Goal: Transaction & Acquisition: Purchase product/service

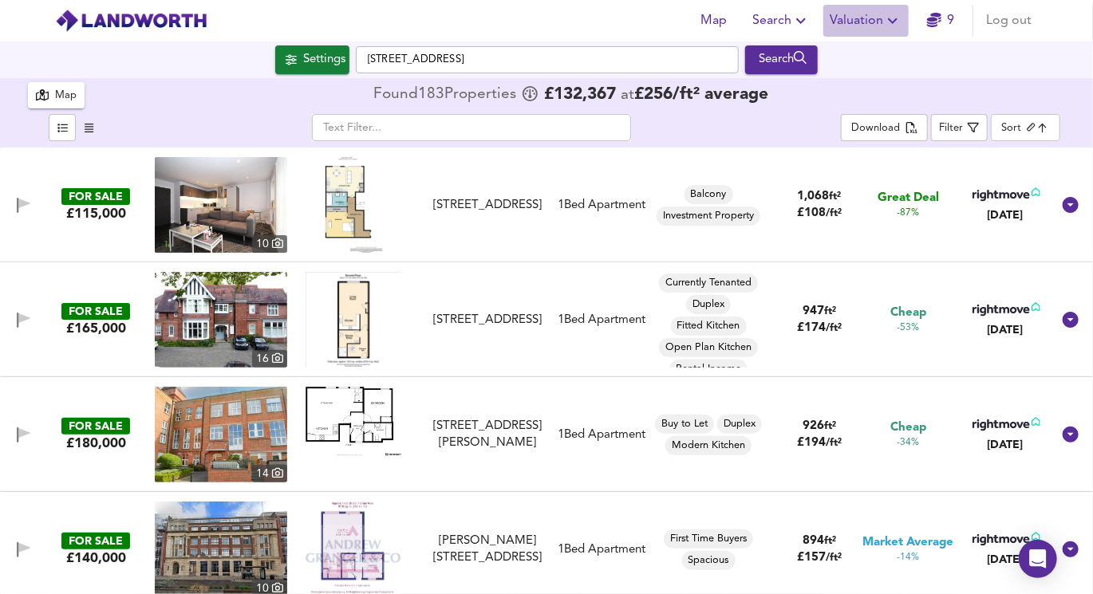
click at [877, 23] on span "Valuation" at bounding box center [865, 21] width 73 height 22
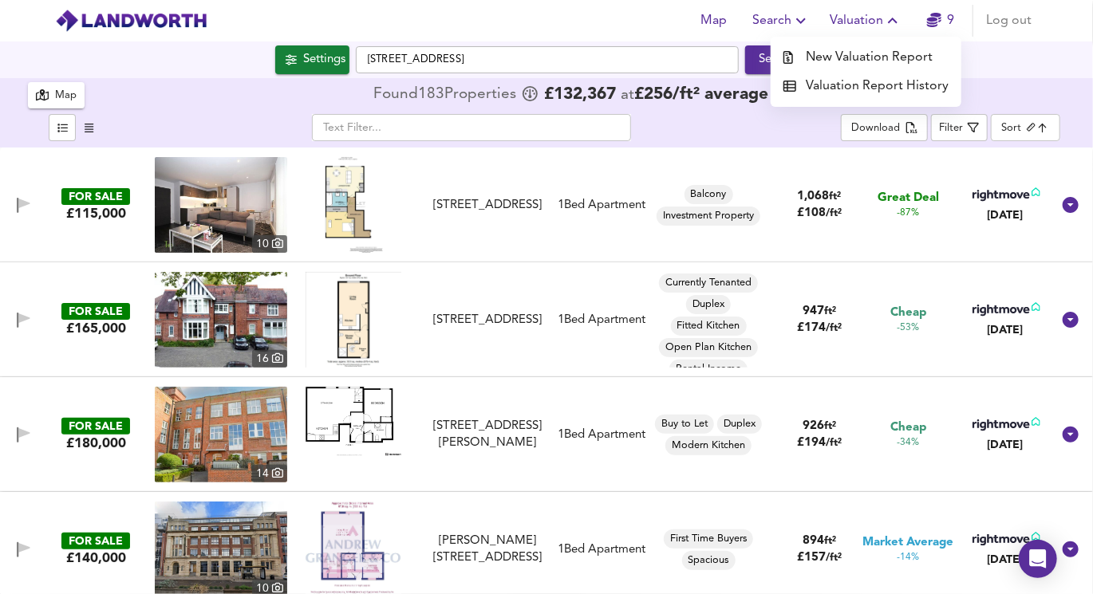
click at [938, 22] on icon "button" at bounding box center [934, 20] width 14 height 14
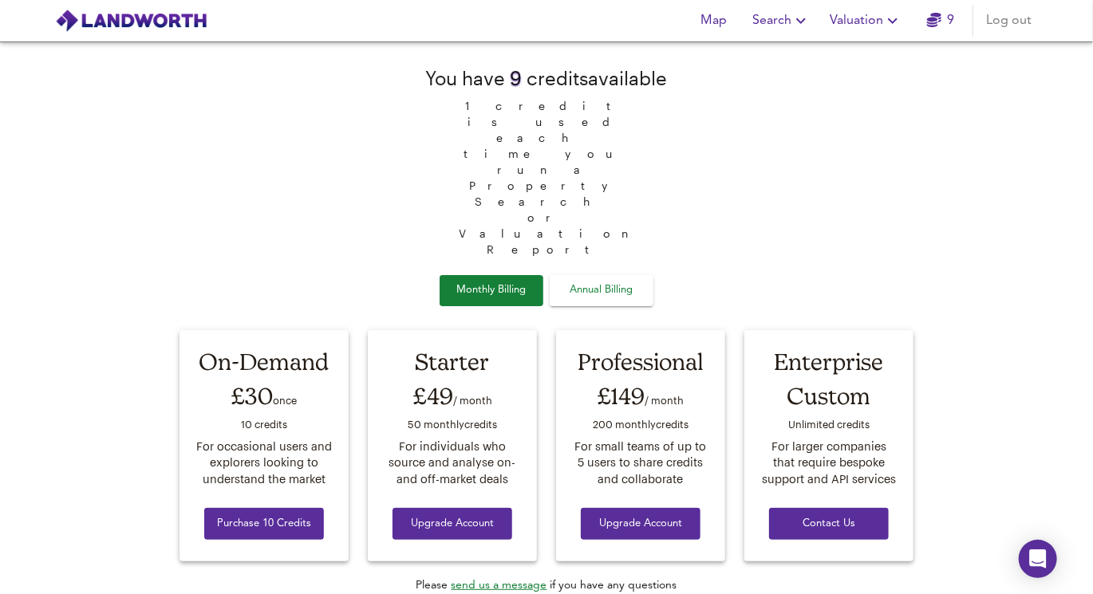
click at [938, 22] on icon "button" at bounding box center [934, 20] width 14 height 14
click at [873, 20] on span "Valuation" at bounding box center [865, 21] width 73 height 22
click at [941, 21] on link "9" at bounding box center [941, 21] width 28 height 22
click at [128, 20] on img at bounding box center [131, 21] width 152 height 24
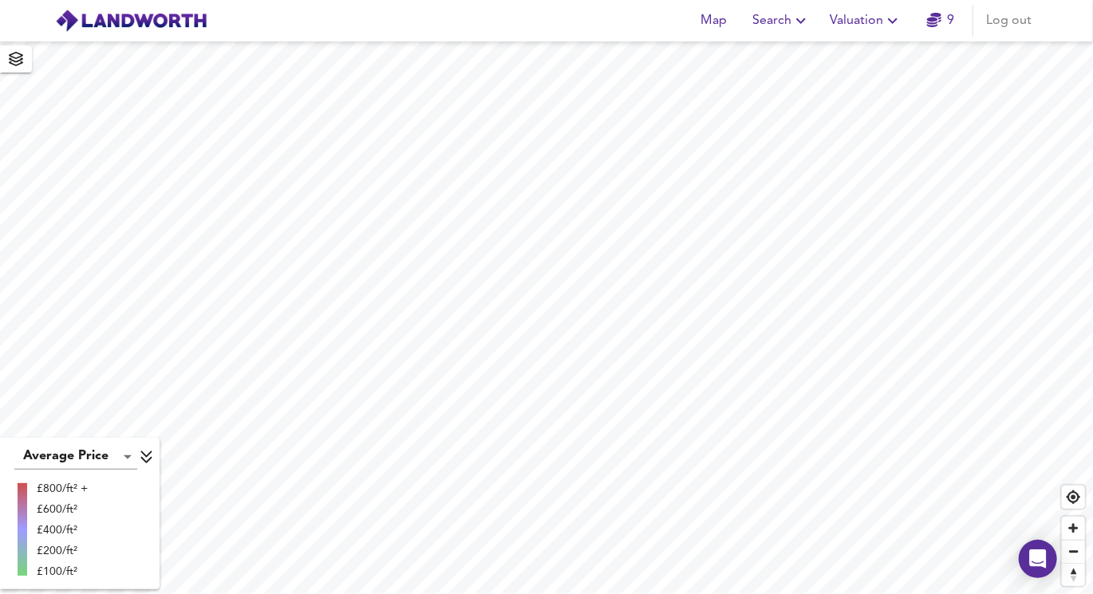
click at [84, 18] on img at bounding box center [131, 21] width 152 height 24
click at [719, 28] on span "Map" at bounding box center [714, 21] width 38 height 22
click at [768, 22] on span "Search" at bounding box center [781, 21] width 58 height 22
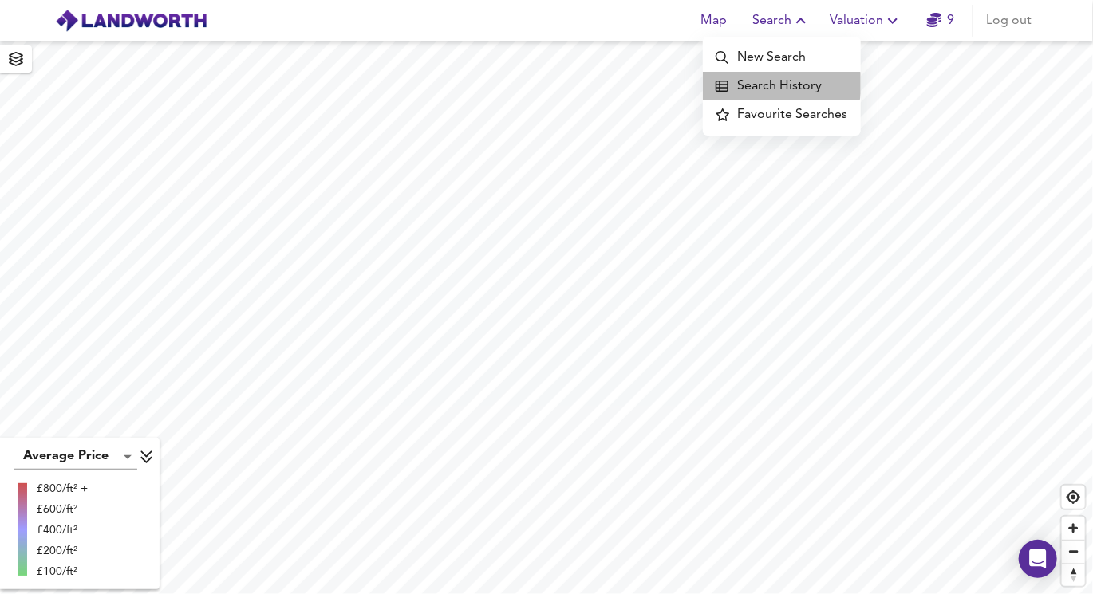
click at [777, 84] on li "Search History" at bounding box center [782, 86] width 158 height 29
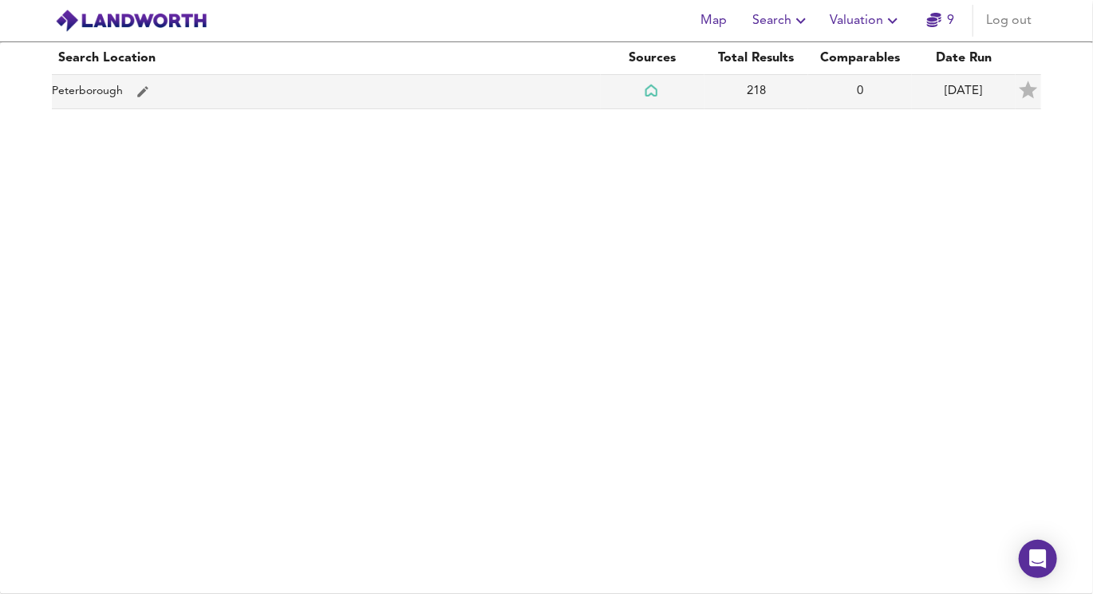
click at [530, 79] on td "Peterborough" at bounding box center [326, 92] width 549 height 34
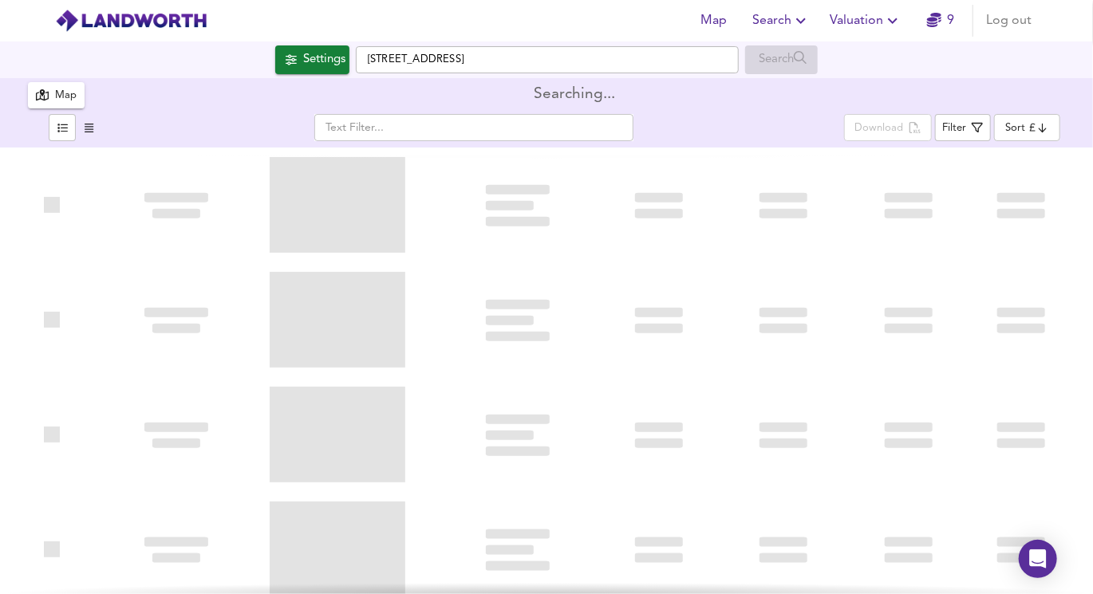
type input "biggest"
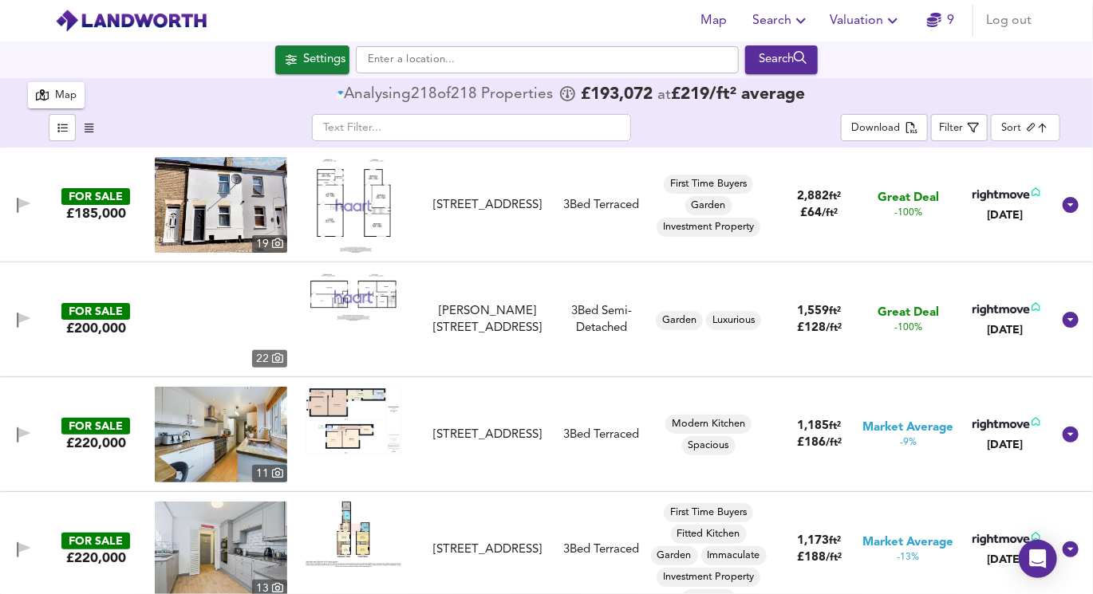
click at [1001, 131] on body "Map Search Valuation 9 Log out Settings Search 218 Results Average Price landwo…" at bounding box center [546, 297] width 1093 height 594
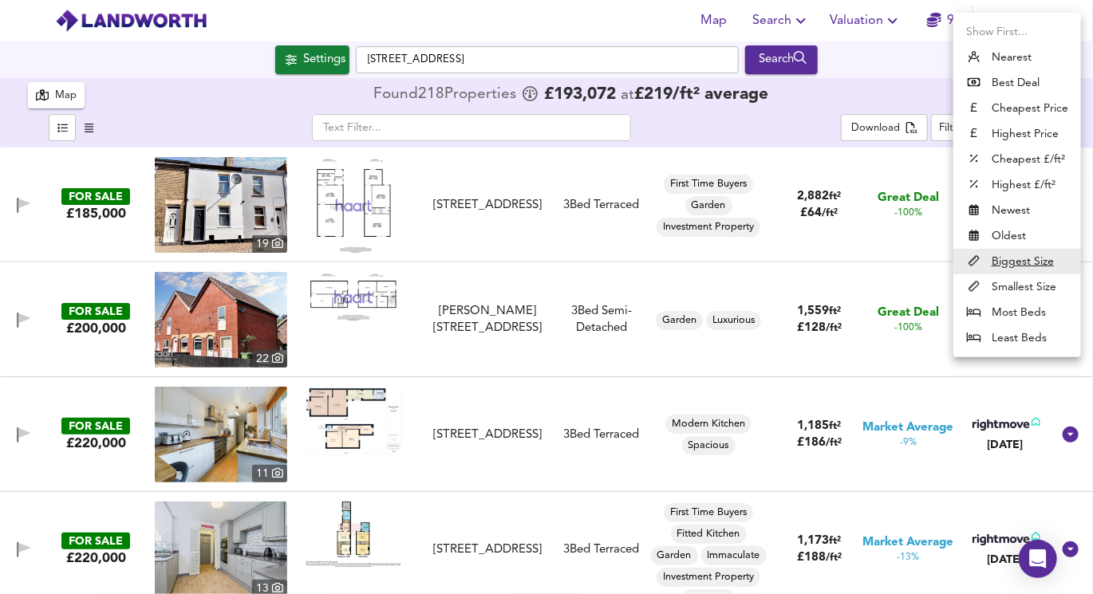
click at [813, 116] on div at bounding box center [546, 297] width 1093 height 594
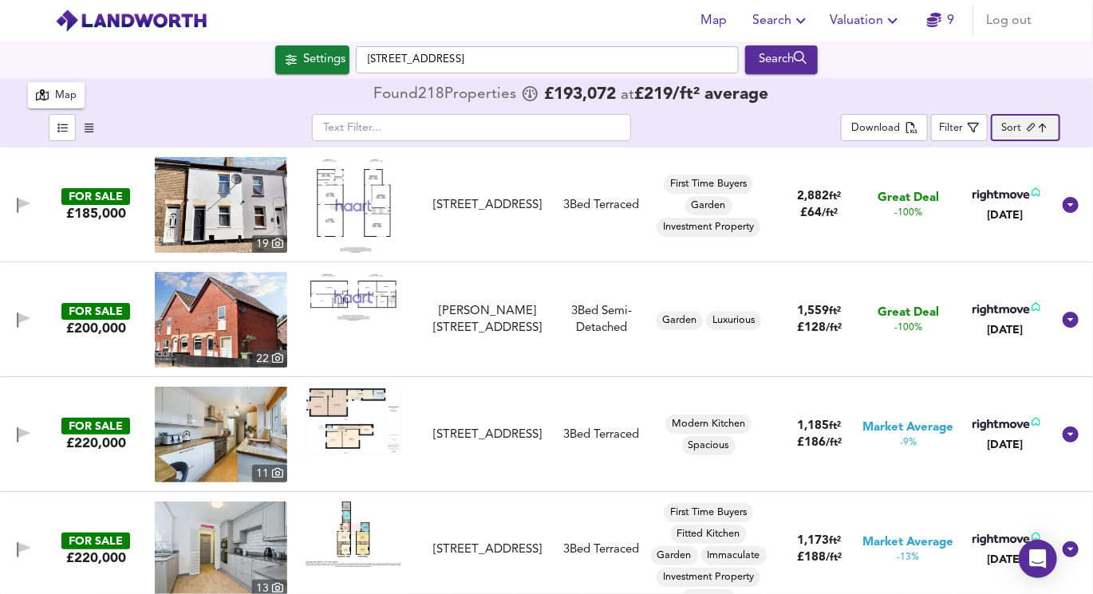
checkbox input "false"
checkbox input "true"
click at [316, 300] on img at bounding box center [353, 296] width 96 height 49
click at [260, 59] on div "Settings Bourges Boulevard, PE1 2AW Search" at bounding box center [546, 59] width 1093 height 29
click at [287, 60] on icon "button" at bounding box center [291, 59] width 11 height 11
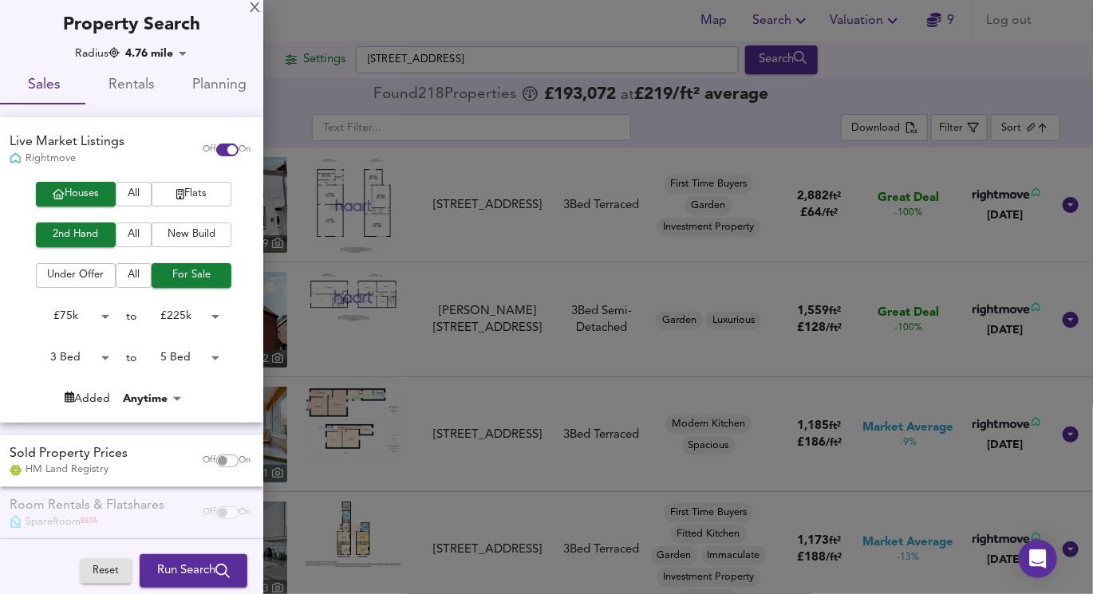
click at [176, 196] on icon "button" at bounding box center [180, 194] width 8 height 10
click at [74, 353] on body "Map Search Valuation 9 Log out Settings Bourges Boulevard, PE1 2AW Search X Bou…" at bounding box center [546, 297] width 1093 height 594
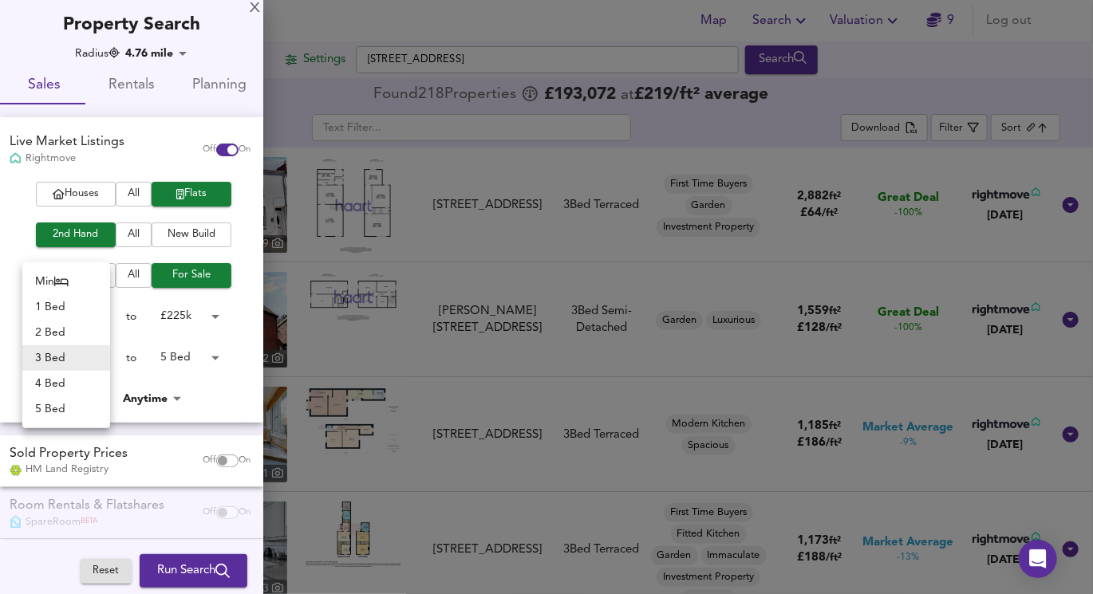
click at [71, 297] on li "1 Bed" at bounding box center [66, 307] width 88 height 26
type input "1"
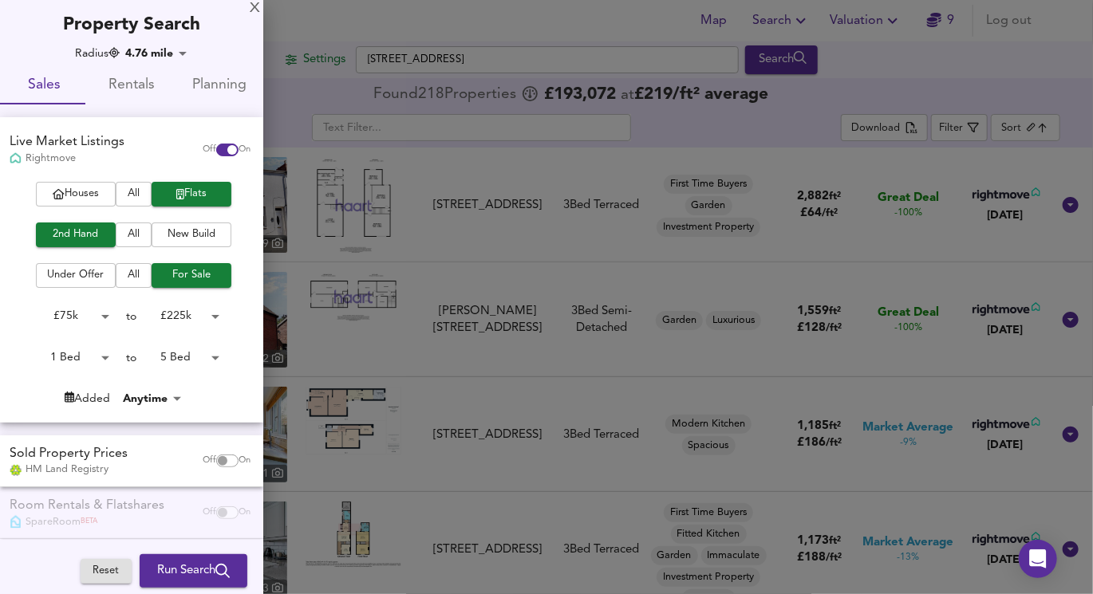
click at [172, 362] on body "Map Search Valuation 9 Log out Settings Bourges Boulevard, PE1 2AW Search X Bou…" at bounding box center [546, 297] width 1093 height 594
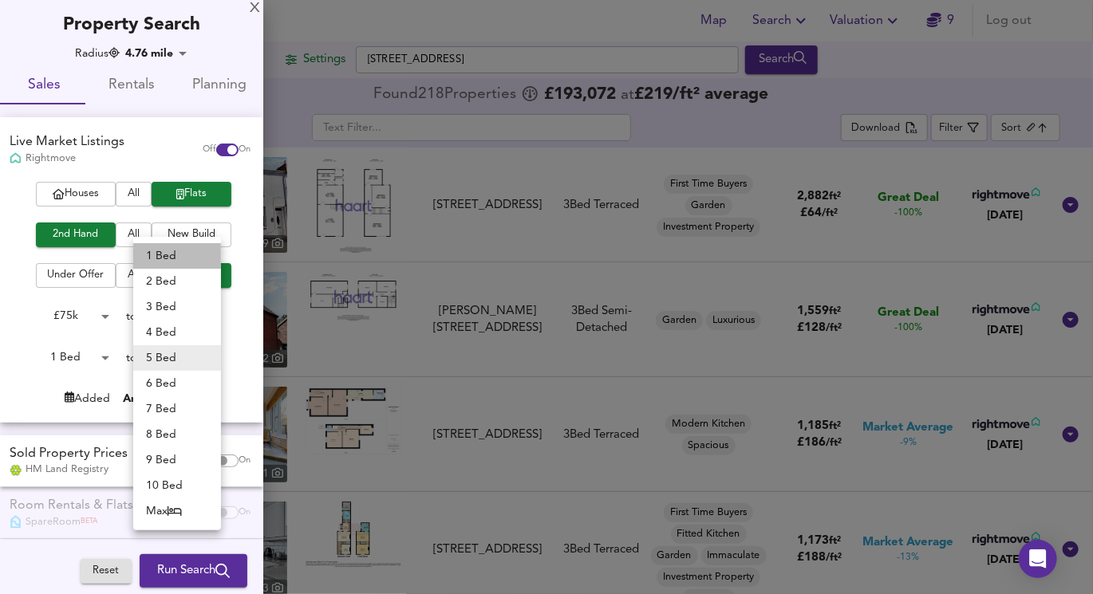
click at [165, 258] on li "1 Bed" at bounding box center [177, 256] width 88 height 26
type input "1"
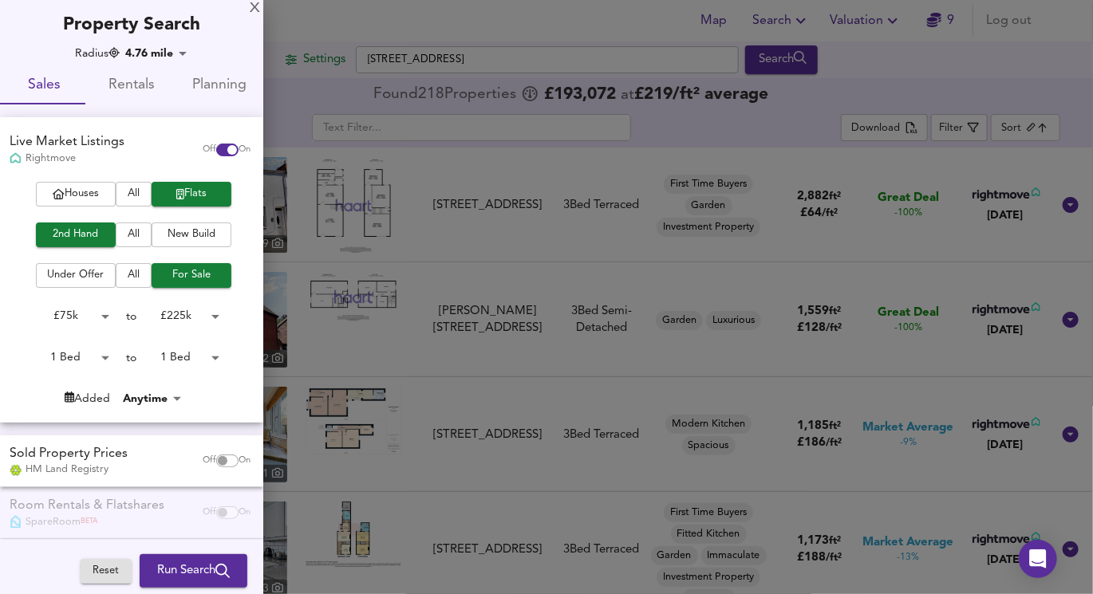
click at [89, 319] on body "Map Search Valuation 9 Log out Settings Bourges Boulevard, PE1 2AW Search X Bou…" at bounding box center [546, 297] width 1093 height 594
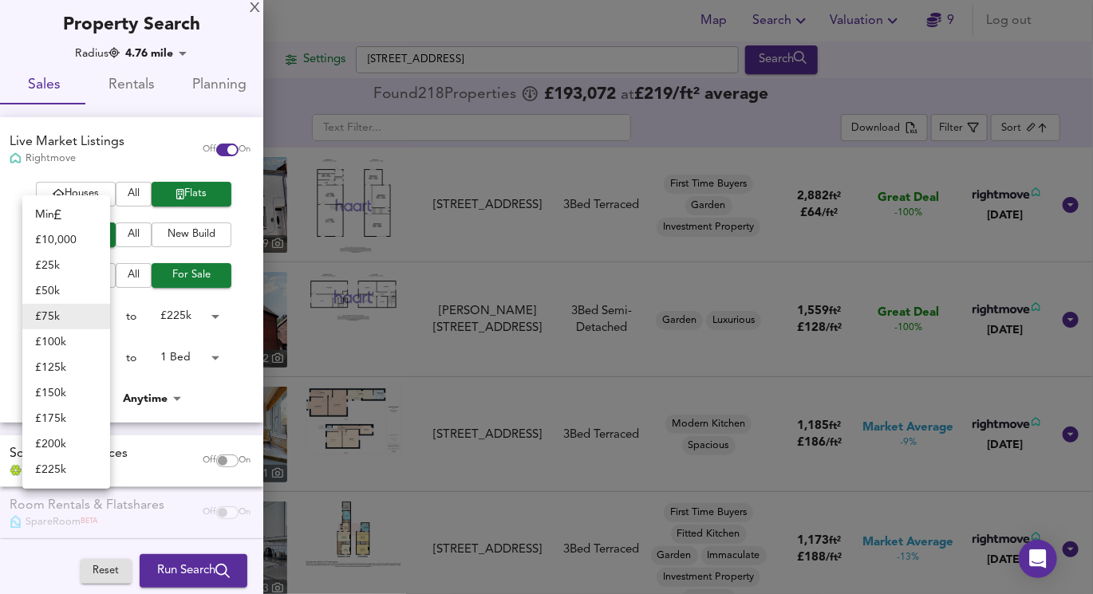
click at [74, 312] on li "£ 75k" at bounding box center [66, 317] width 88 height 26
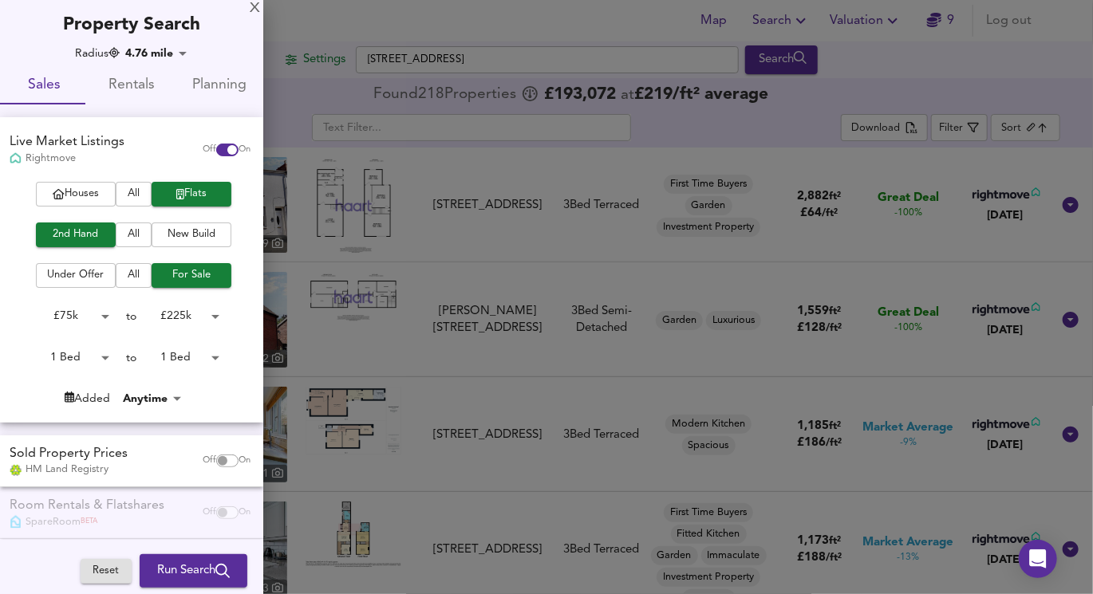
click at [293, 92] on div at bounding box center [546, 297] width 1093 height 594
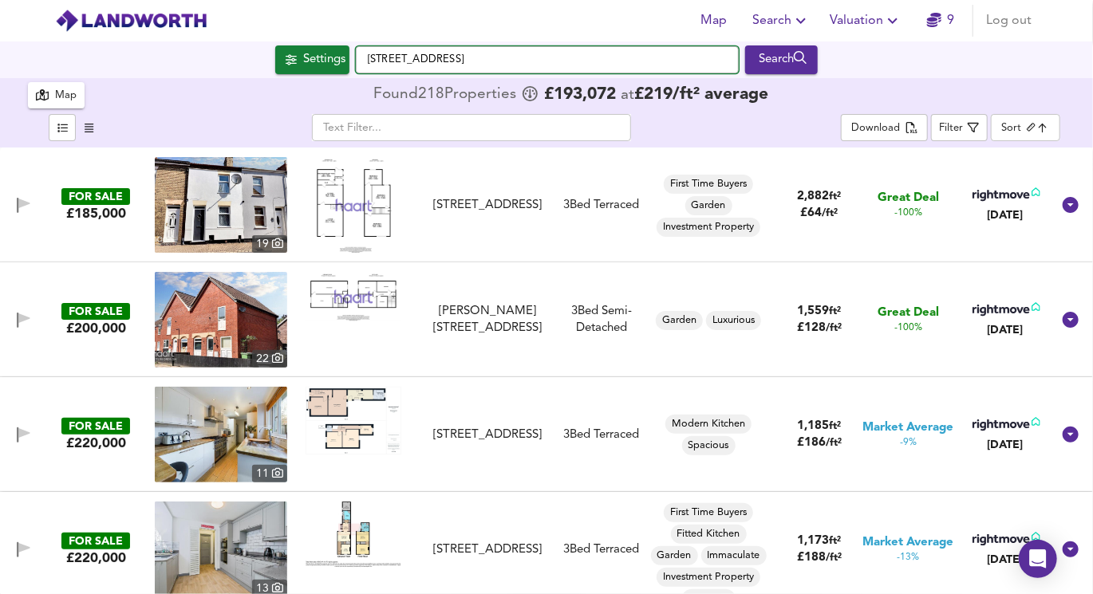
click at [420, 62] on input "Bourges Boulevard, PE1 2AW" at bounding box center [547, 59] width 383 height 27
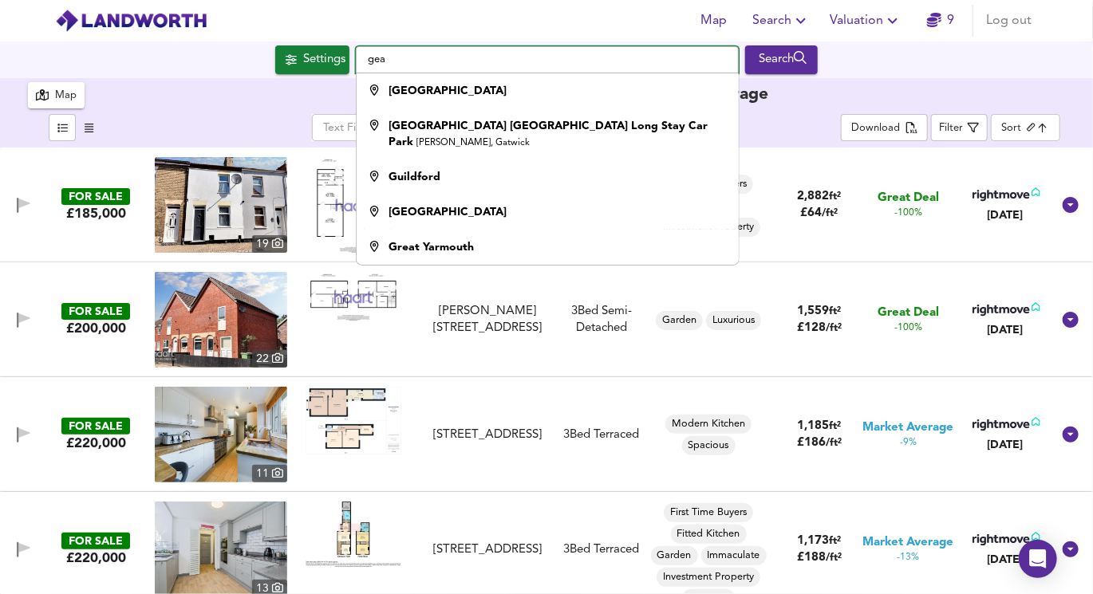
type input "geat"
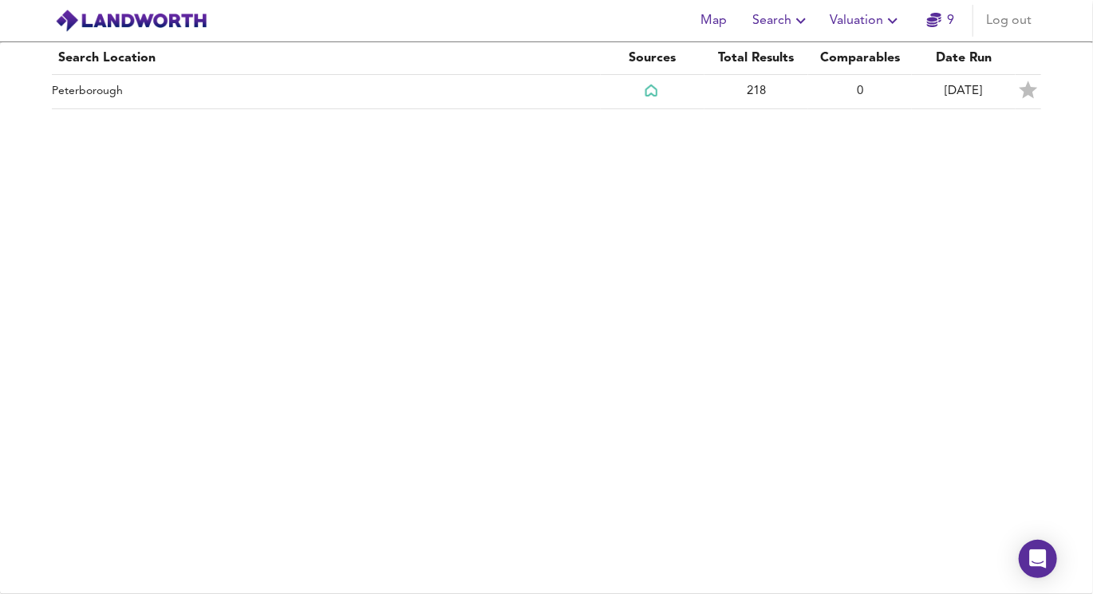
click at [65, 16] on img at bounding box center [131, 21] width 152 height 24
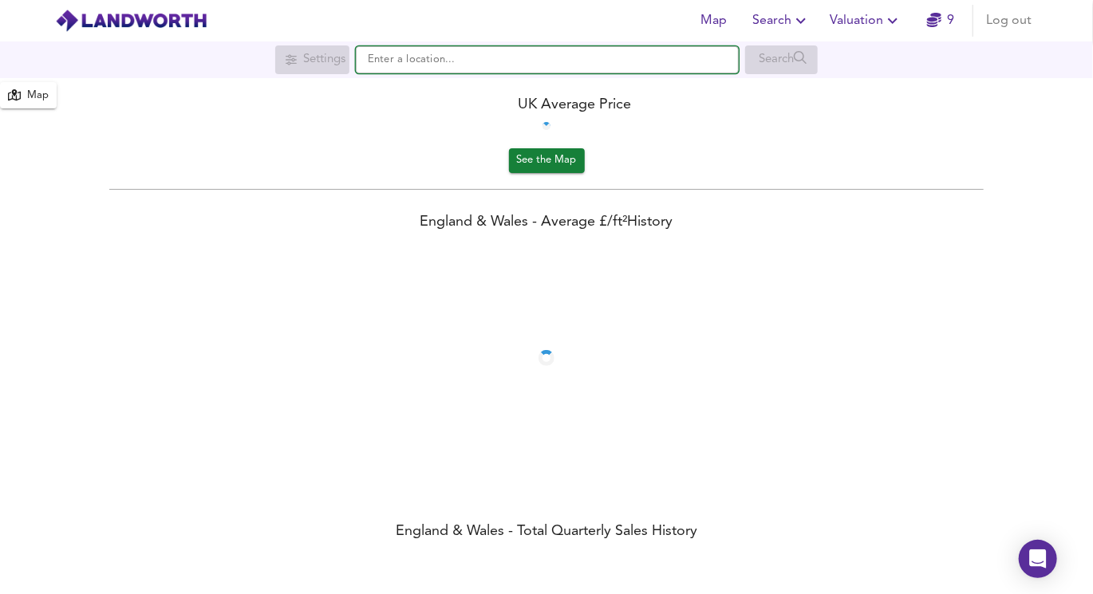
click at [421, 61] on input "text" at bounding box center [547, 59] width 383 height 27
type input "great"
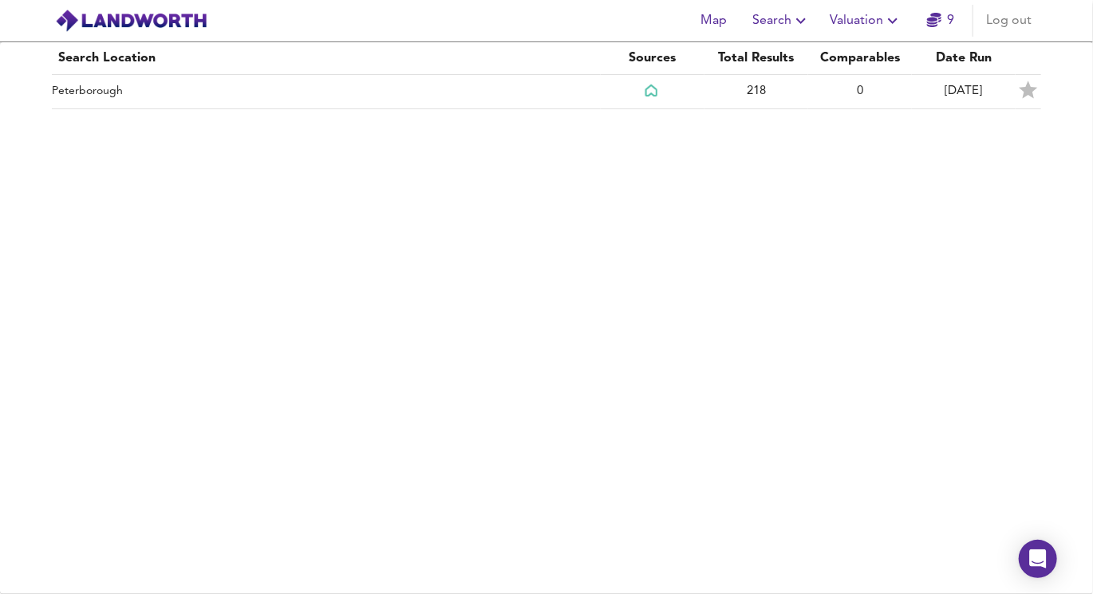
click at [778, 26] on span "Search" at bounding box center [781, 21] width 58 height 22
click at [755, 56] on li "New Search" at bounding box center [782, 57] width 158 height 29
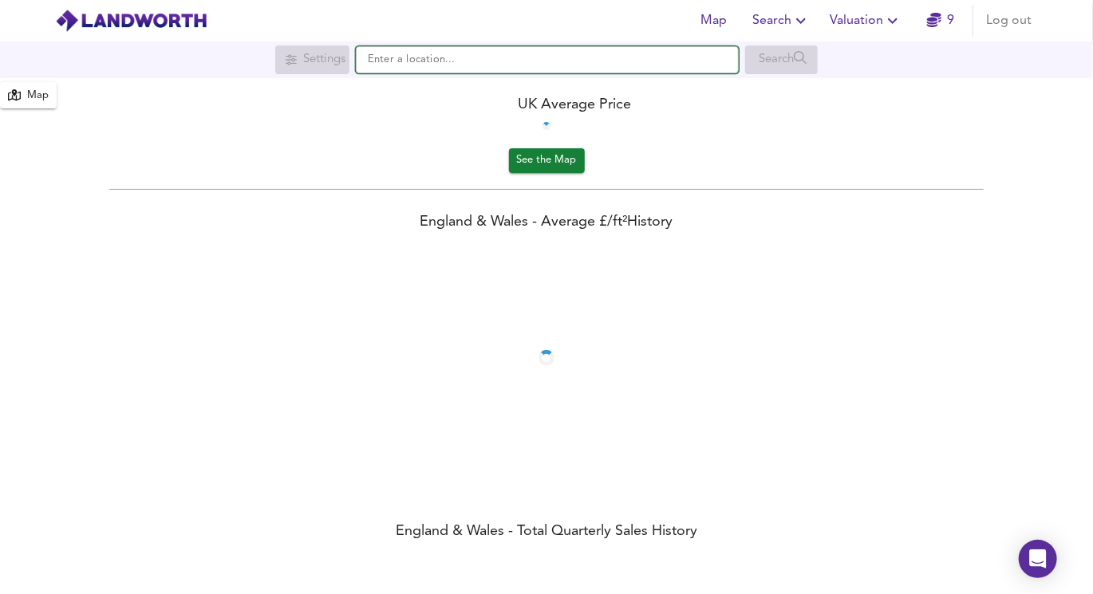
click at [478, 69] on input "text" at bounding box center [547, 59] width 383 height 27
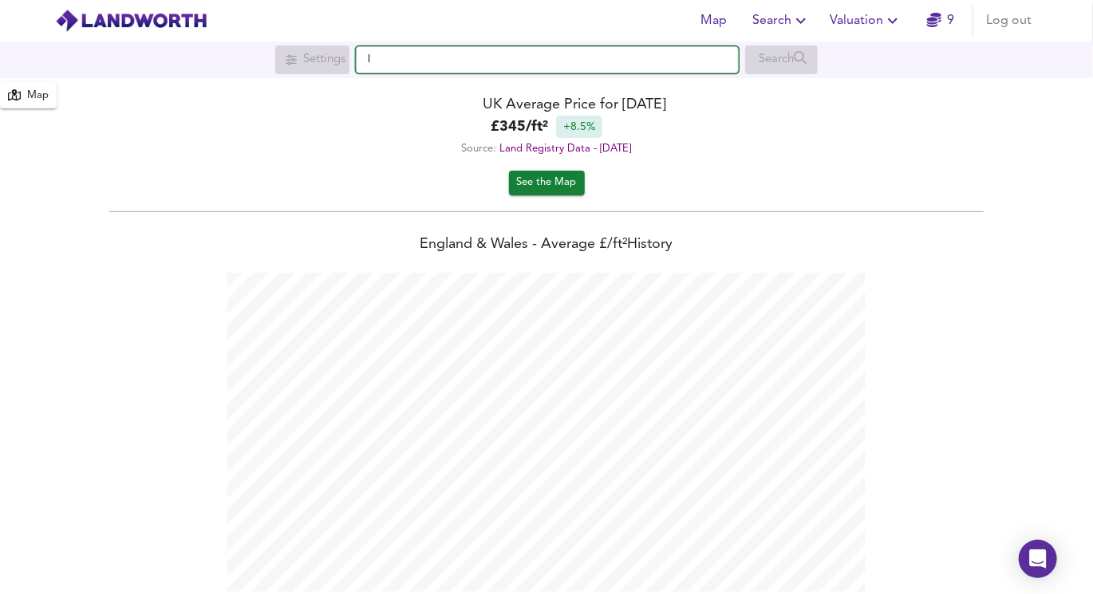
scroll to position [593, 1093]
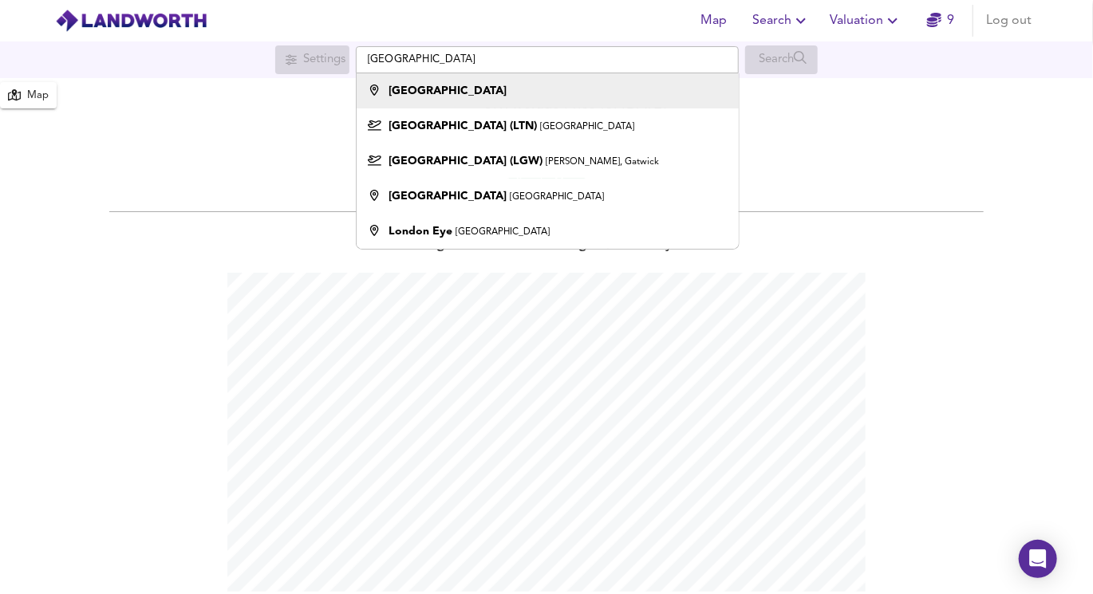
click at [536, 97] on div "[GEOGRAPHIC_DATA]" at bounding box center [543, 91] width 366 height 16
type input "[GEOGRAPHIC_DATA]"
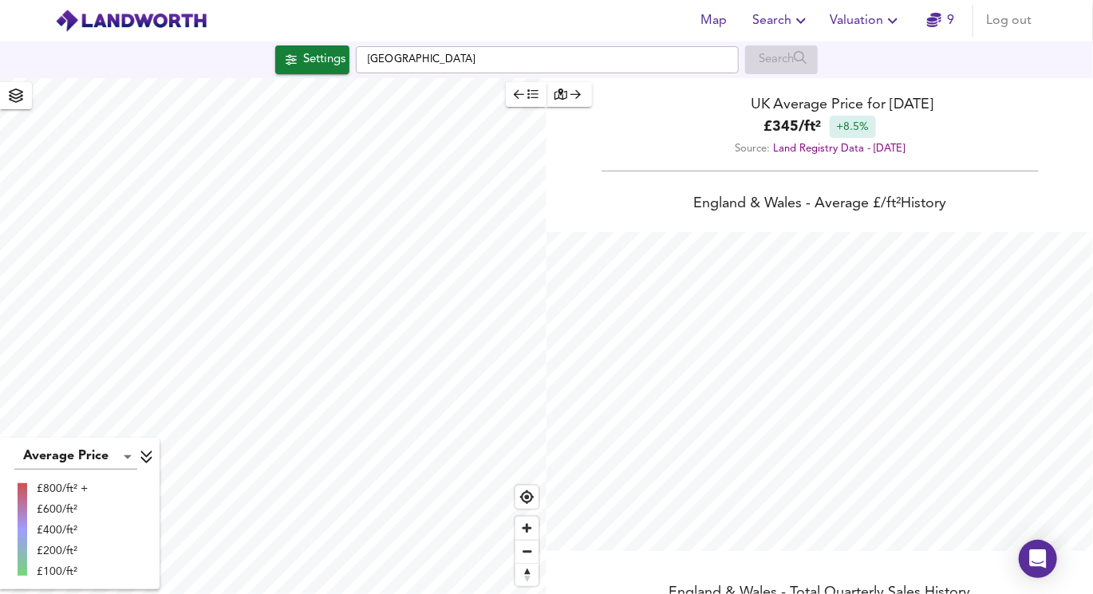
checkbox input "false"
checkbox input "true"
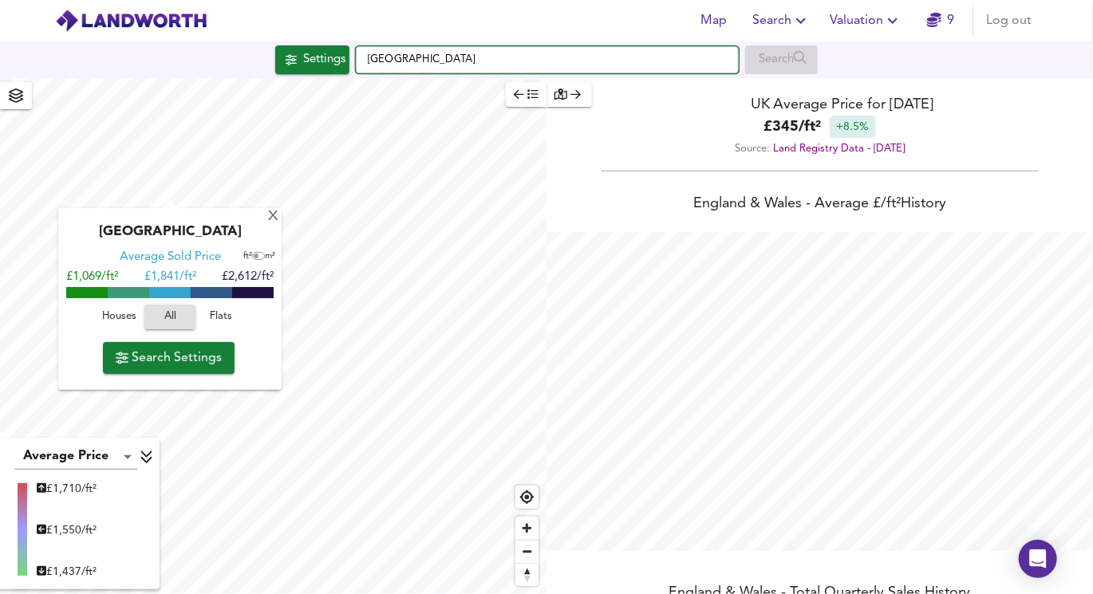
click at [357, 59] on input "[GEOGRAPHIC_DATA]" at bounding box center [547, 59] width 383 height 27
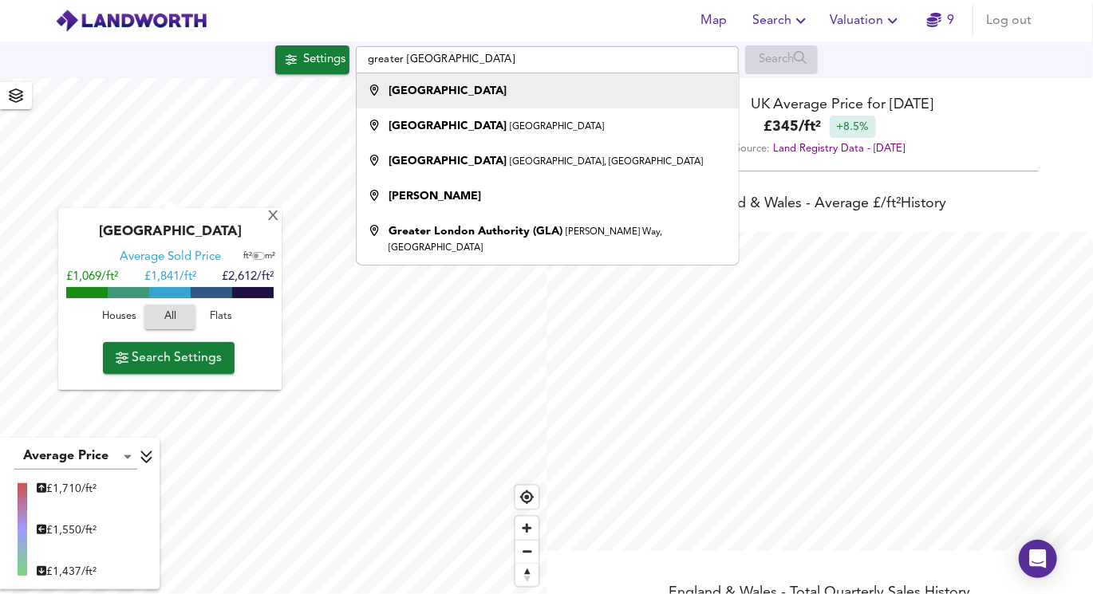
click at [485, 93] on div "[GEOGRAPHIC_DATA]" at bounding box center [543, 91] width 366 height 16
type input "[GEOGRAPHIC_DATA]"
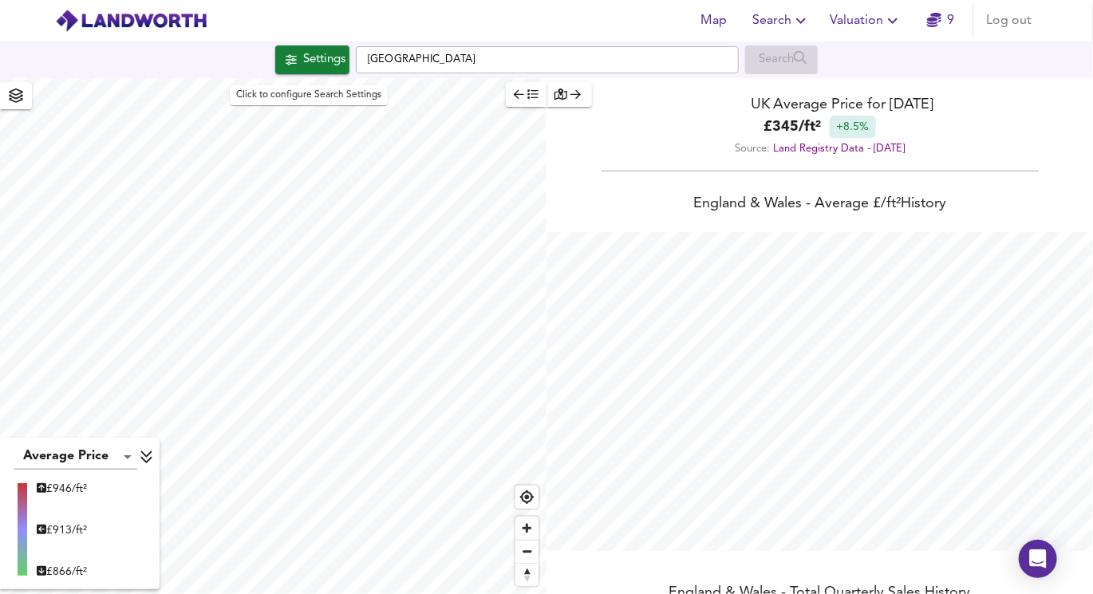
click at [286, 68] on span "Settings" at bounding box center [312, 59] width 66 height 21
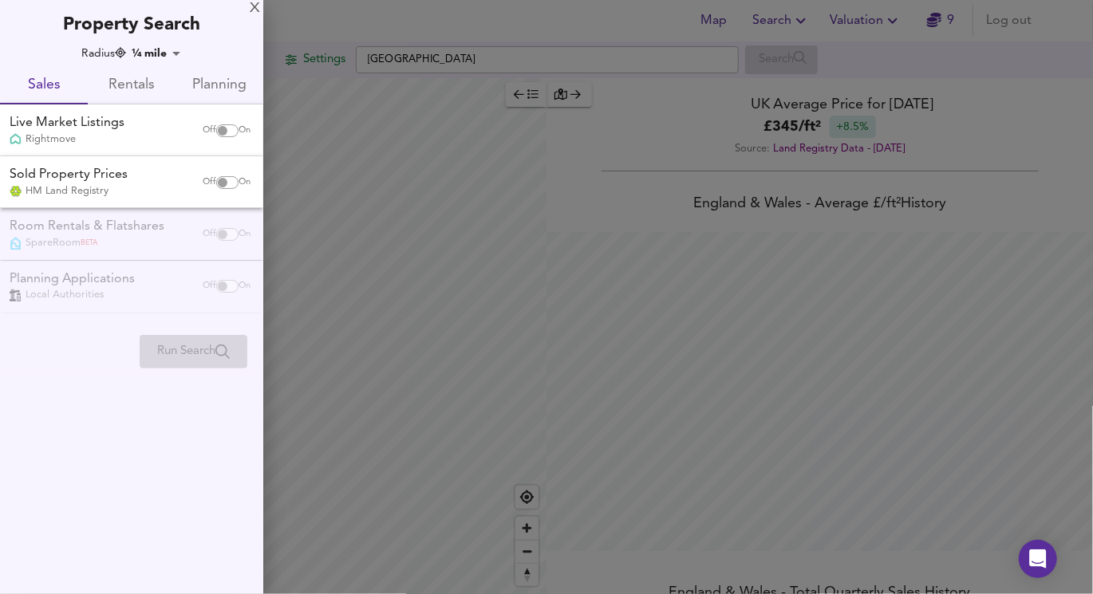
click at [152, 48] on body "Map Search Valuation 9 Log out Settings Greater [GEOGRAPHIC_DATA] Search Averag…" at bounding box center [546, 297] width 1093 height 594
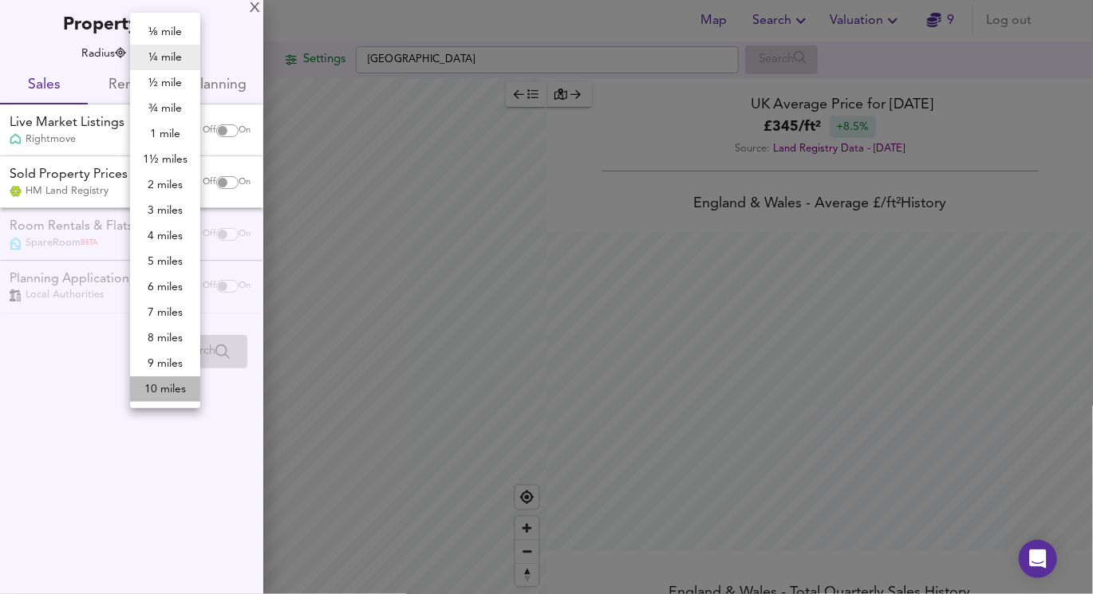
click at [163, 392] on li "10 miles" at bounding box center [165, 389] width 70 height 26
type input "16090"
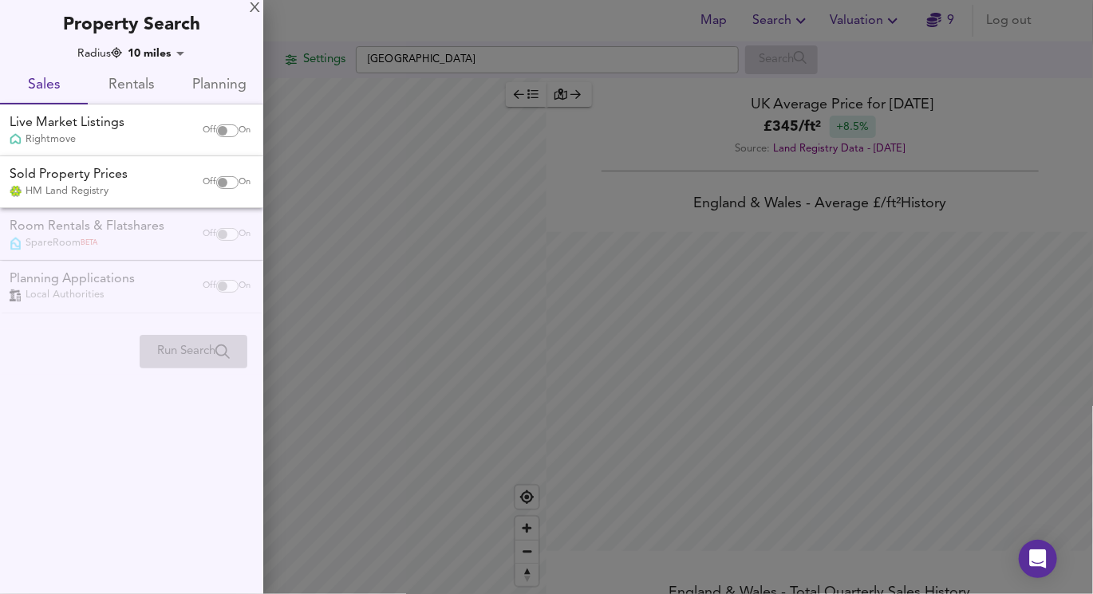
click at [230, 128] on input "checkbox" at bounding box center [222, 130] width 38 height 13
checkbox input "true"
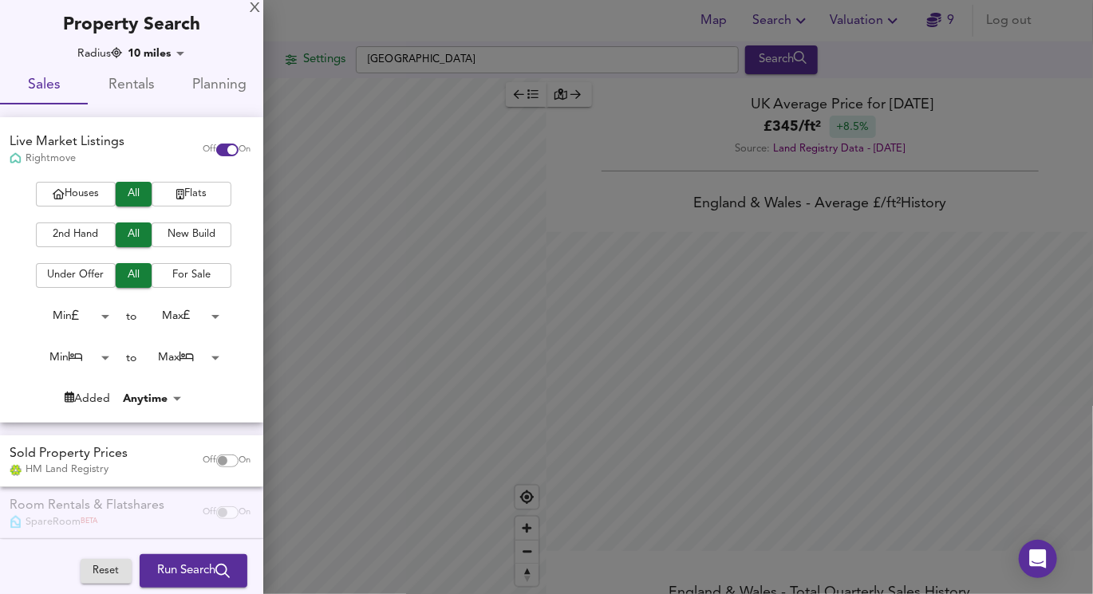
click at [179, 182] on button "Flats" at bounding box center [192, 194] width 80 height 25
click at [78, 241] on span "2nd Hand" at bounding box center [76, 235] width 64 height 18
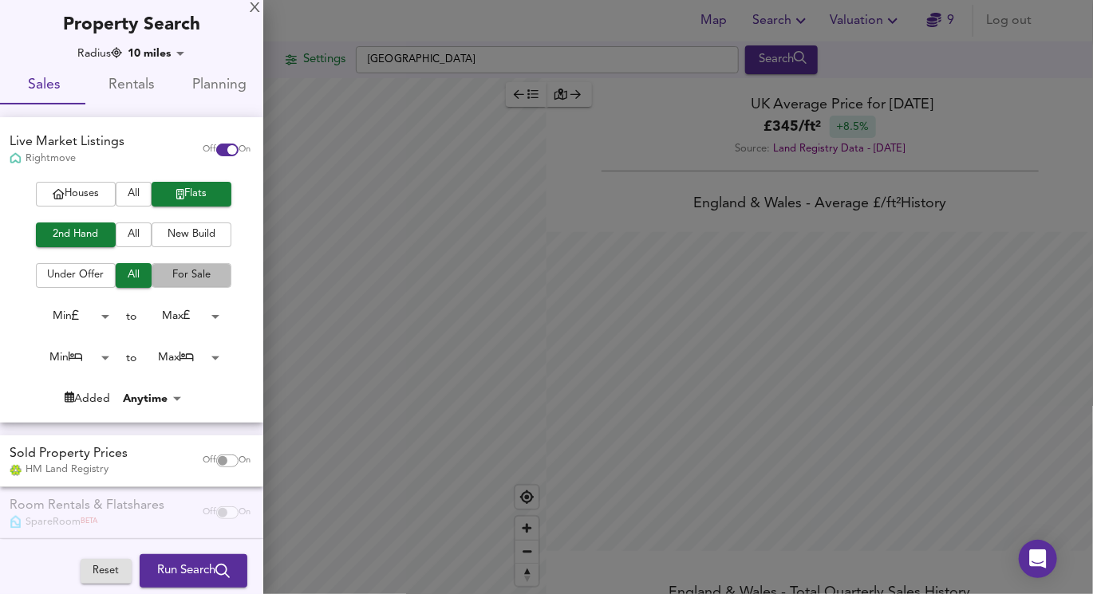
click at [174, 282] on span "For Sale" at bounding box center [192, 275] width 64 height 18
click at [184, 318] on body "Map Search Valuation 9 Log out Settings Greater [GEOGRAPHIC_DATA] Search Averag…" at bounding box center [546, 297] width 1093 height 594
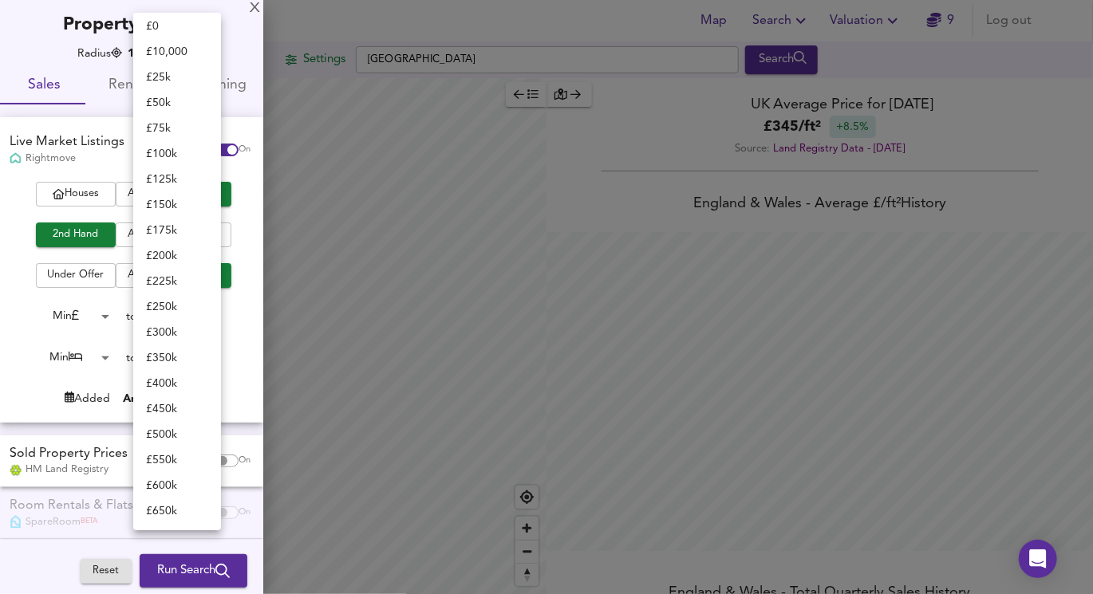
scroll to position [0, 0]
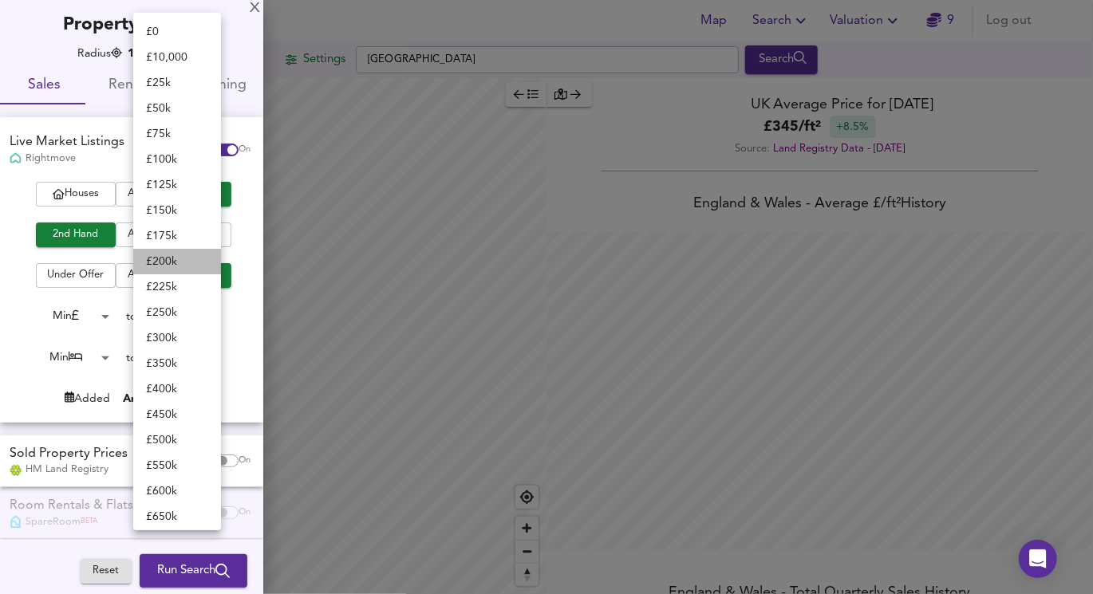
click at [174, 268] on li "£ 200k" at bounding box center [177, 262] width 88 height 26
type input "200000"
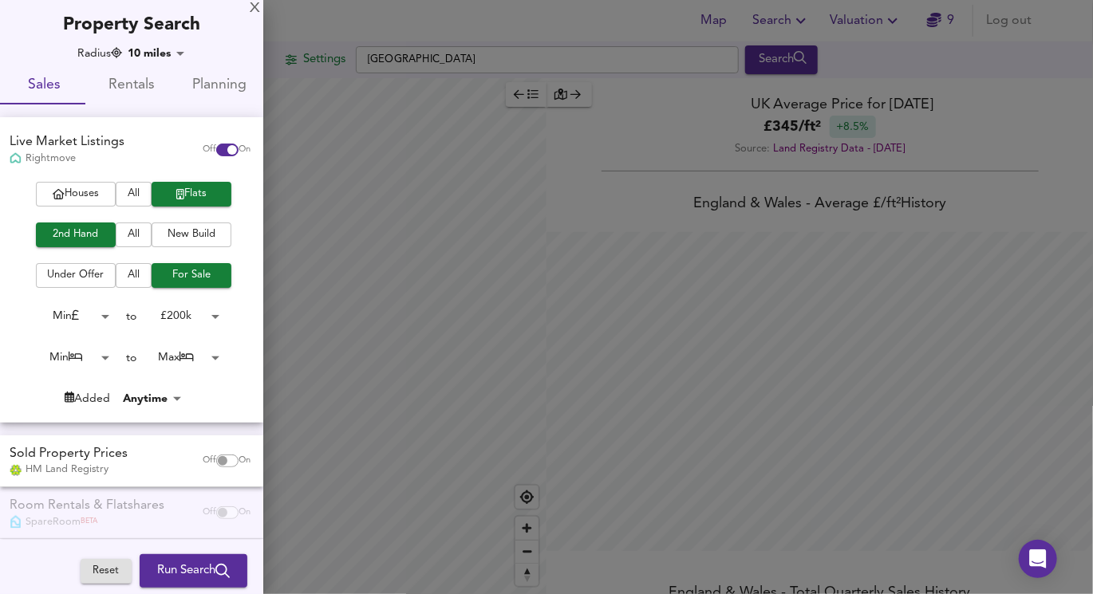
click at [170, 360] on body "Map Search Valuation 9 Log out Settings Greater [GEOGRAPHIC_DATA] Search Averag…" at bounding box center [546, 297] width 1093 height 594
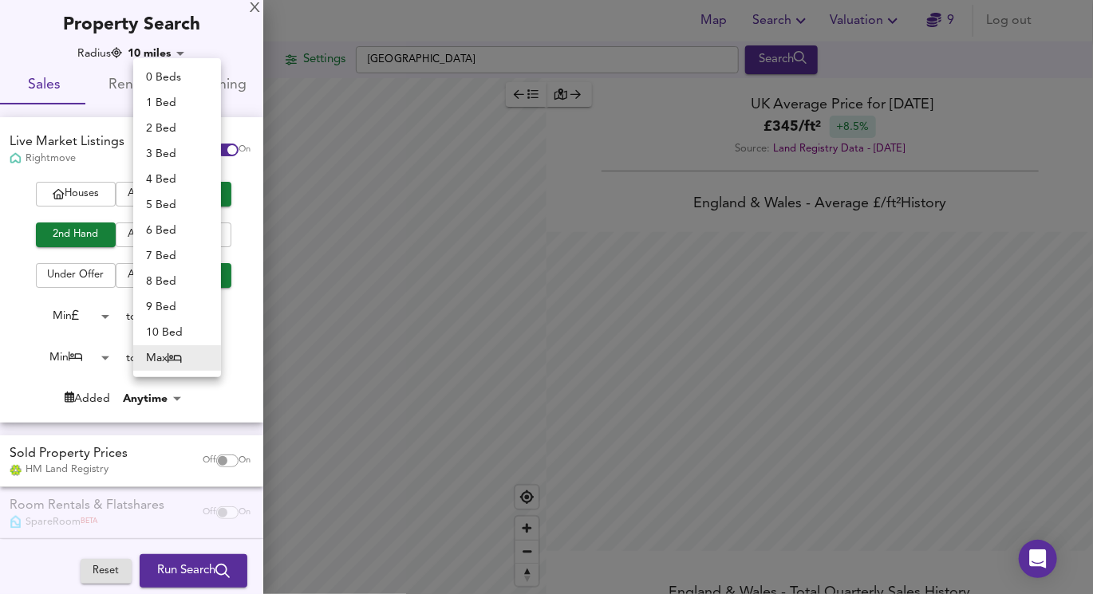
click at [164, 105] on li "1 Bed" at bounding box center [177, 103] width 88 height 26
type input "1"
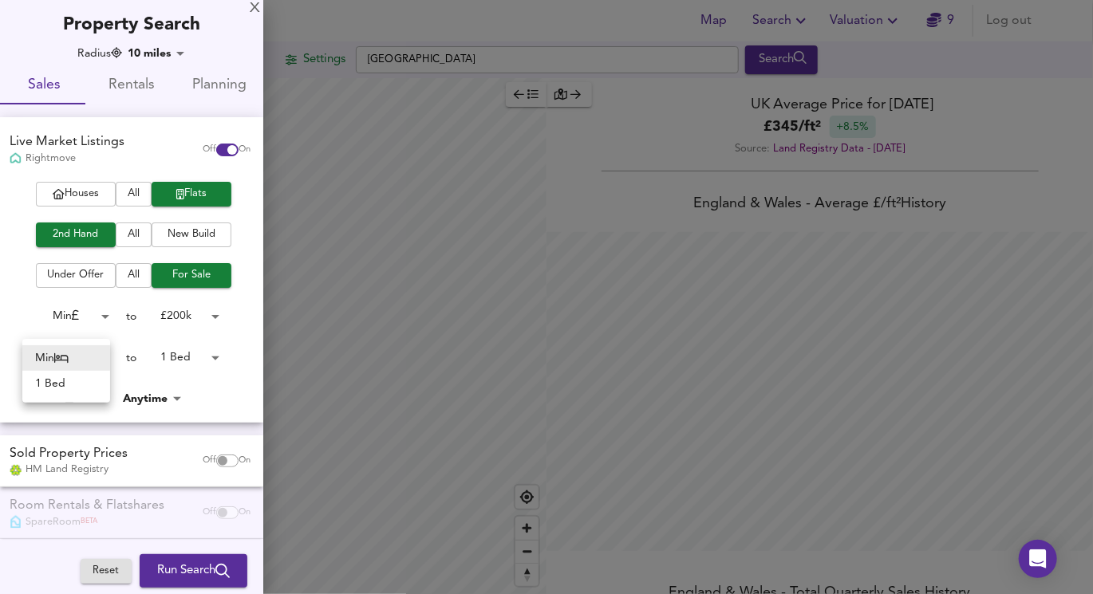
click at [96, 357] on body "Map Search Valuation 9 Log out Settings Greater [GEOGRAPHIC_DATA] Search Averag…" at bounding box center [546, 297] width 1093 height 594
click at [86, 382] on li "1 Bed" at bounding box center [66, 384] width 88 height 26
type input "1"
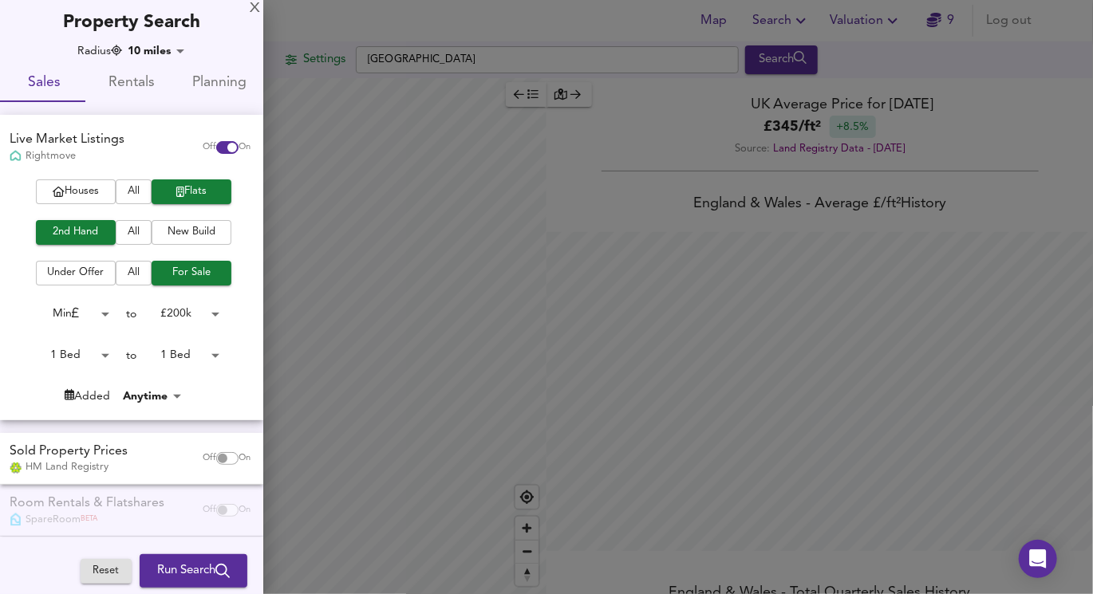
click at [283, 28] on div at bounding box center [546, 297] width 1093 height 594
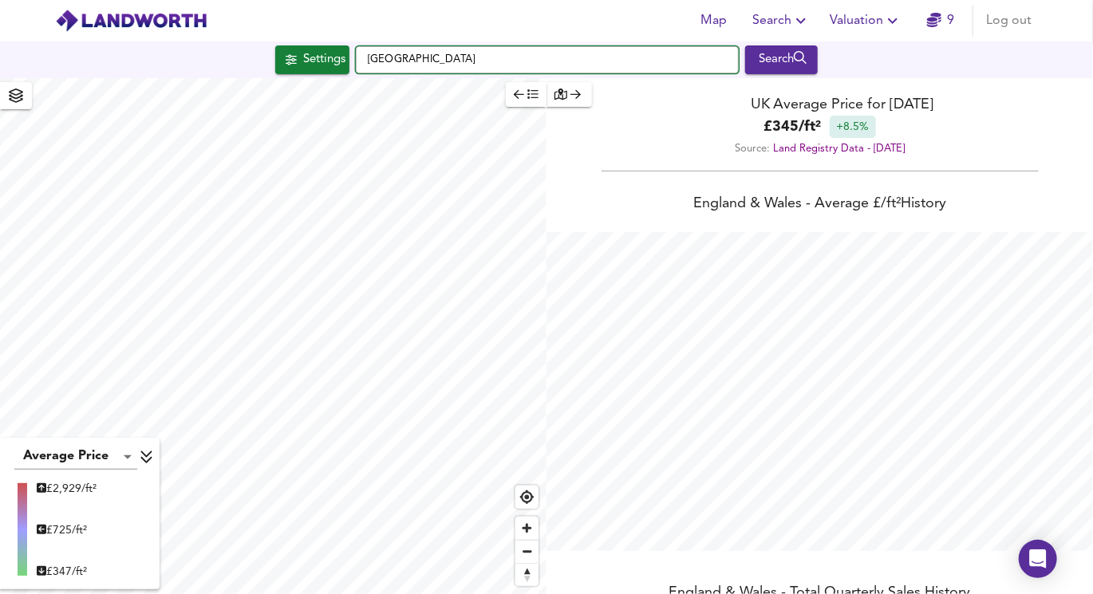
click at [430, 56] on input "[GEOGRAPHIC_DATA]" at bounding box center [547, 59] width 383 height 27
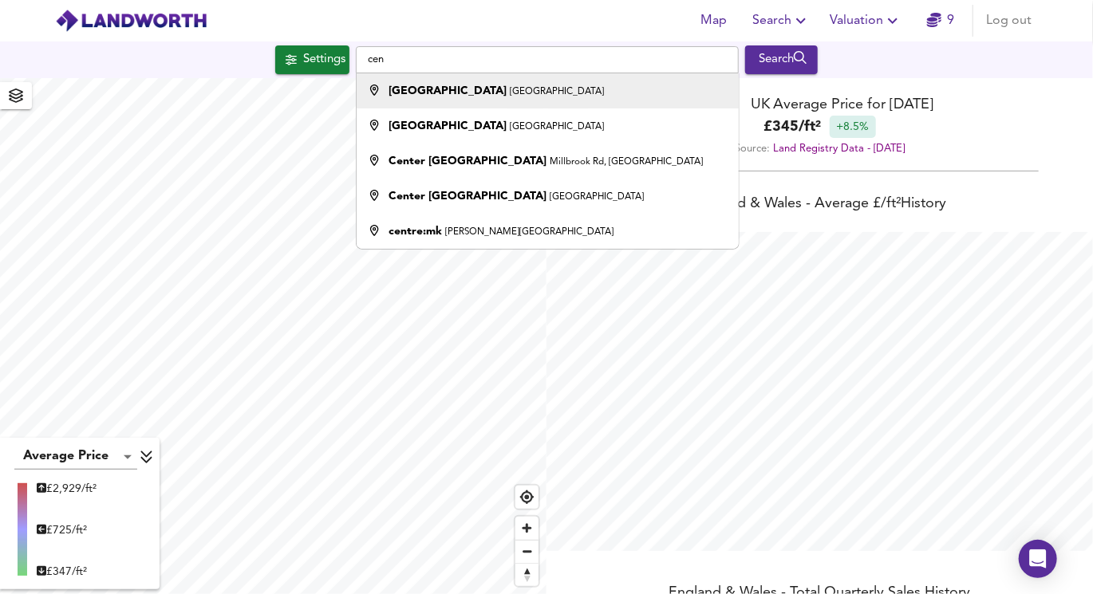
click at [424, 89] on strong "[GEOGRAPHIC_DATA]" at bounding box center [447, 90] width 118 height 11
type input "[GEOGRAPHIC_DATA], [GEOGRAPHIC_DATA]"
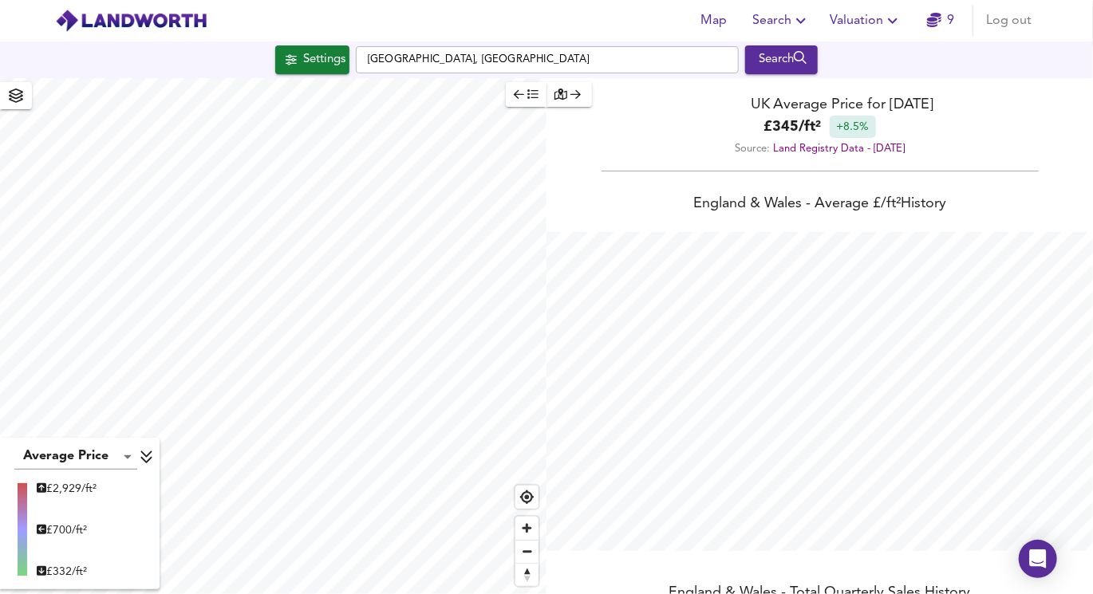
type input "64360"
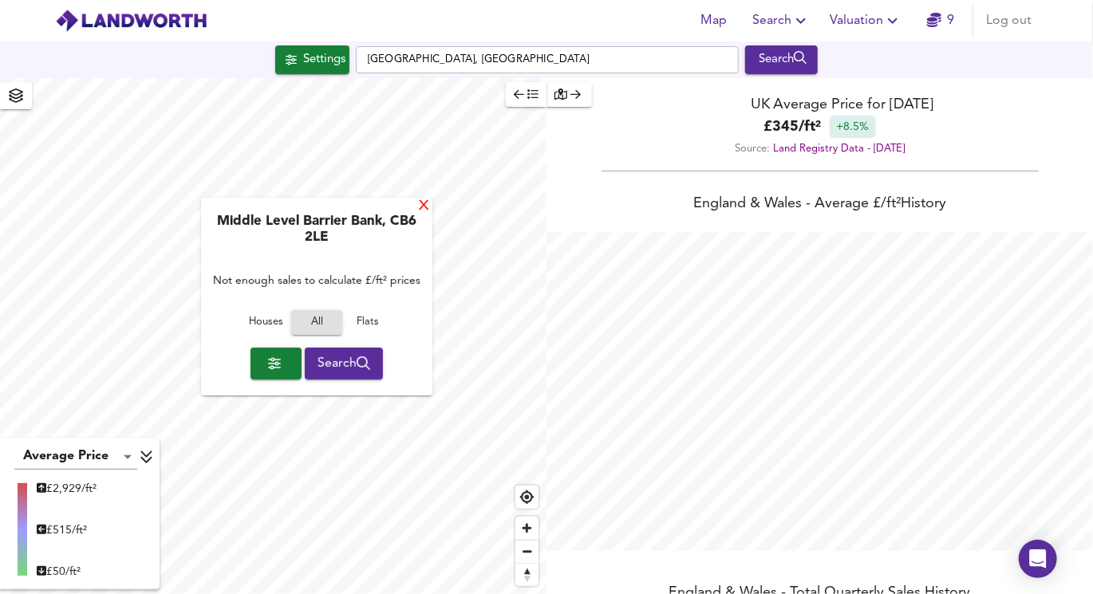
click at [424, 205] on div "X" at bounding box center [424, 206] width 14 height 15
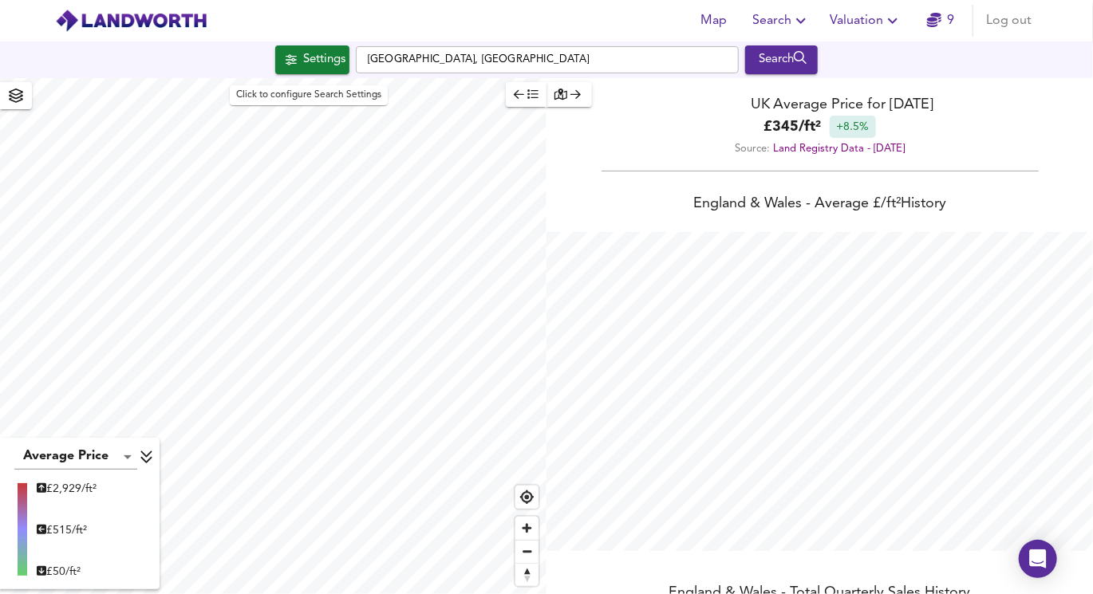
click at [305, 57] on div "Settings" at bounding box center [324, 59] width 42 height 21
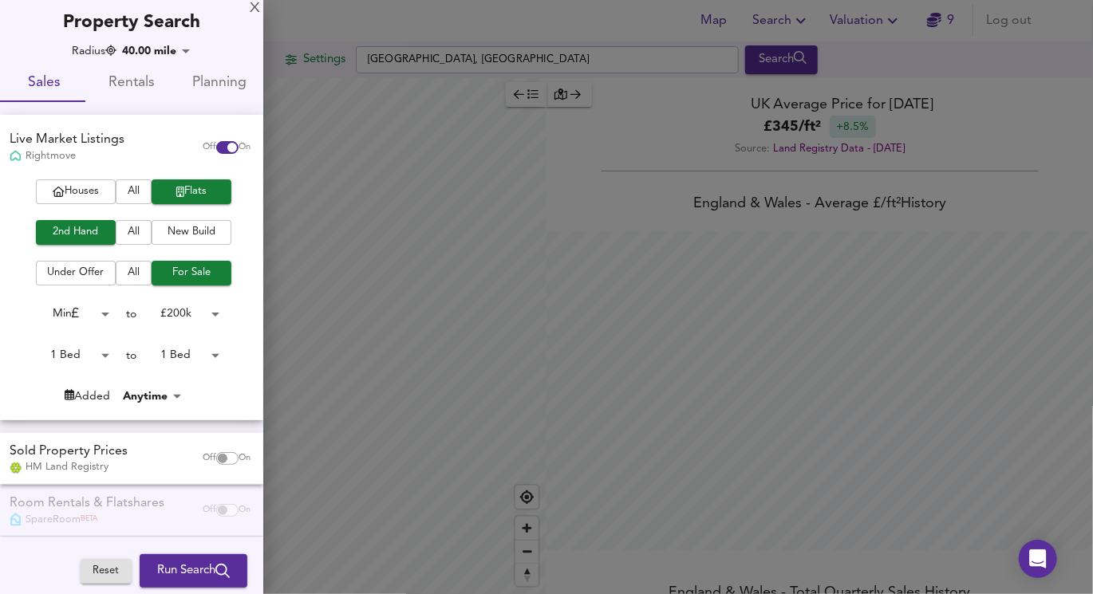
click at [83, 315] on body "Map Search Valuation 9 Log out Settings [GEOGRAPHIC_DATA], [GEOGRAPHIC_DATA] Se…" at bounding box center [546, 297] width 1093 height 594
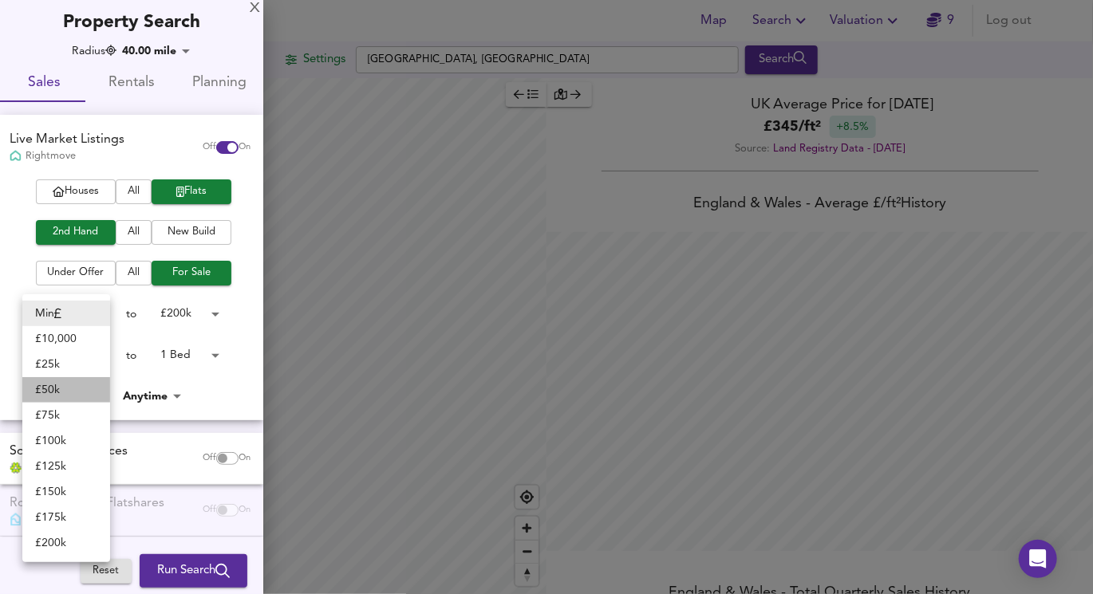
click at [78, 392] on li "£ 50k" at bounding box center [66, 390] width 88 height 26
type input "50000"
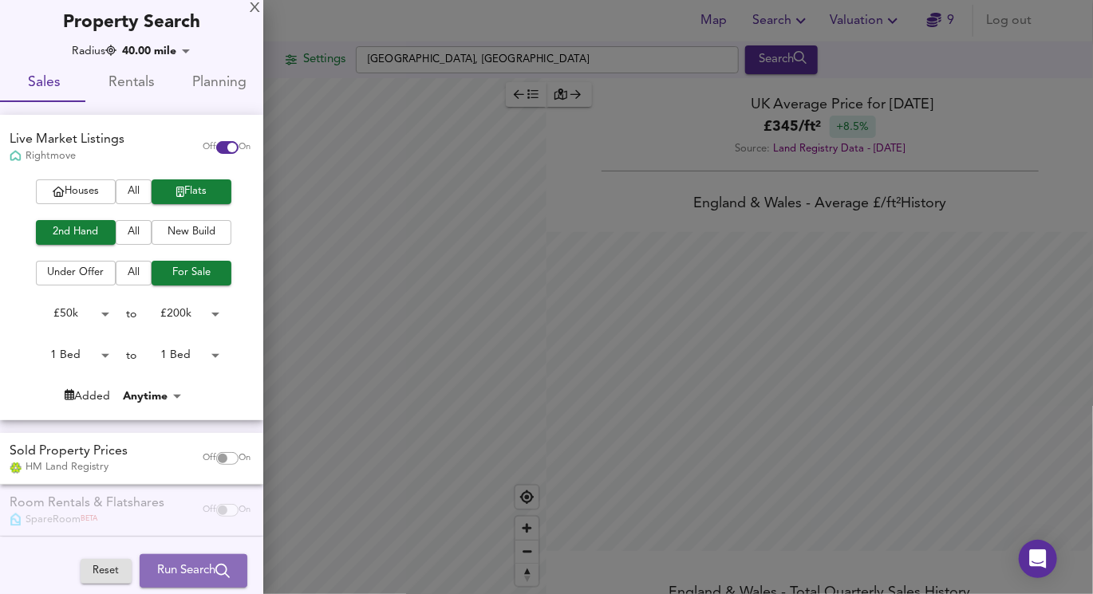
click at [179, 567] on span "Run Search" at bounding box center [193, 571] width 73 height 21
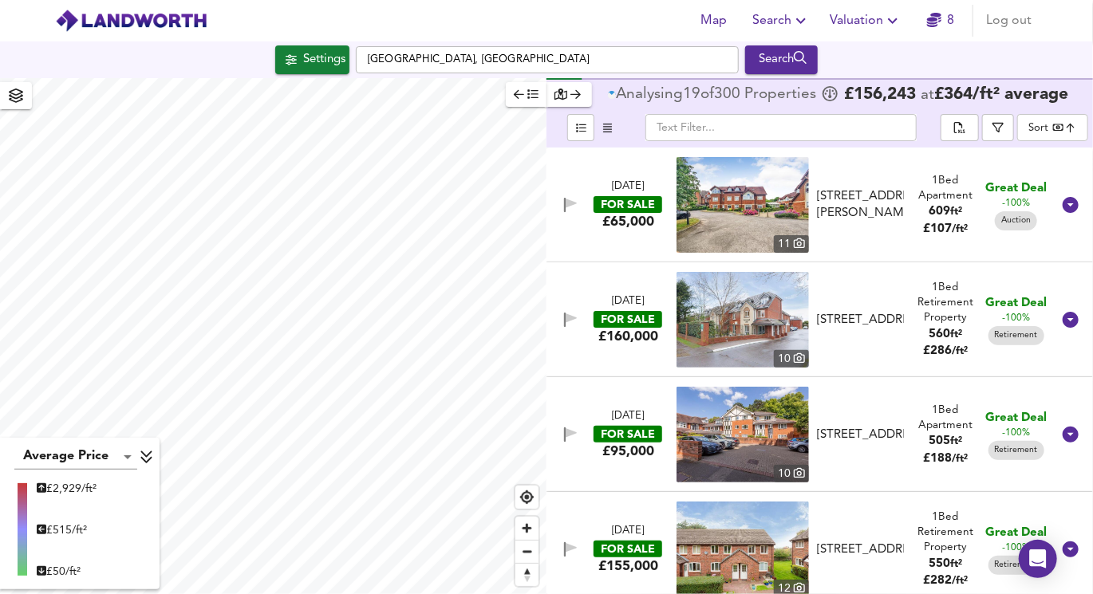
click at [305, 63] on div "Settings" at bounding box center [324, 59] width 42 height 21
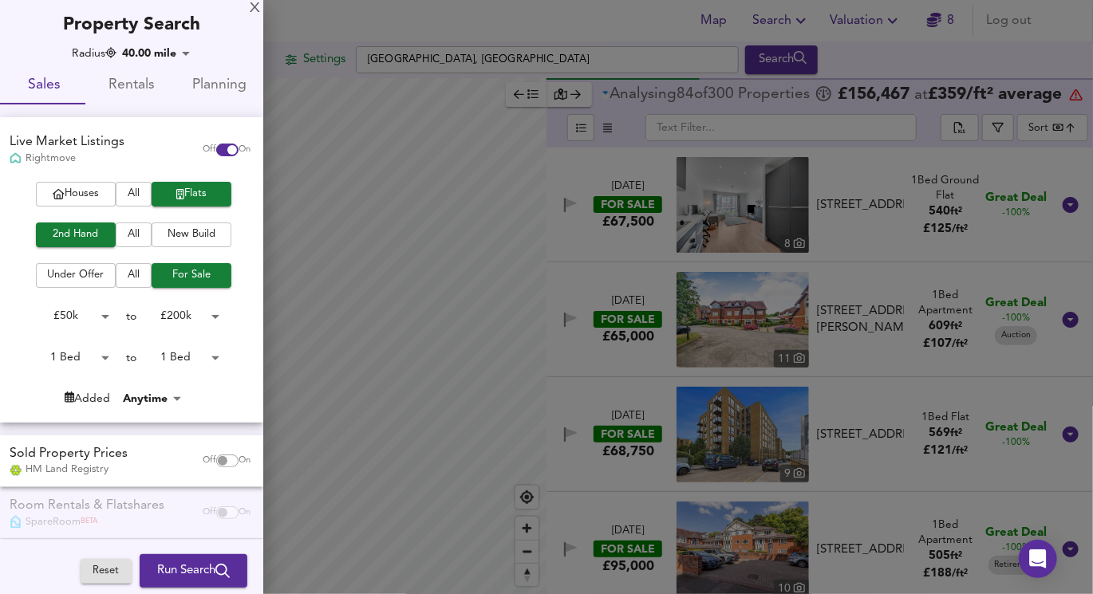
click at [477, 296] on div at bounding box center [546, 297] width 1093 height 594
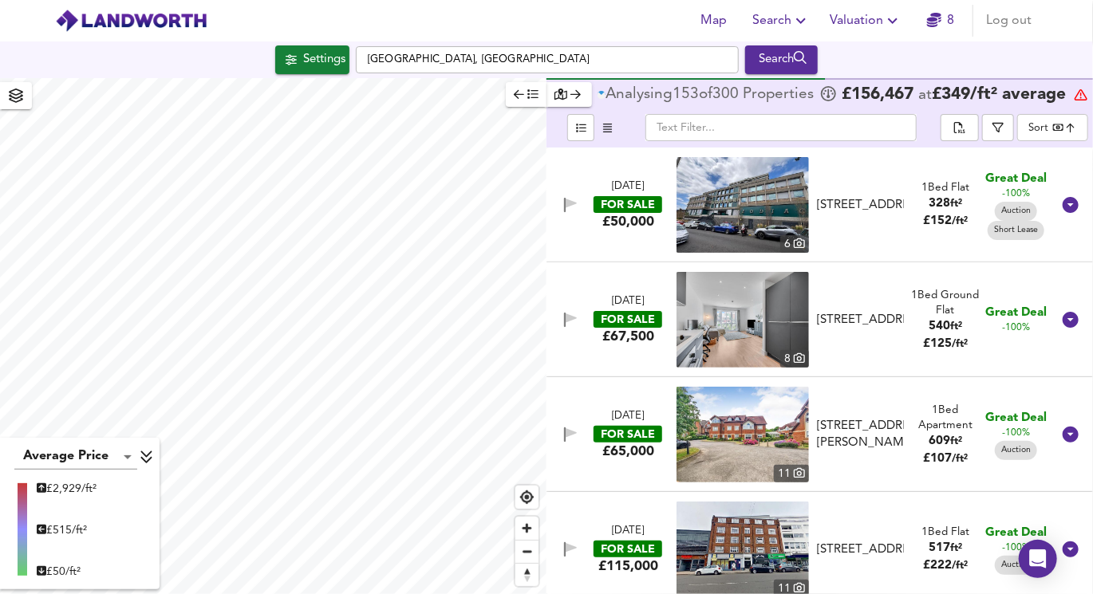
click at [1037, 140] on body "Map Search Valuation 8 Log out Settings [GEOGRAPHIC_DATA], [GEOGRAPHIC_DATA] Se…" at bounding box center [546, 297] width 1093 height 594
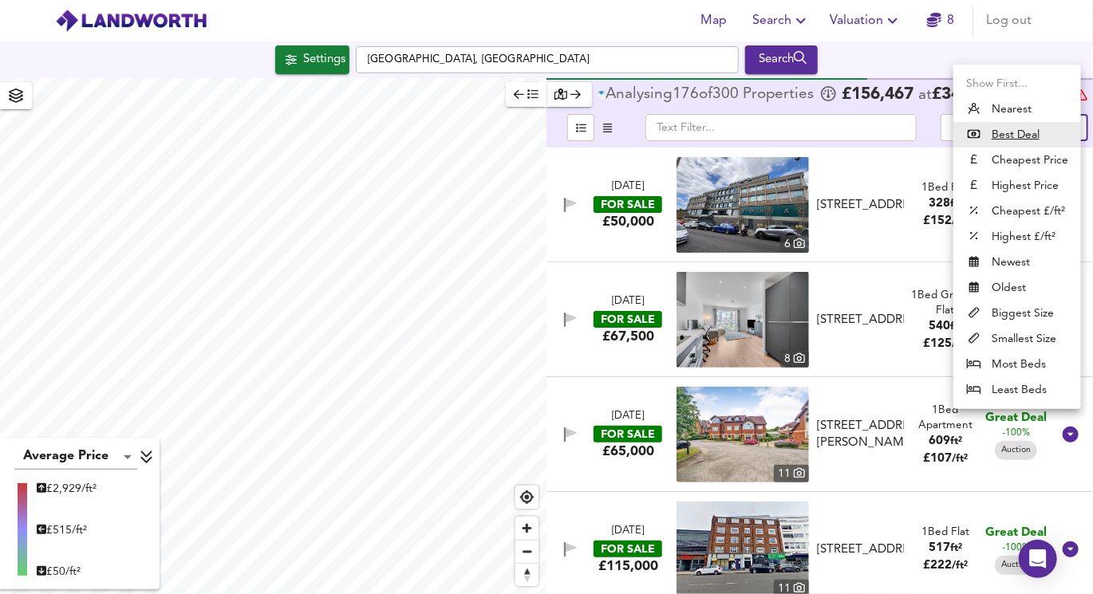
click at [1014, 310] on li "Biggest Size" at bounding box center [1017, 314] width 128 height 26
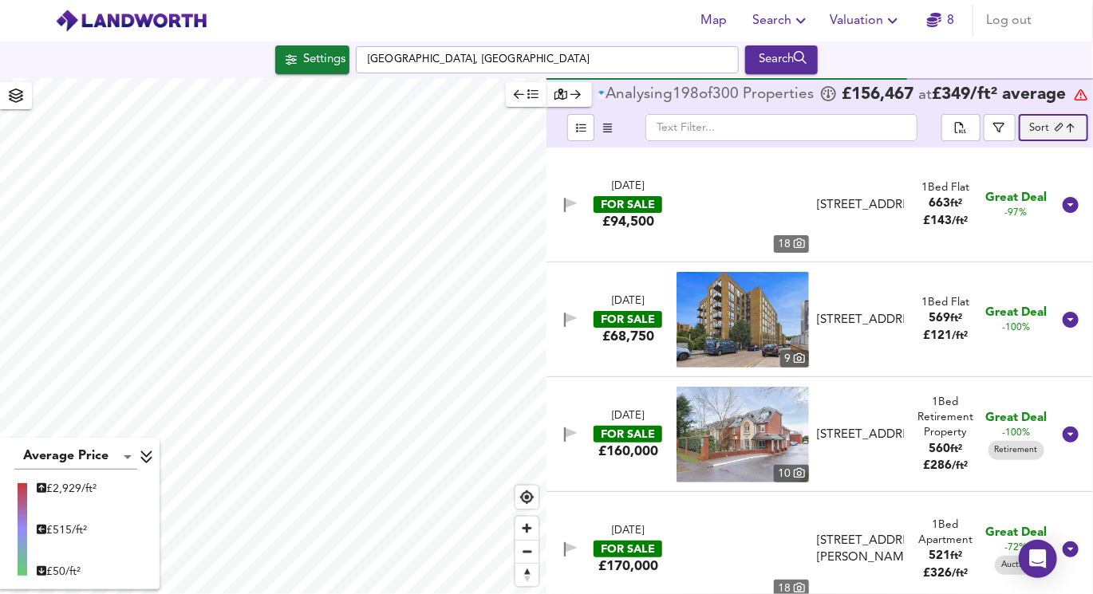
type input "biggest"
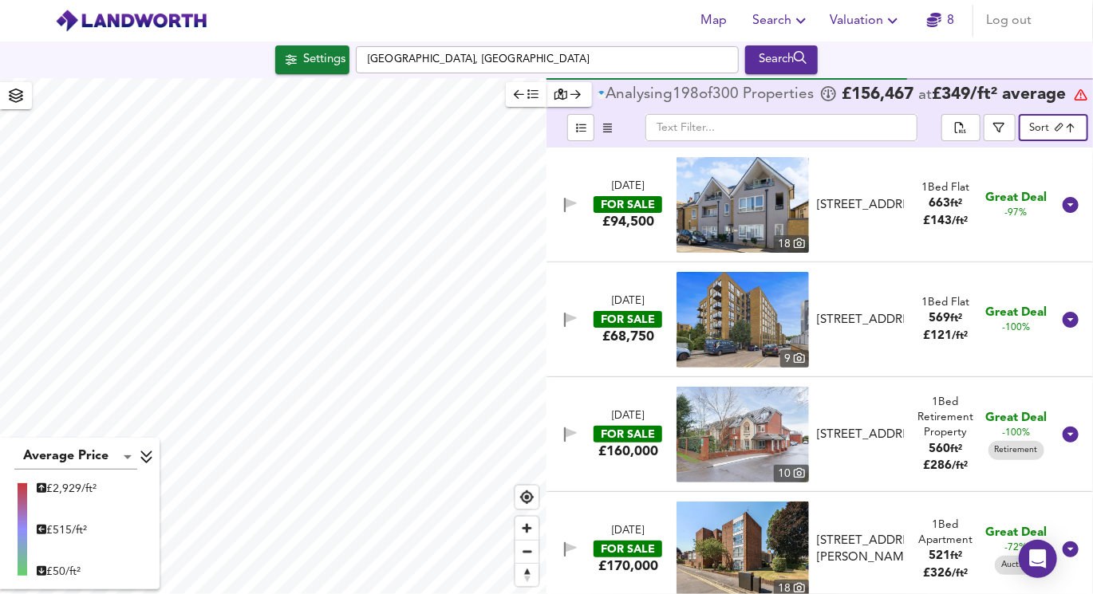
click at [525, 96] on span "button" at bounding box center [526, 94] width 25 height 18
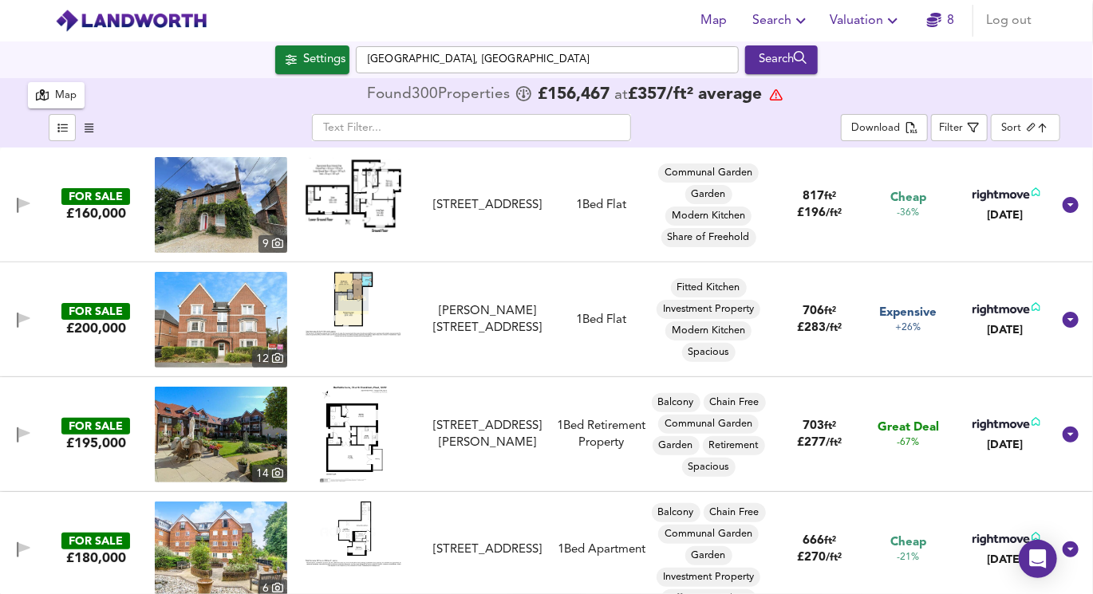
click at [369, 210] on img at bounding box center [353, 195] width 96 height 76
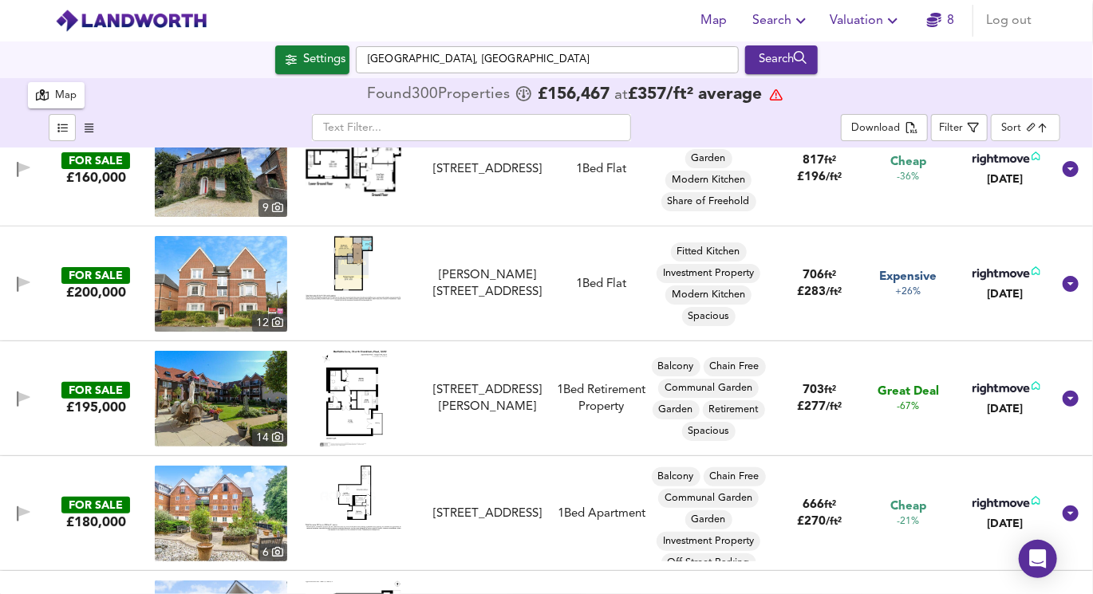
click at [343, 274] on img at bounding box center [353, 268] width 96 height 65
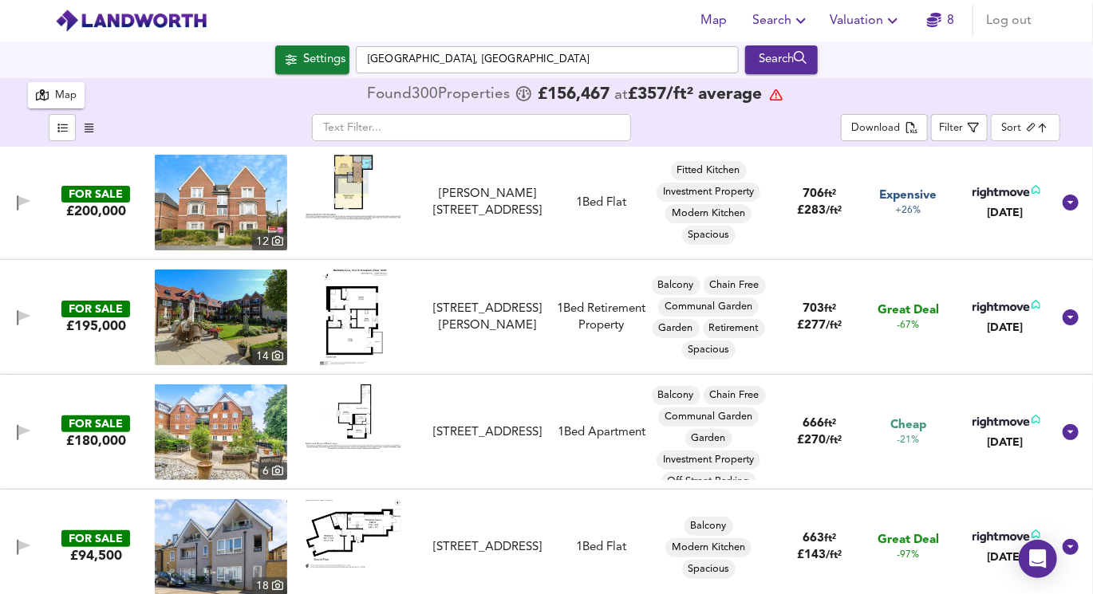
scroll to position [120, 0]
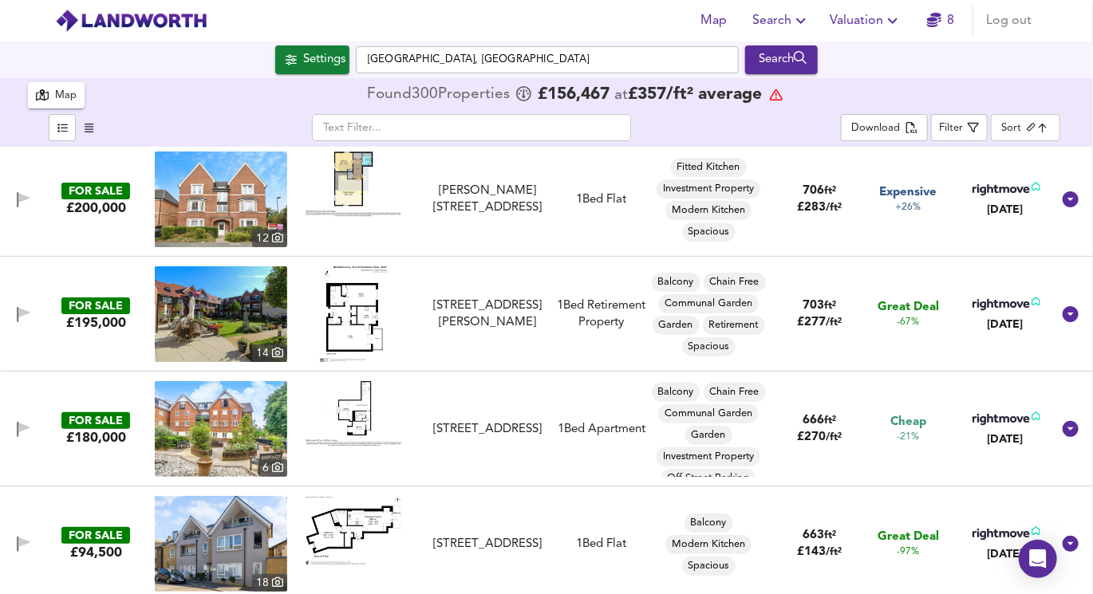
click at [270, 205] on img at bounding box center [221, 200] width 132 height 96
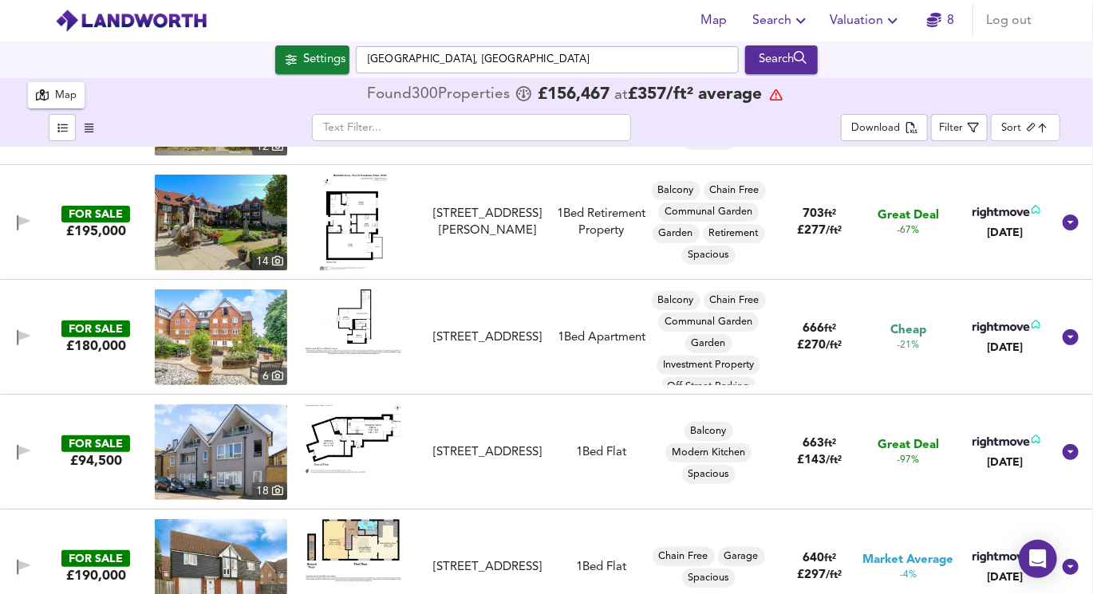
scroll to position [233, 0]
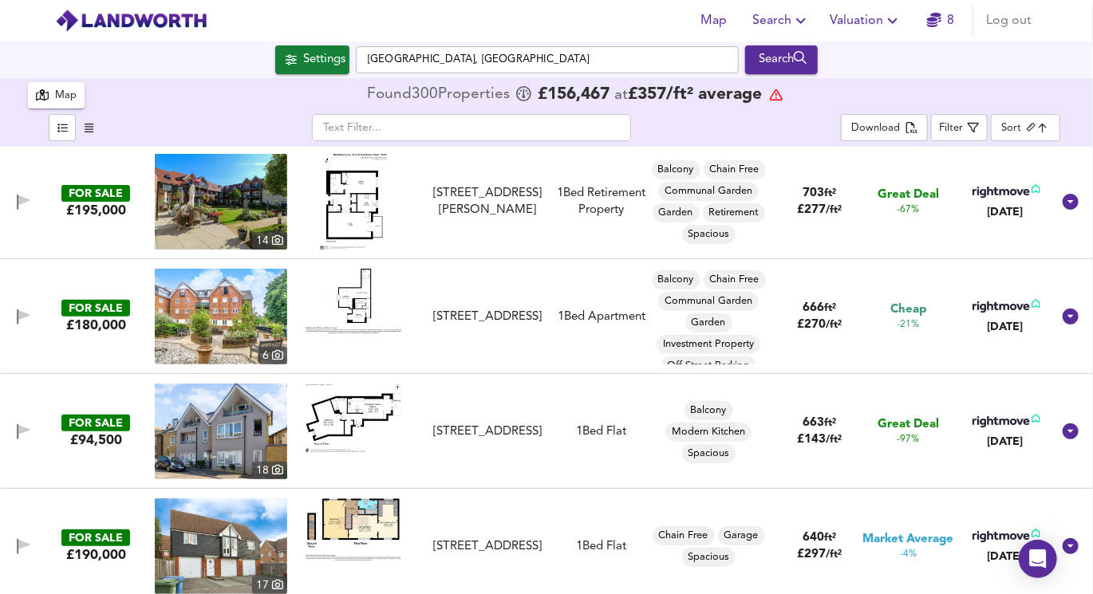
click at [256, 435] on img at bounding box center [221, 432] width 132 height 96
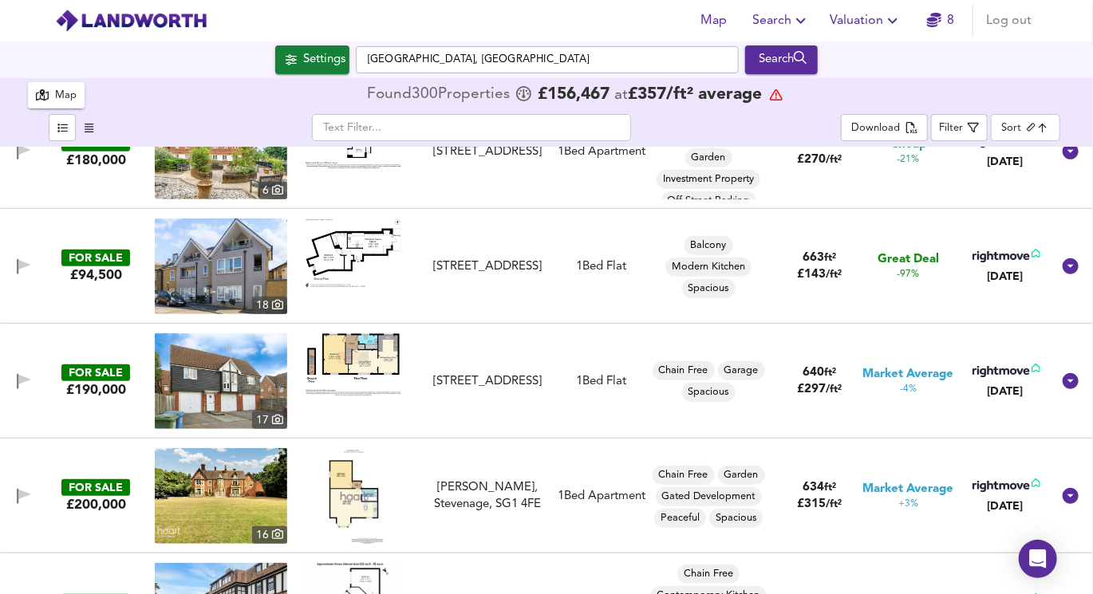
scroll to position [399, 0]
click at [357, 363] on img at bounding box center [353, 364] width 96 height 62
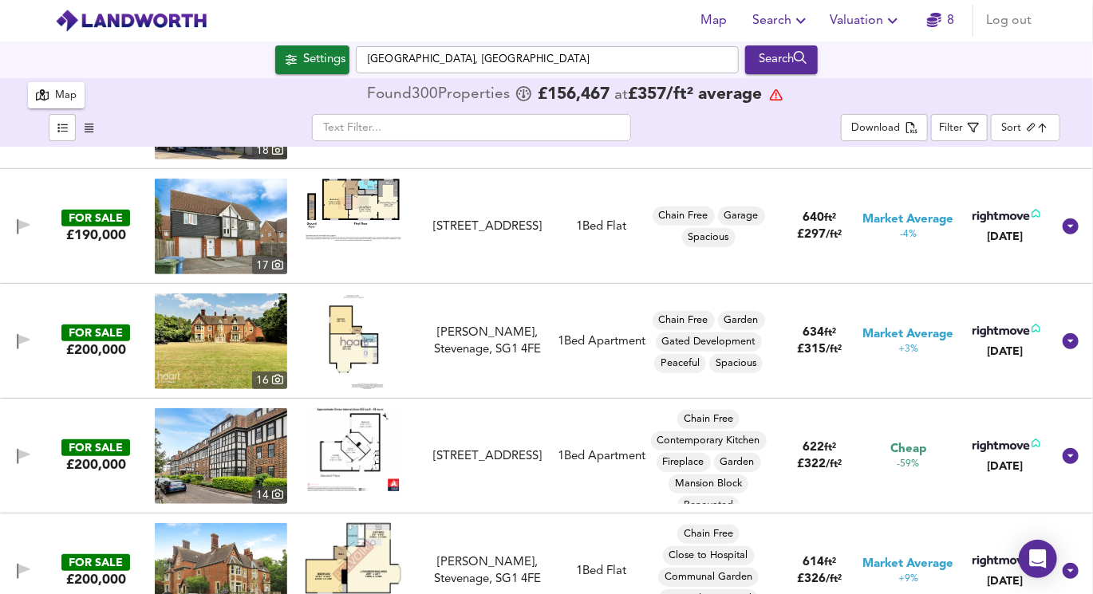
scroll to position [565, 0]
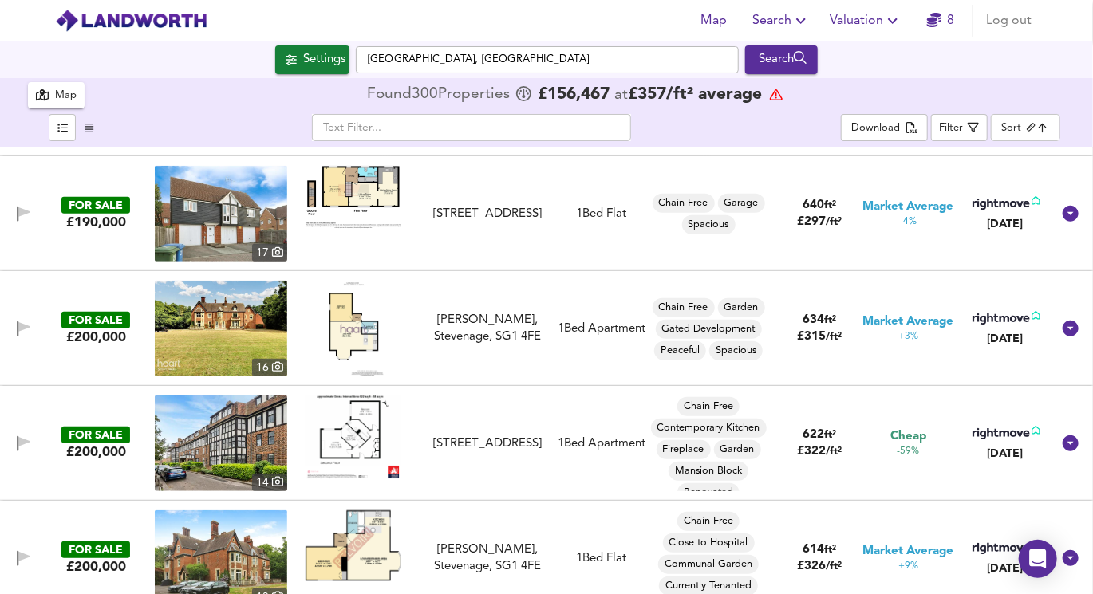
click at [349, 336] on img at bounding box center [354, 329] width 66 height 96
click at [1022, 142] on div "​ Download Filter Sort biggest ​" at bounding box center [546, 129] width 1037 height 35
click at [1022, 130] on body "Map Search Valuation 8 Log out Settings [GEOGRAPHIC_DATA] Search 300 Results Av…" at bounding box center [546, 297] width 1093 height 594
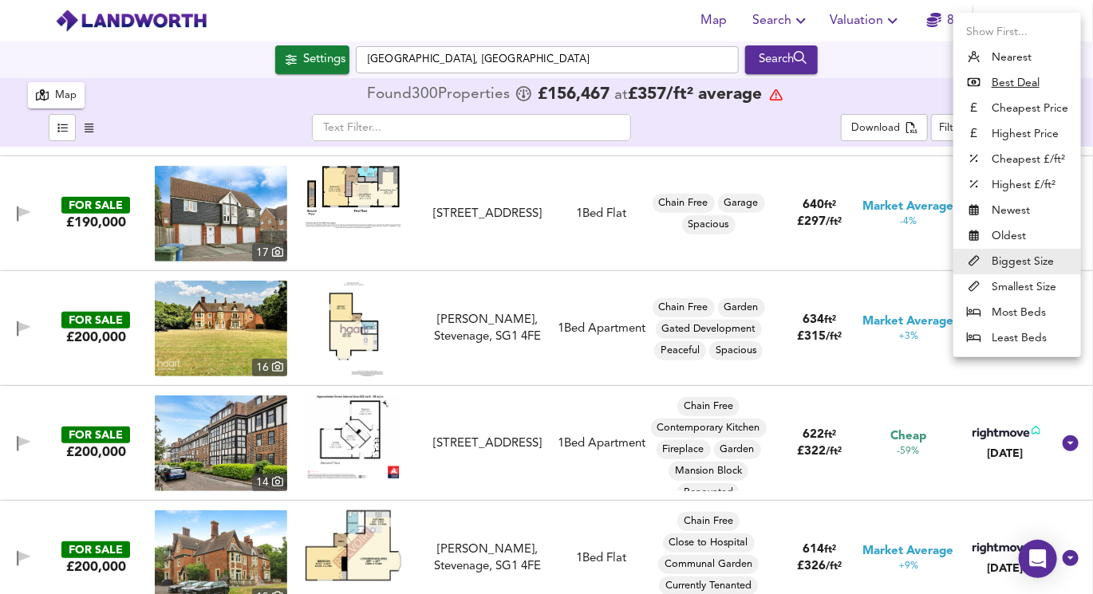
click at [851, 159] on div at bounding box center [546, 297] width 1093 height 594
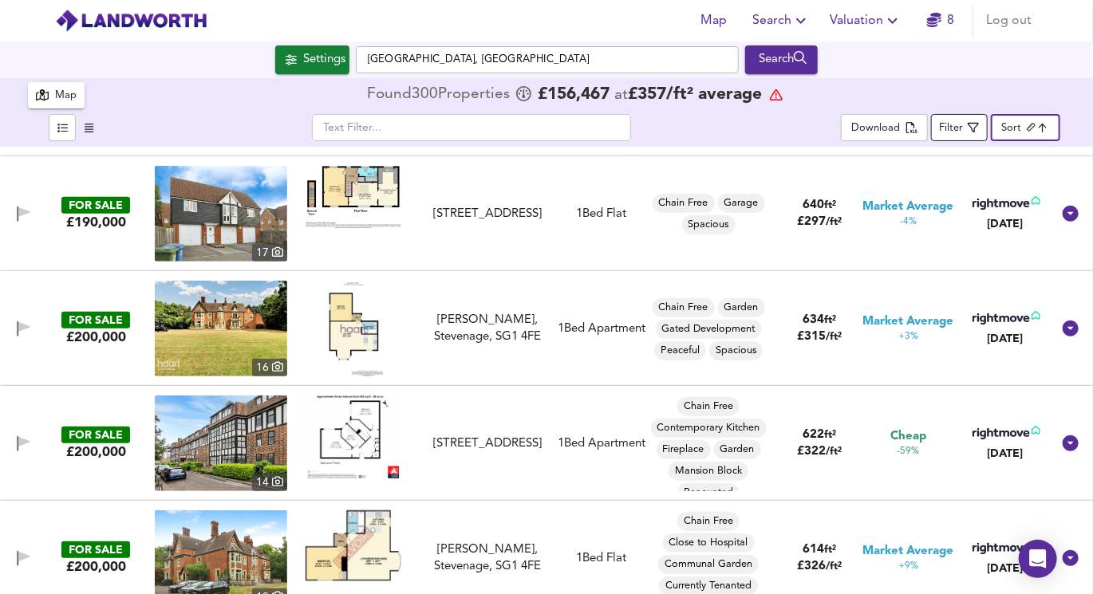
click at [974, 132] on icon "button" at bounding box center [972, 127] width 11 height 11
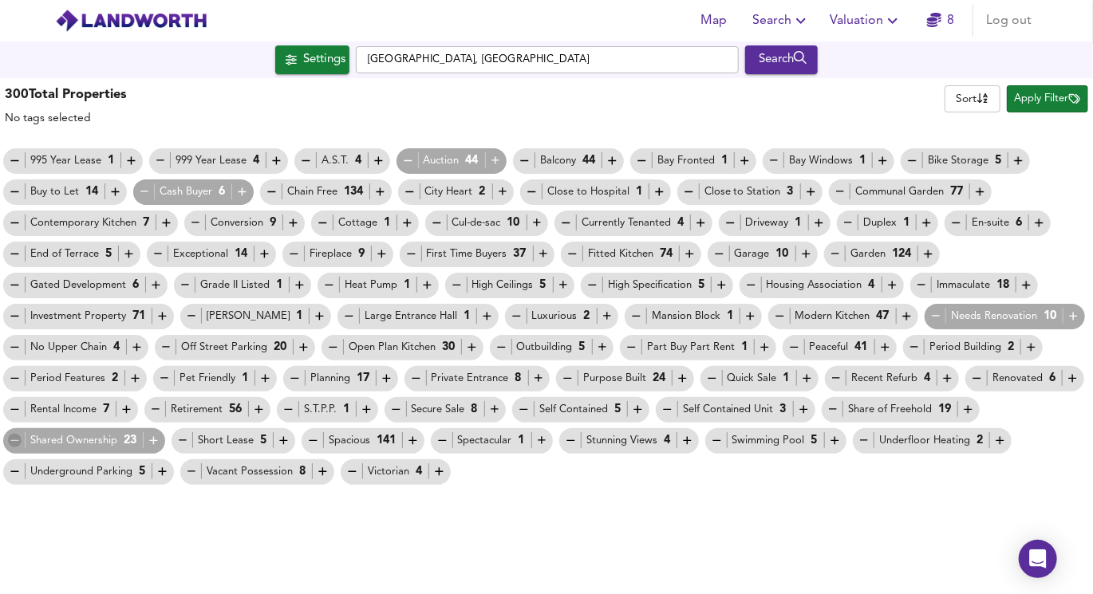
click at [10, 435] on icon "button" at bounding box center [15, 441] width 14 height 14
click at [16, 443] on icon "button" at bounding box center [15, 441] width 14 height 14
click at [18, 440] on icon "button" at bounding box center [14, 440] width 8 height 1
click at [500, 156] on span "Auction 44" at bounding box center [451, 160] width 111 height 17
click at [494, 158] on icon "button" at bounding box center [496, 161] width 14 height 14
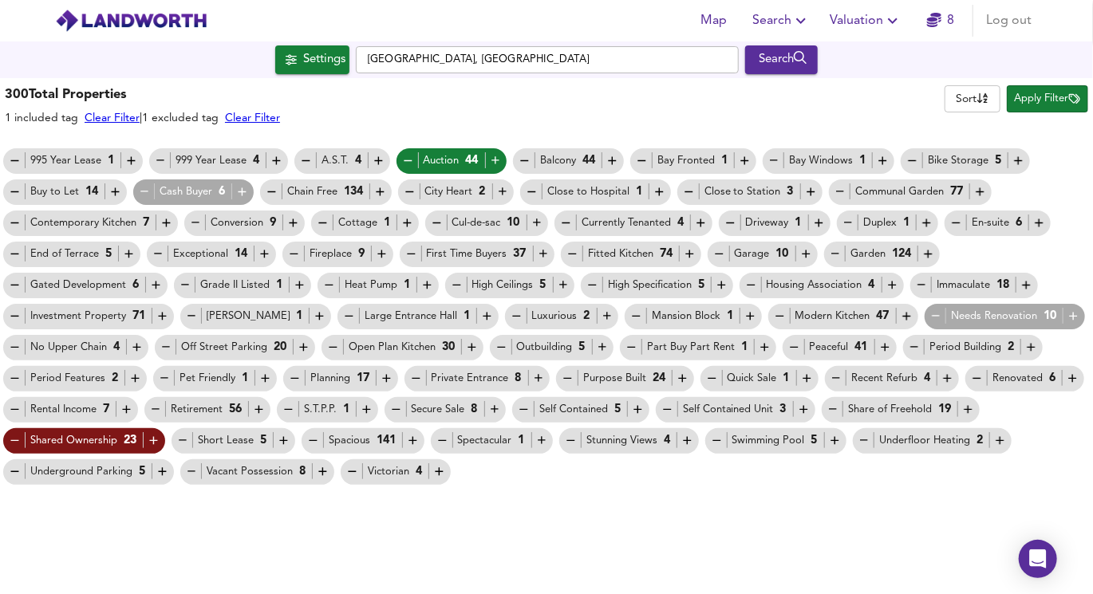
click at [159, 409] on icon "button" at bounding box center [156, 409] width 8 height 1
click at [1045, 105] on span "Apply Filter" at bounding box center [1046, 99] width 65 height 18
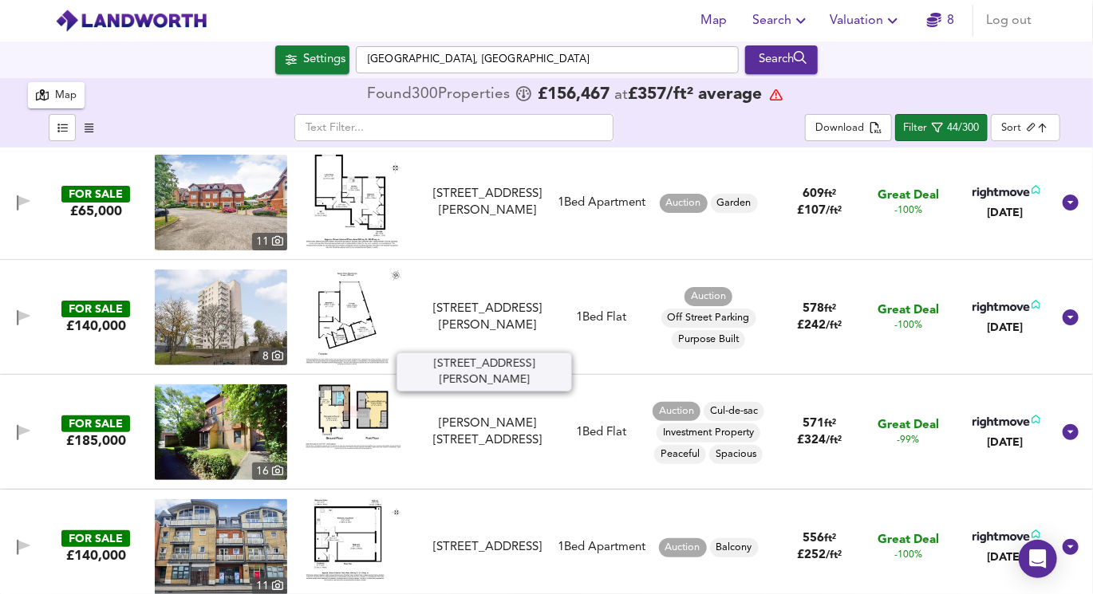
scroll to position [0, 0]
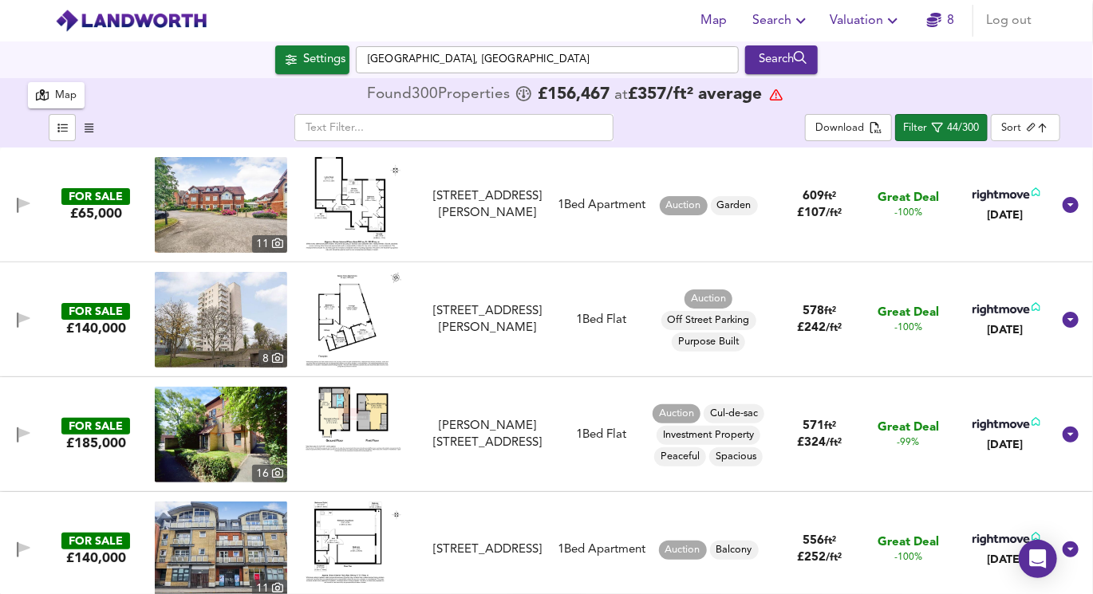
click at [343, 207] on img at bounding box center [353, 203] width 96 height 93
click at [229, 202] on img at bounding box center [221, 205] width 132 height 96
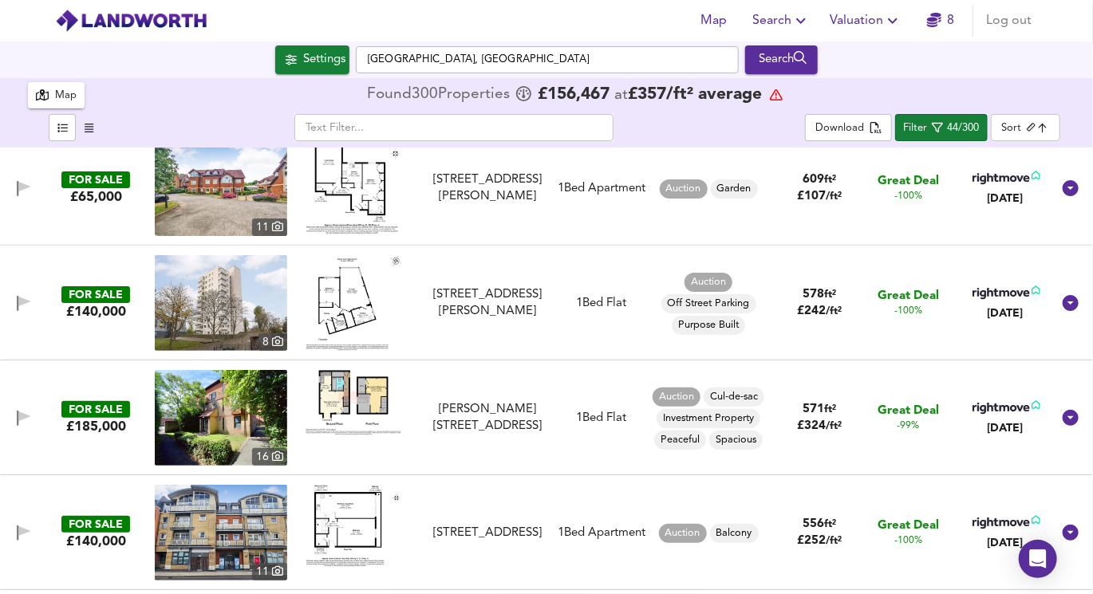
scroll to position [19, 0]
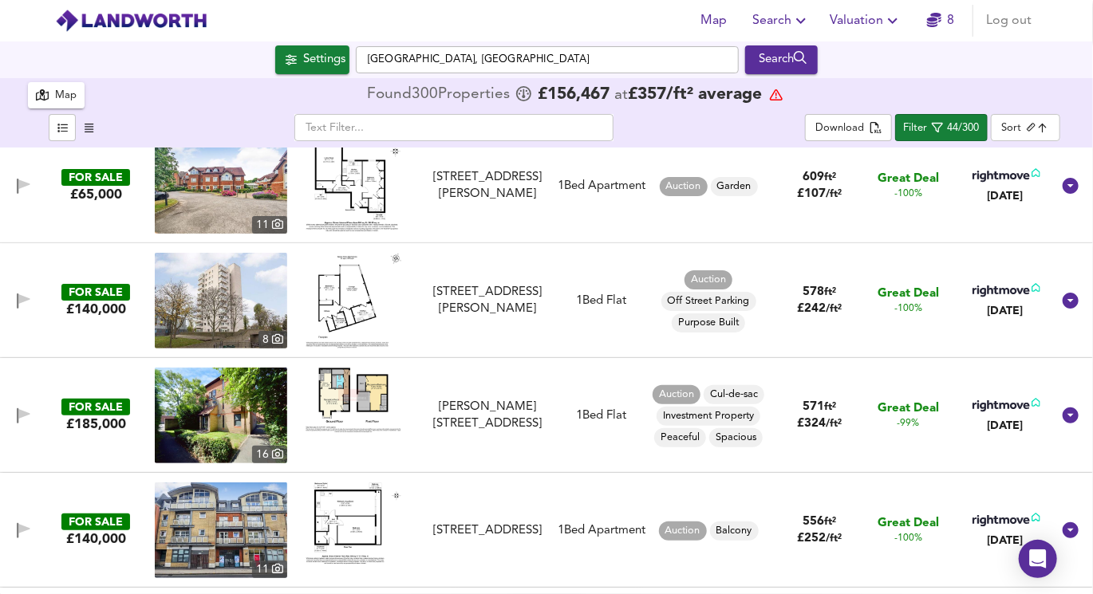
click at [370, 394] on img at bounding box center [353, 400] width 96 height 65
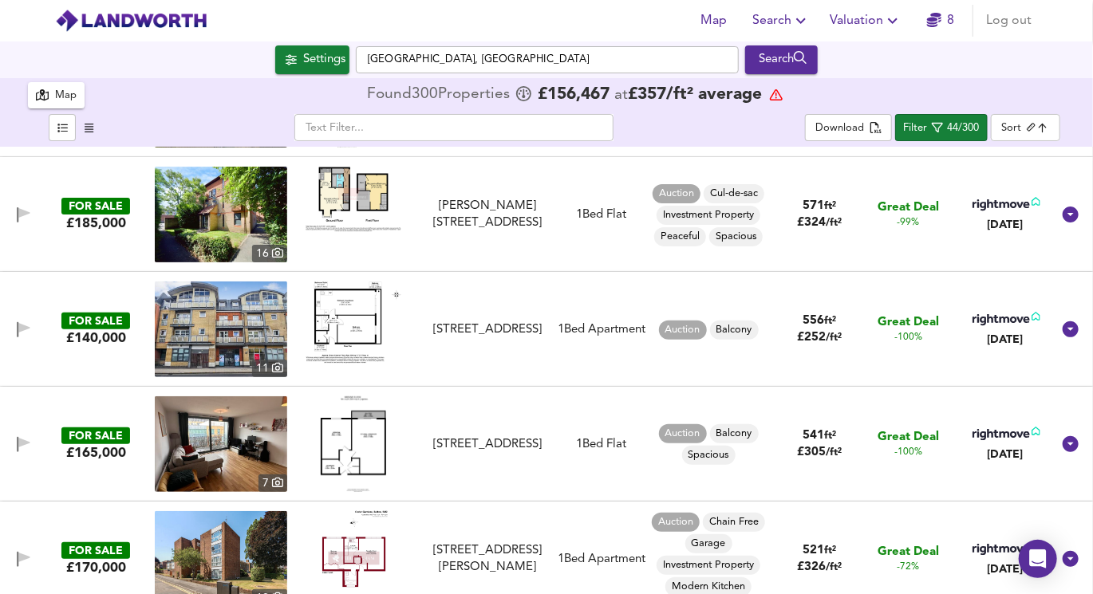
scroll to position [246, 0]
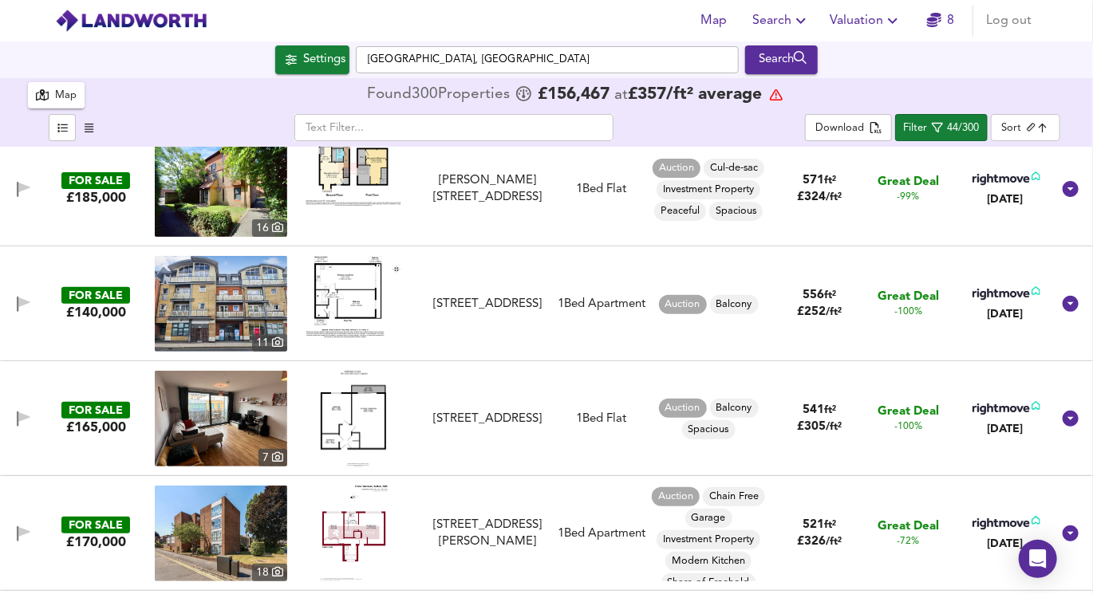
click at [361, 430] on img at bounding box center [353, 419] width 65 height 96
click at [245, 393] on img at bounding box center [221, 419] width 132 height 96
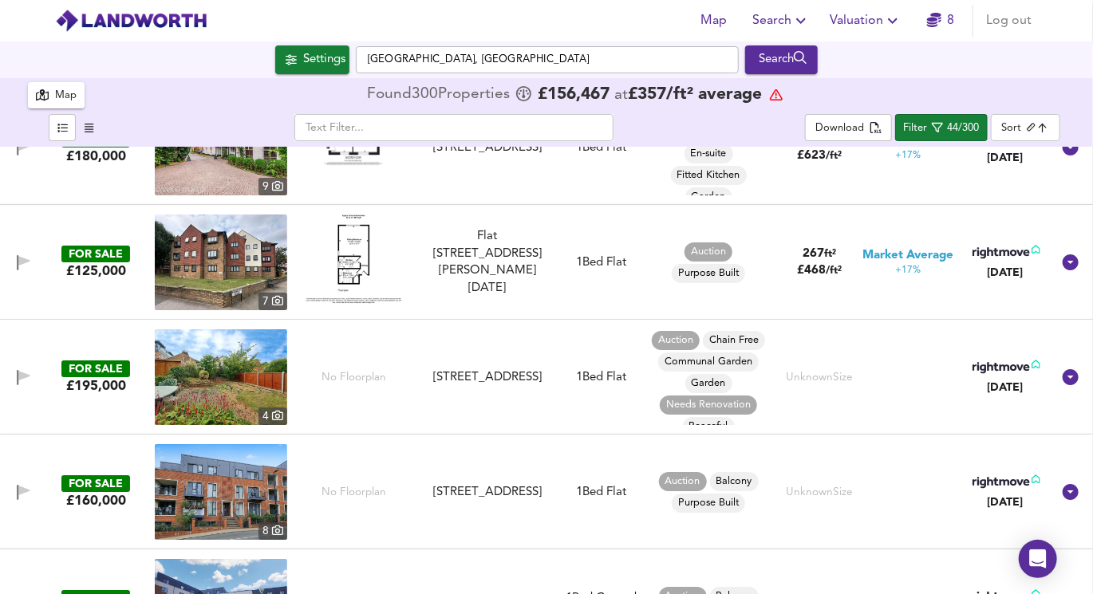
scroll to position [2587, 0]
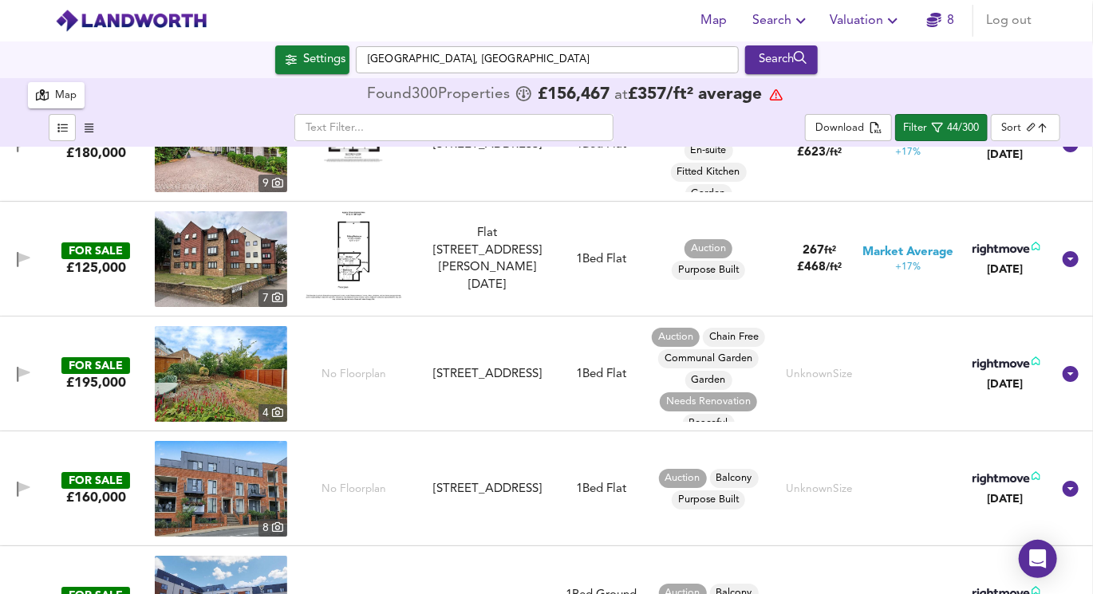
click at [261, 377] on img at bounding box center [221, 374] width 132 height 96
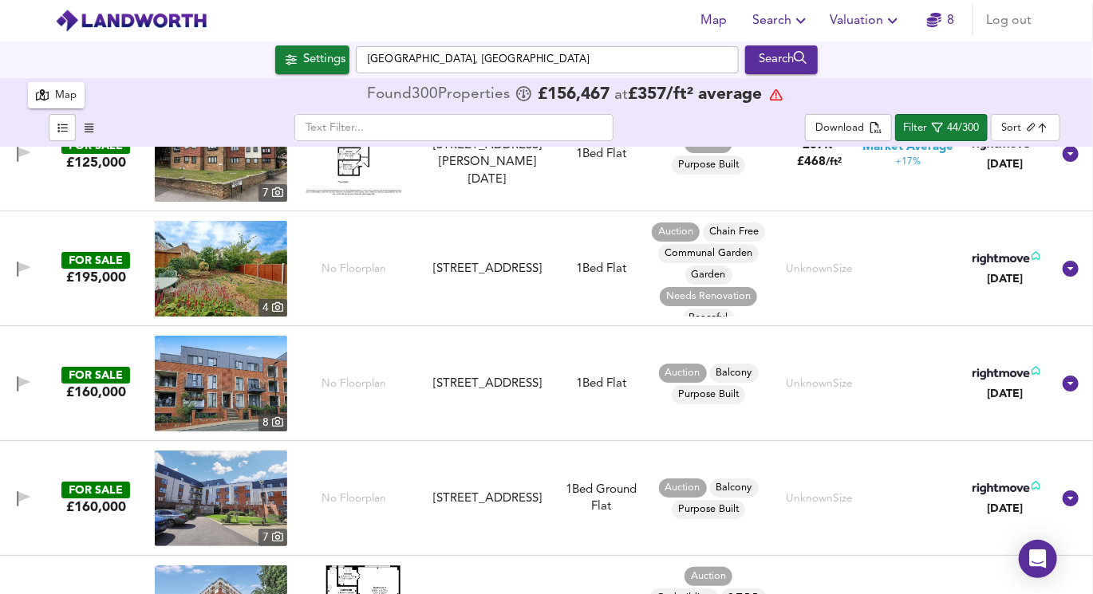
scroll to position [2699, 0]
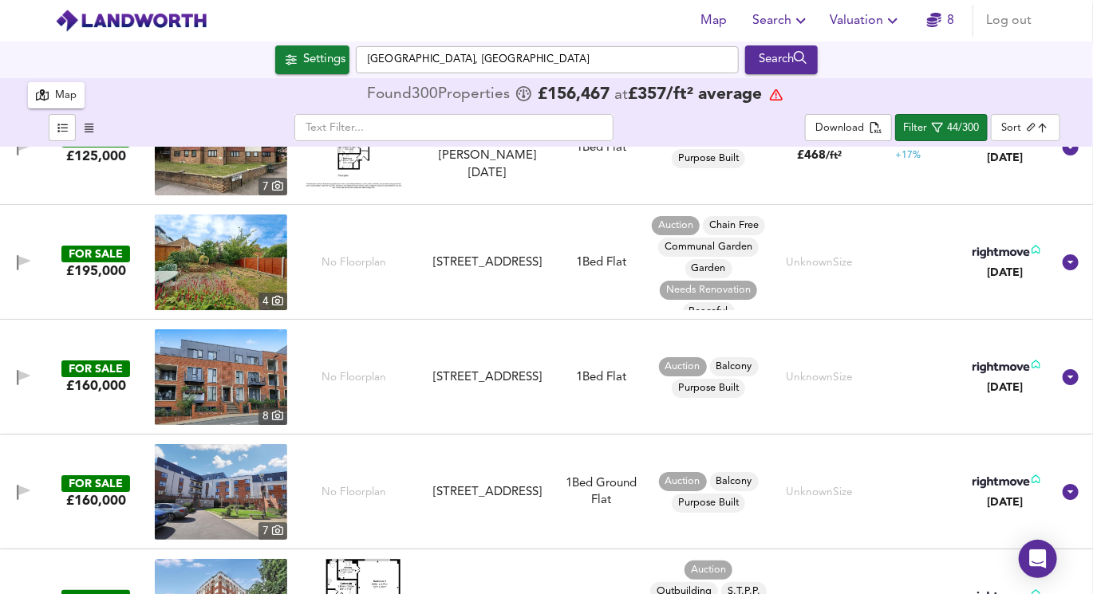
click at [249, 378] on img at bounding box center [221, 377] width 132 height 96
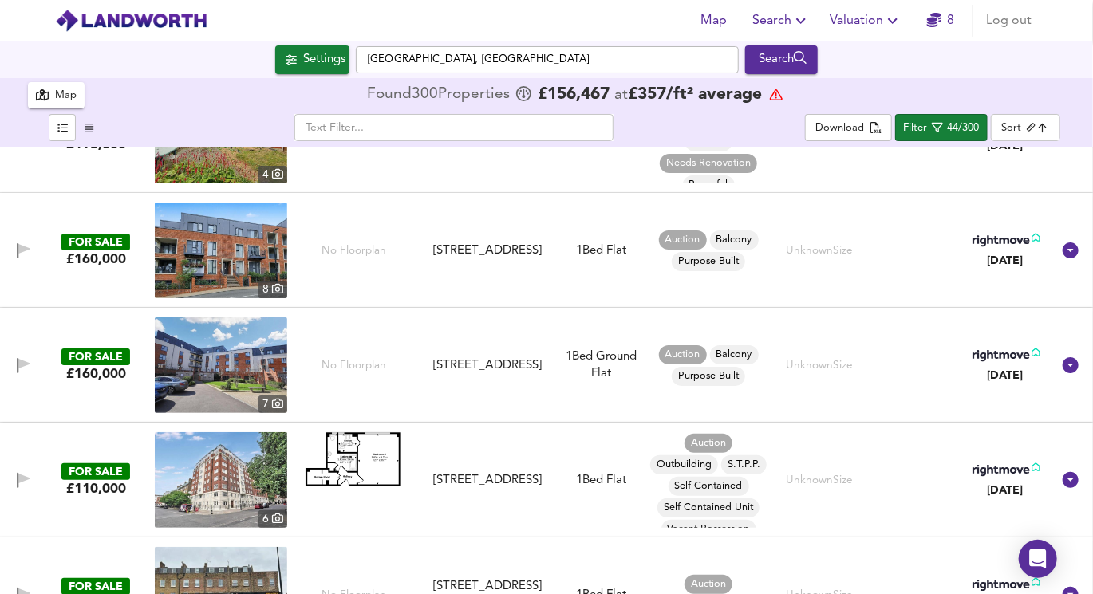
scroll to position [2865, 0]
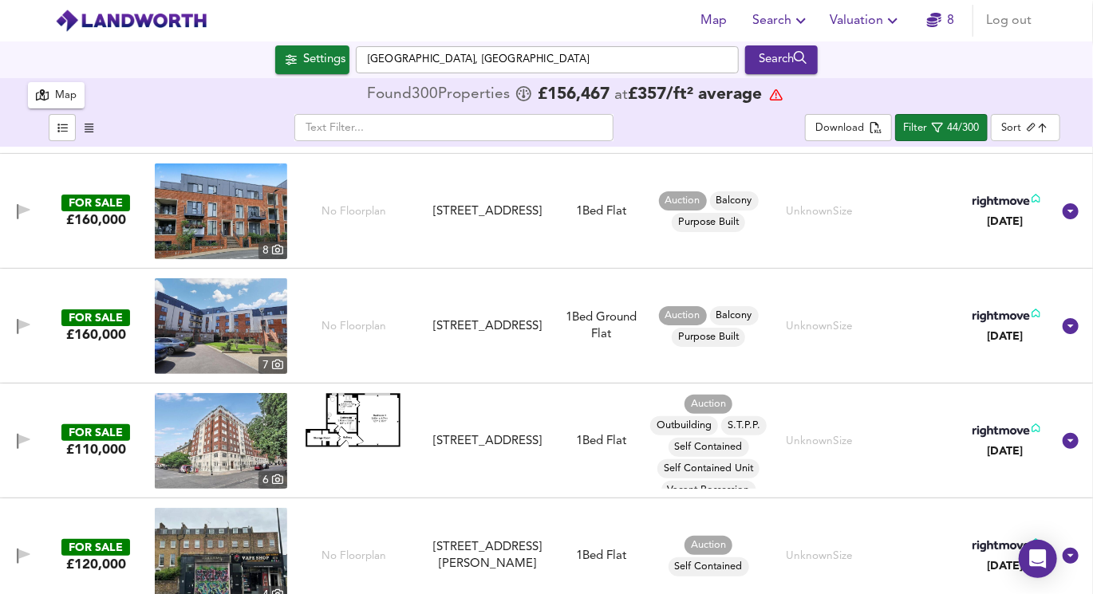
click at [254, 341] on img at bounding box center [221, 326] width 132 height 96
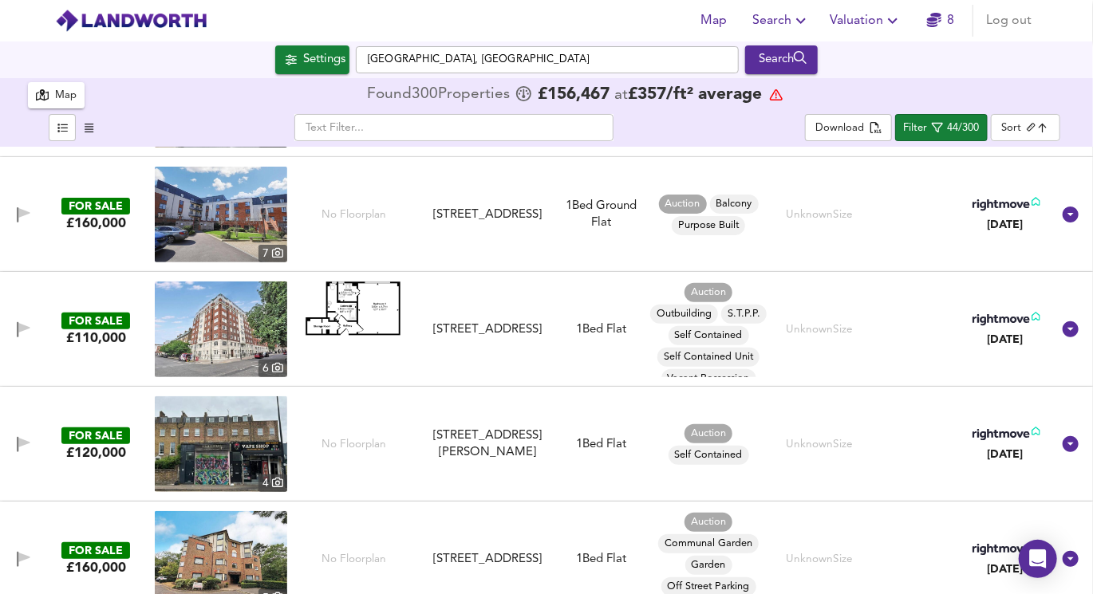
scroll to position [3005, 0]
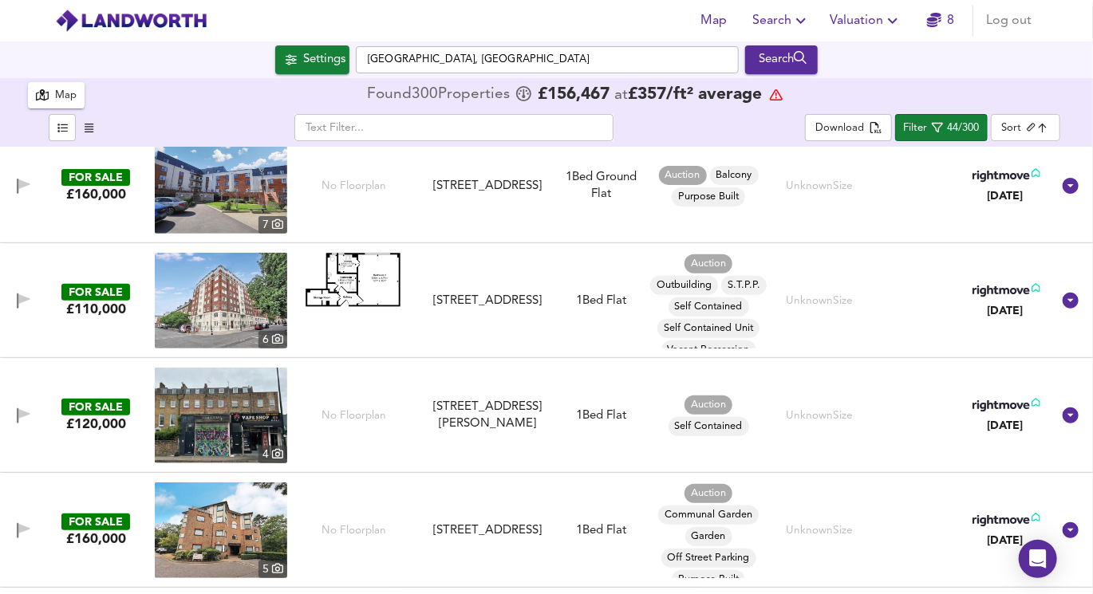
click at [360, 296] on img at bounding box center [353, 280] width 96 height 54
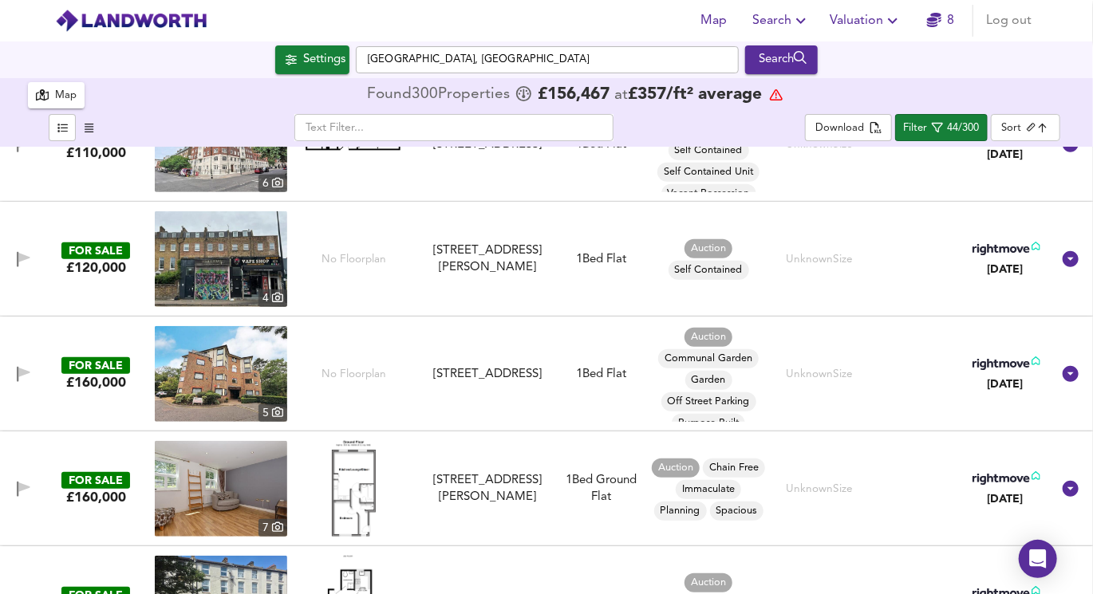
scroll to position [3163, 0]
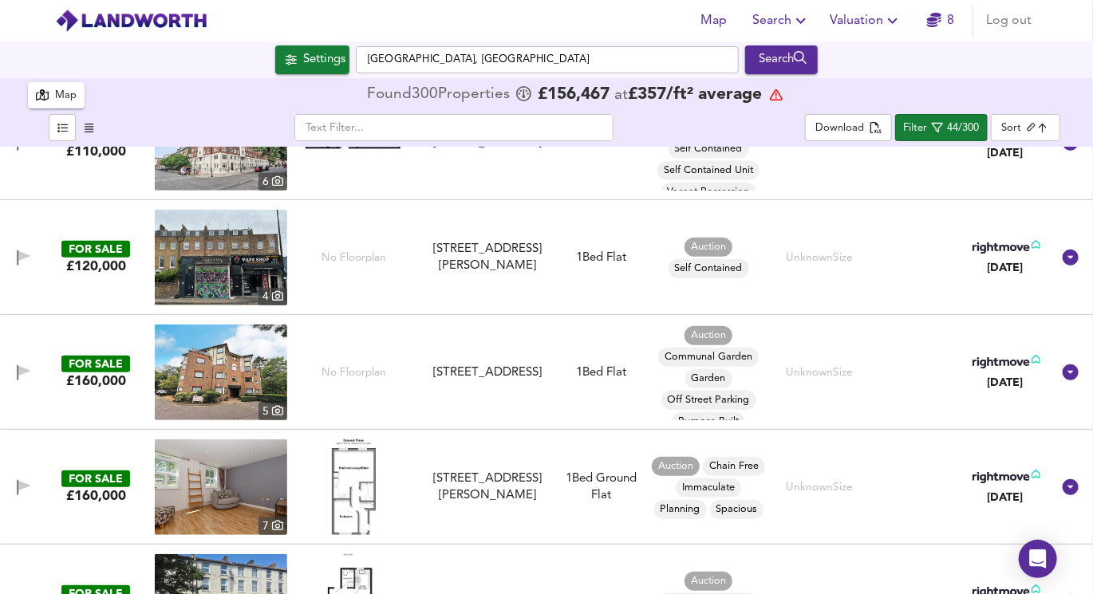
click at [259, 376] on img at bounding box center [221, 373] width 132 height 96
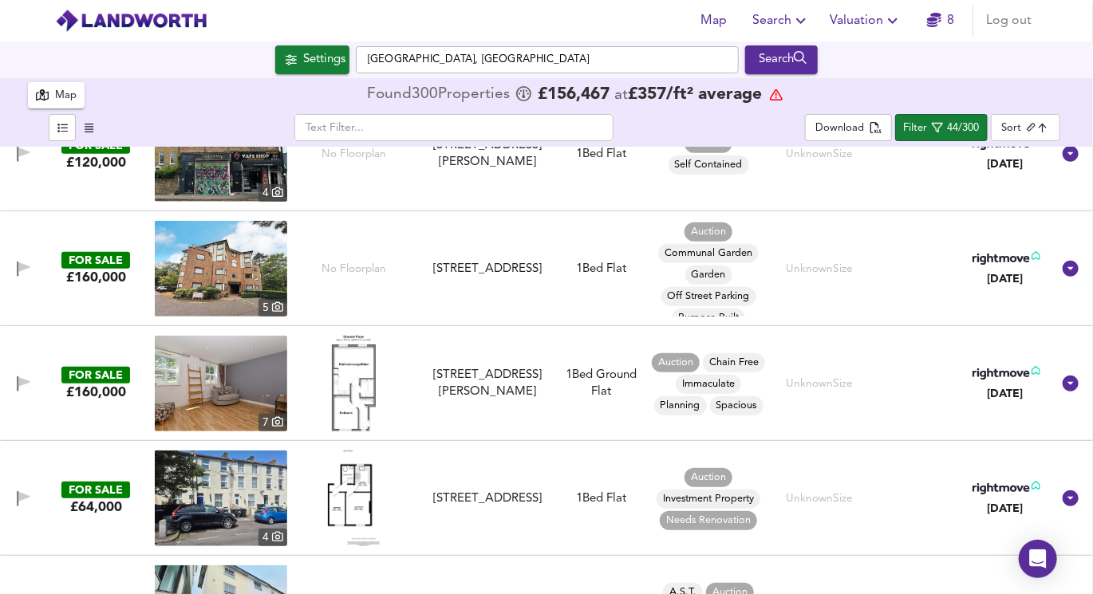
scroll to position [3272, 0]
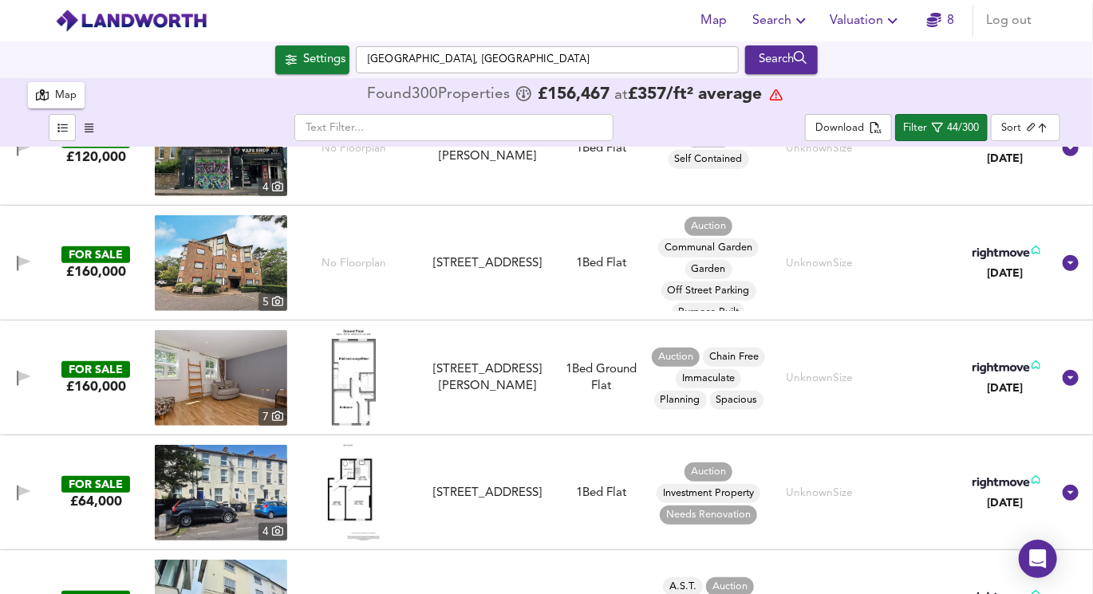
click at [348, 378] on img at bounding box center [354, 378] width 44 height 96
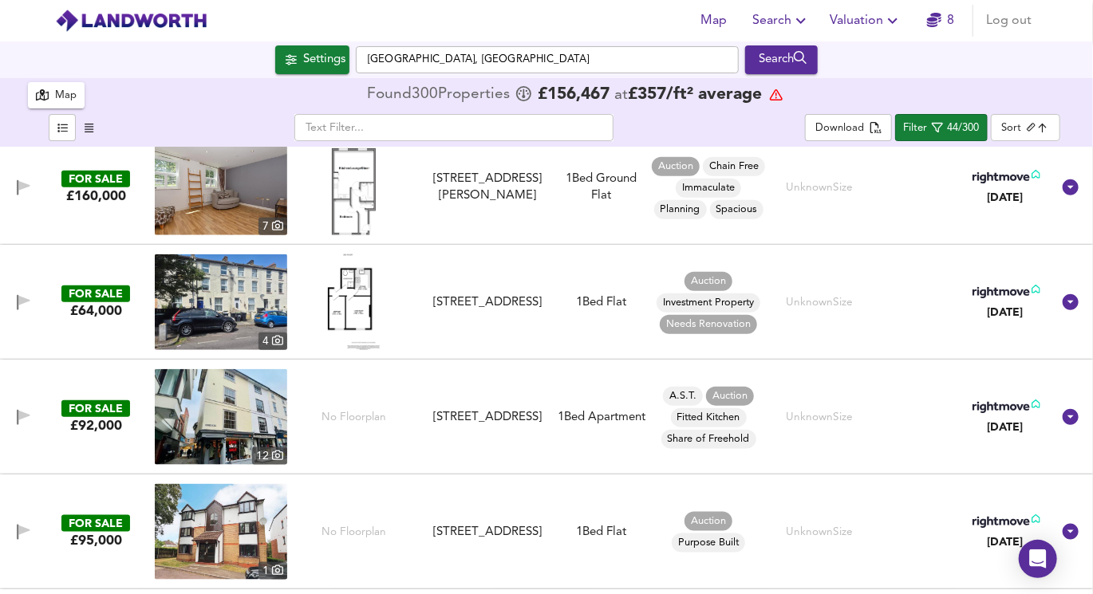
scroll to position [3464, 0]
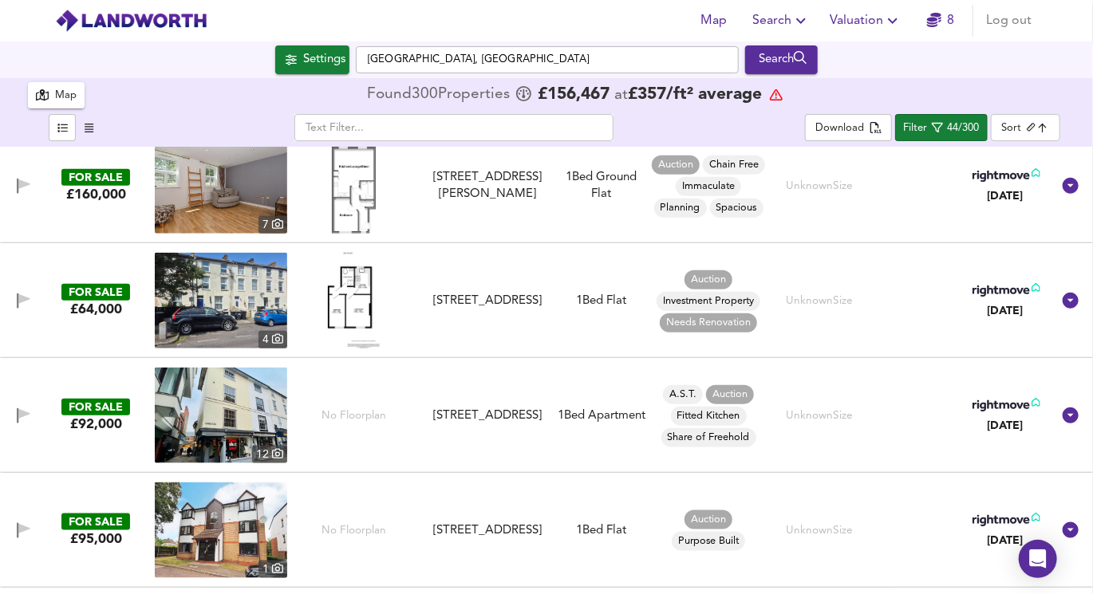
click at [349, 305] on img at bounding box center [354, 301] width 52 height 96
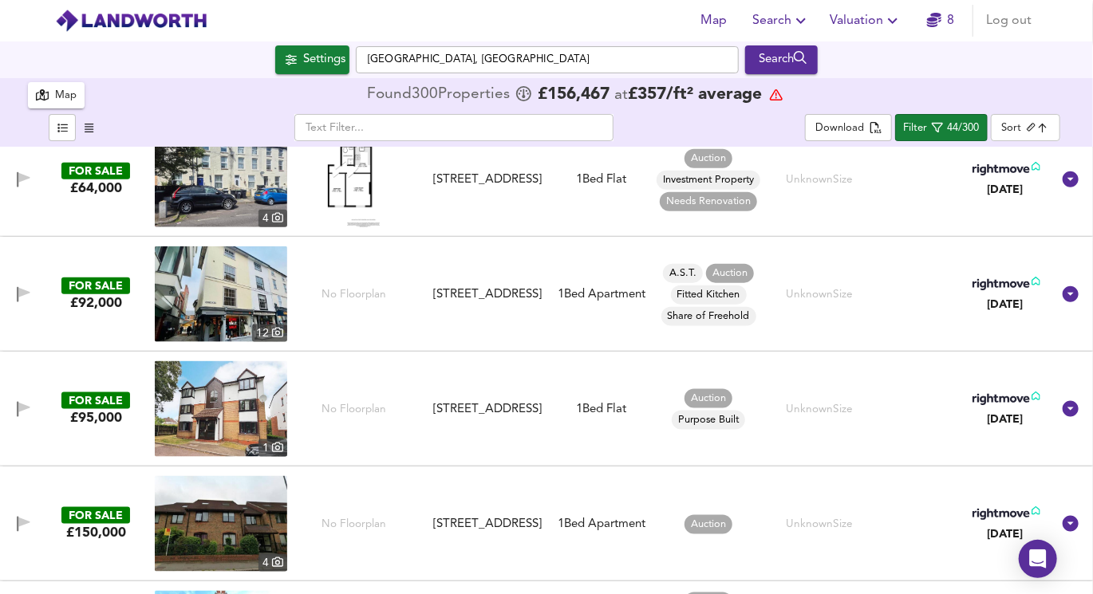
scroll to position [3596, 0]
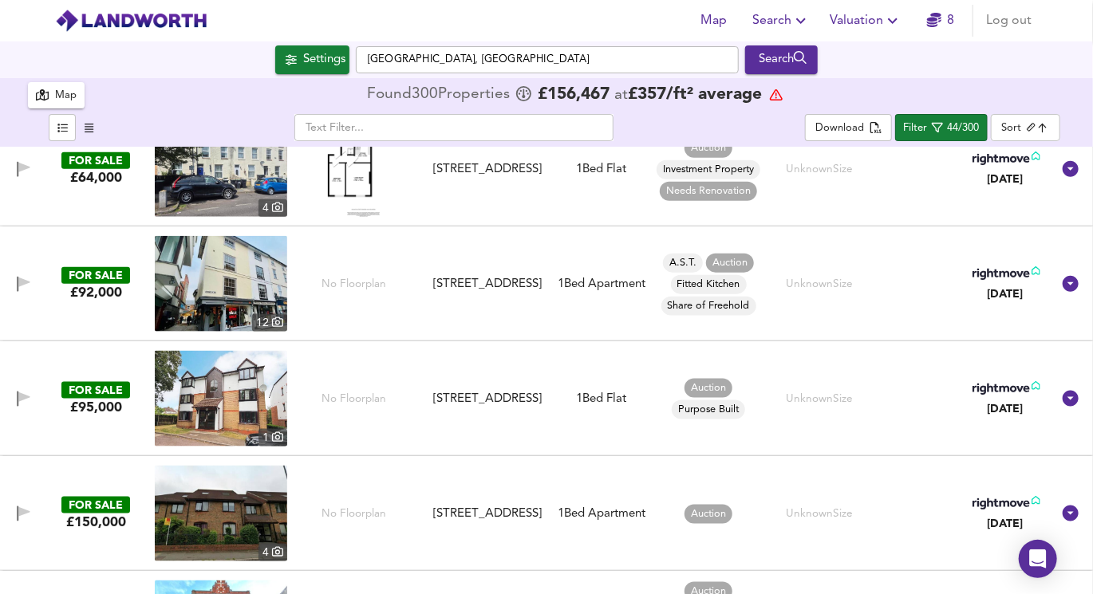
click at [256, 391] on img at bounding box center [221, 399] width 132 height 96
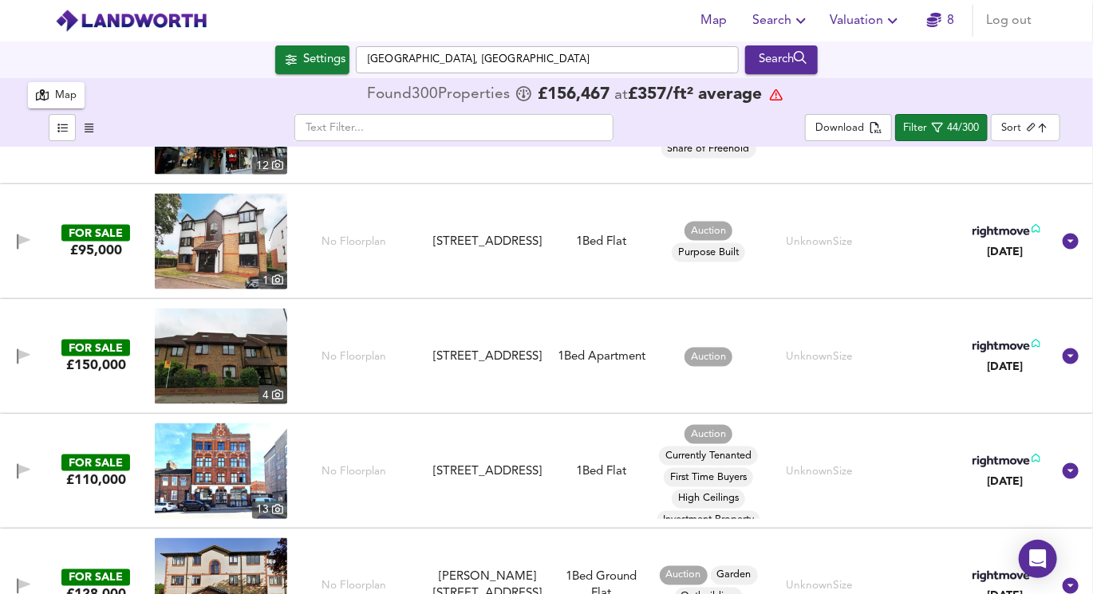
scroll to position [3755, 0]
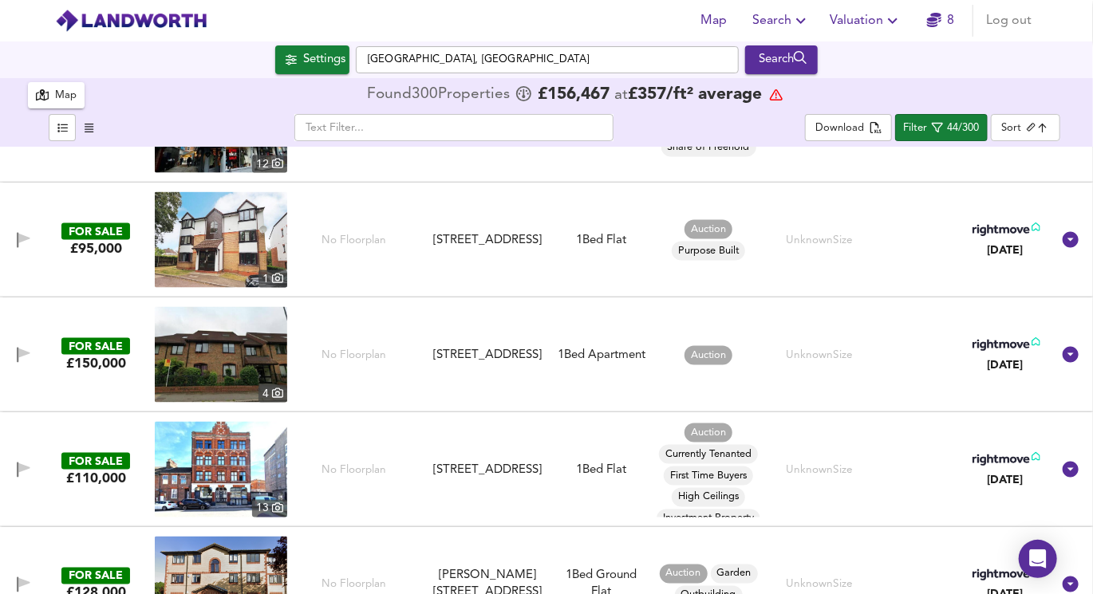
click at [238, 360] on img at bounding box center [221, 355] width 132 height 96
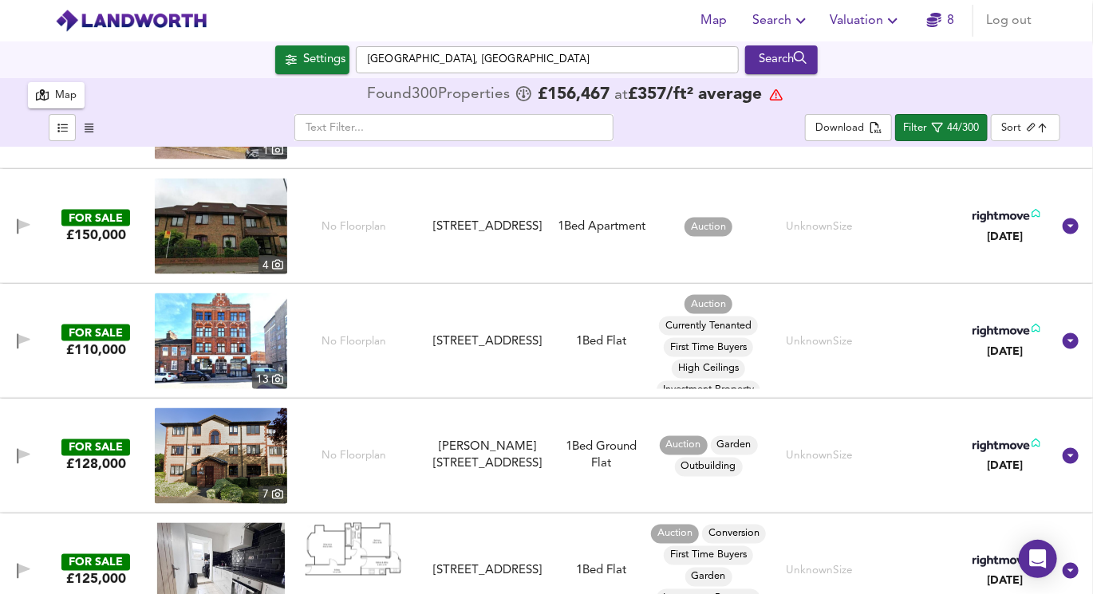
scroll to position [3884, 0]
click at [230, 439] on img at bounding box center [221, 456] width 132 height 96
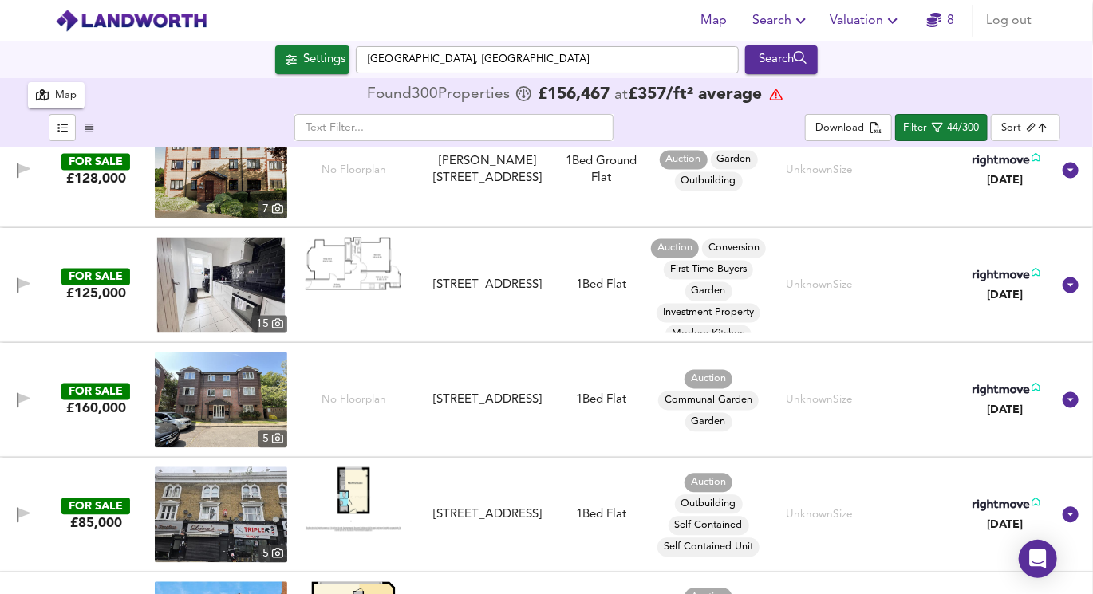
scroll to position [4194, 0]
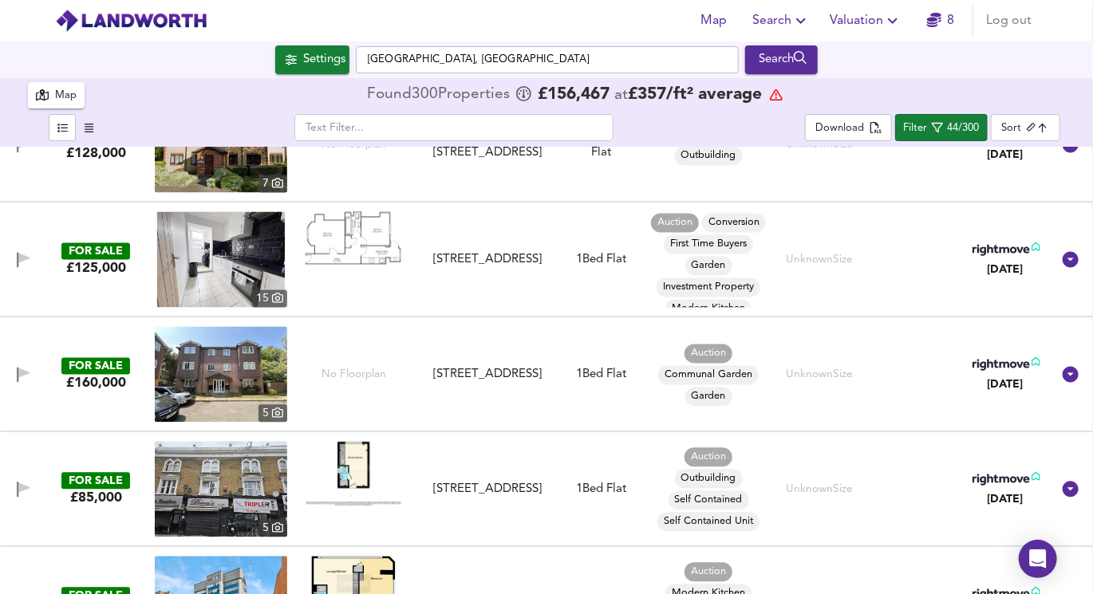
click at [201, 372] on img at bounding box center [221, 375] width 132 height 96
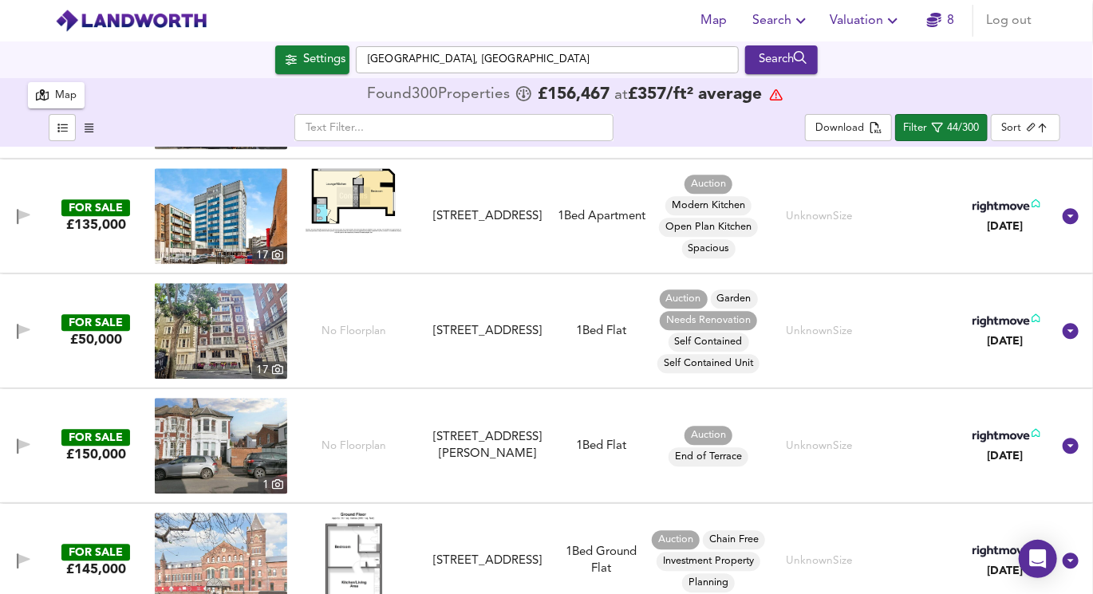
scroll to position [4606, 0]
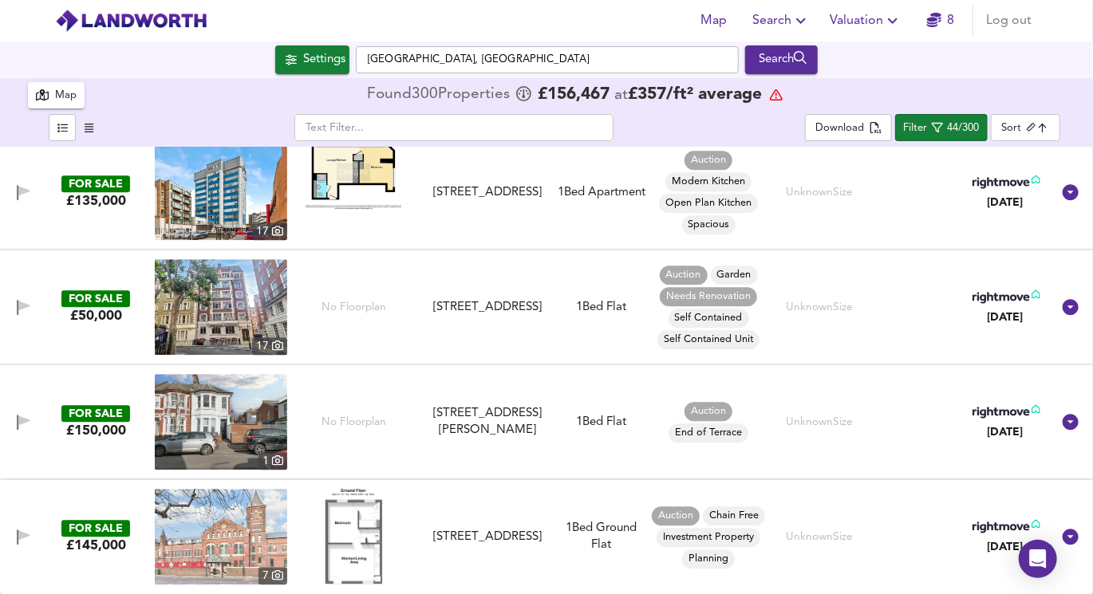
click at [234, 431] on img at bounding box center [221, 422] width 132 height 96
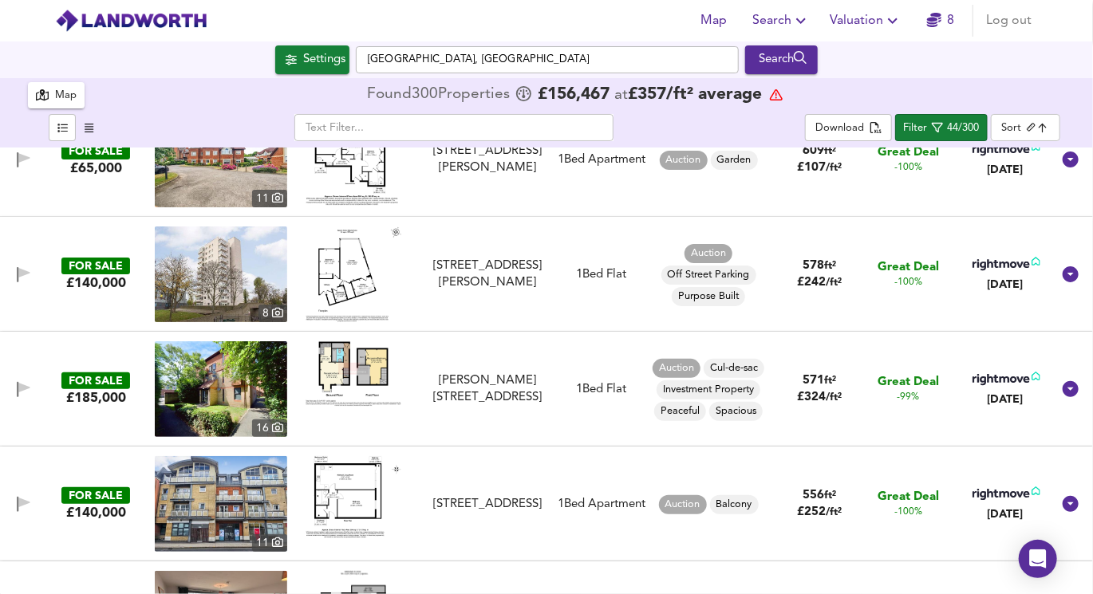
scroll to position [0, 0]
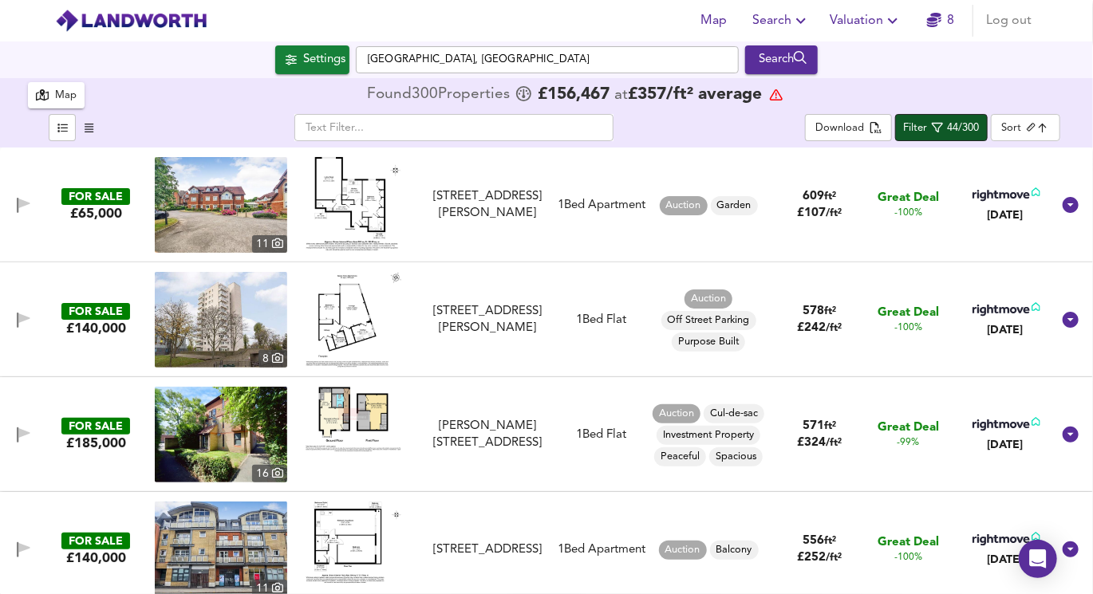
click at [939, 122] on icon "button" at bounding box center [936, 127] width 11 height 11
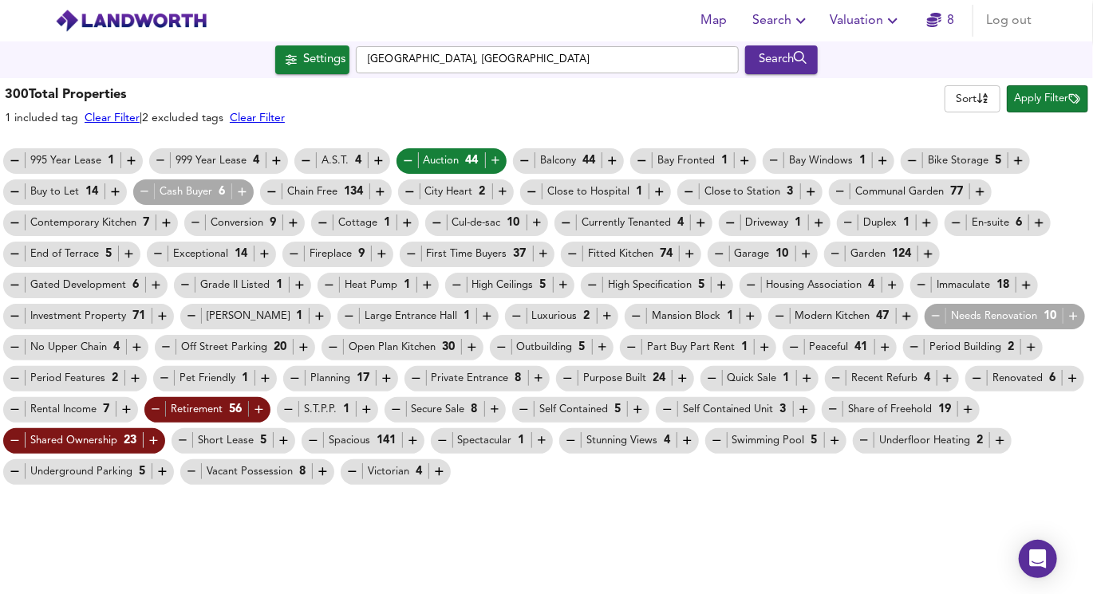
click at [408, 163] on icon "button" at bounding box center [408, 161] width 14 height 14
click at [1064, 102] on span "Apply Filter" at bounding box center [1046, 99] width 65 height 18
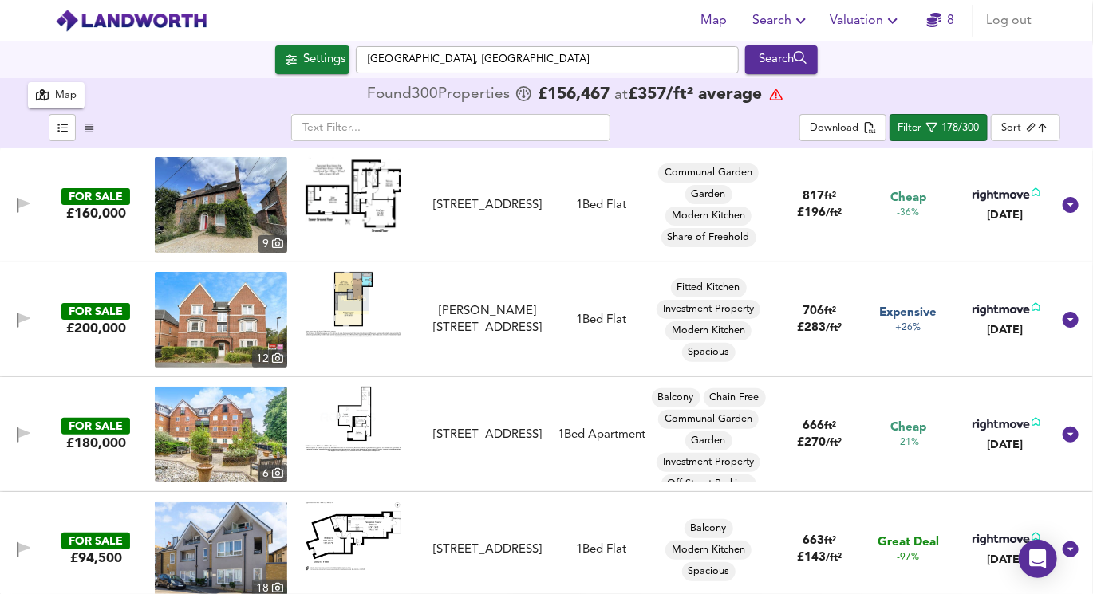
click at [360, 307] on img at bounding box center [353, 304] width 96 height 65
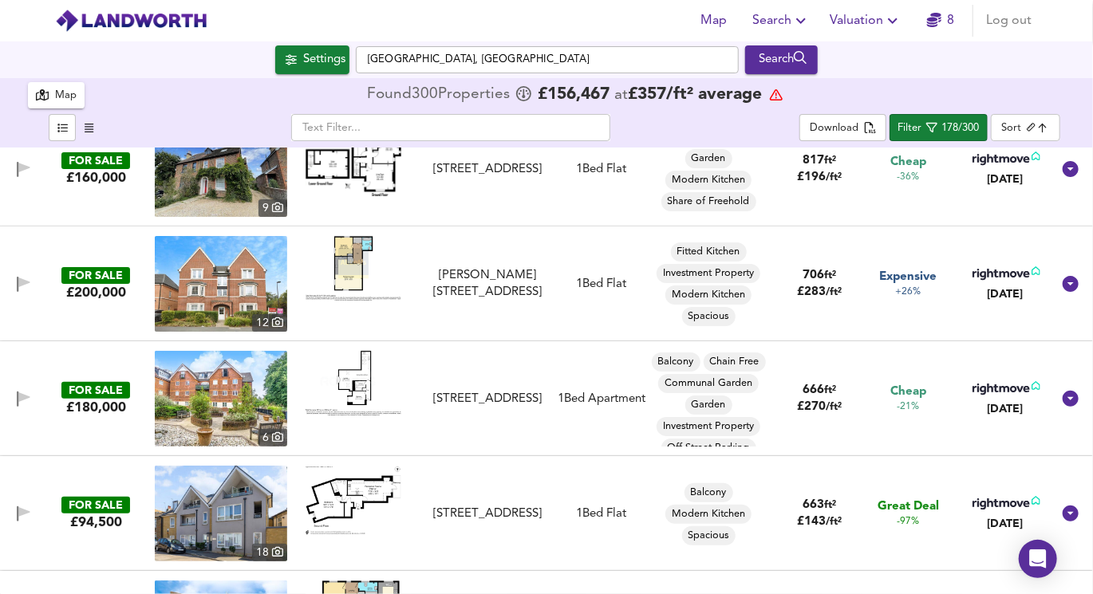
scroll to position [44, 0]
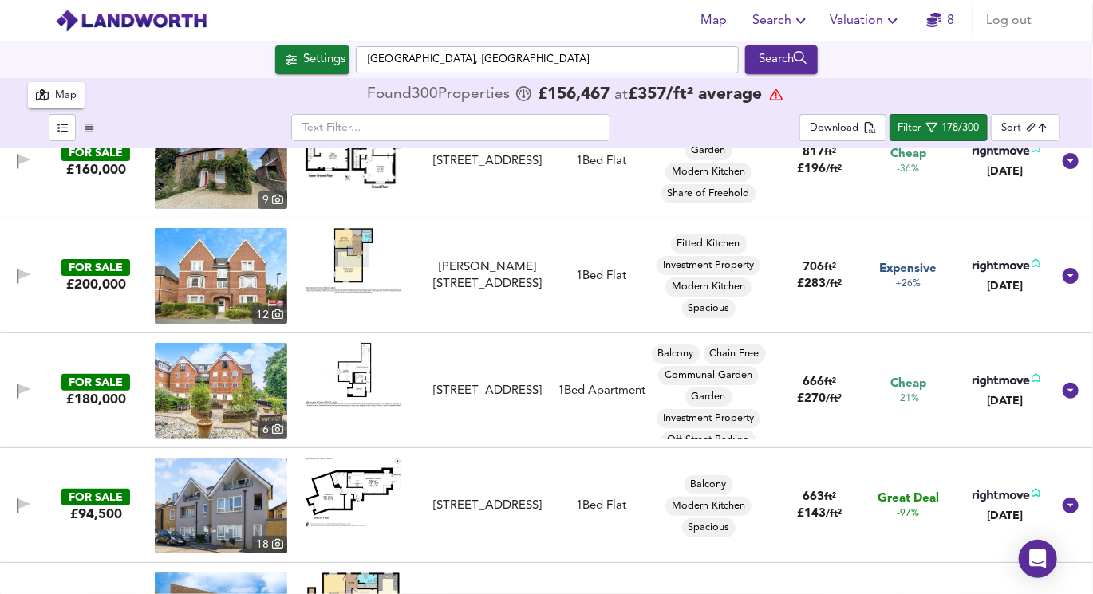
click at [351, 375] on img at bounding box center [353, 375] width 96 height 65
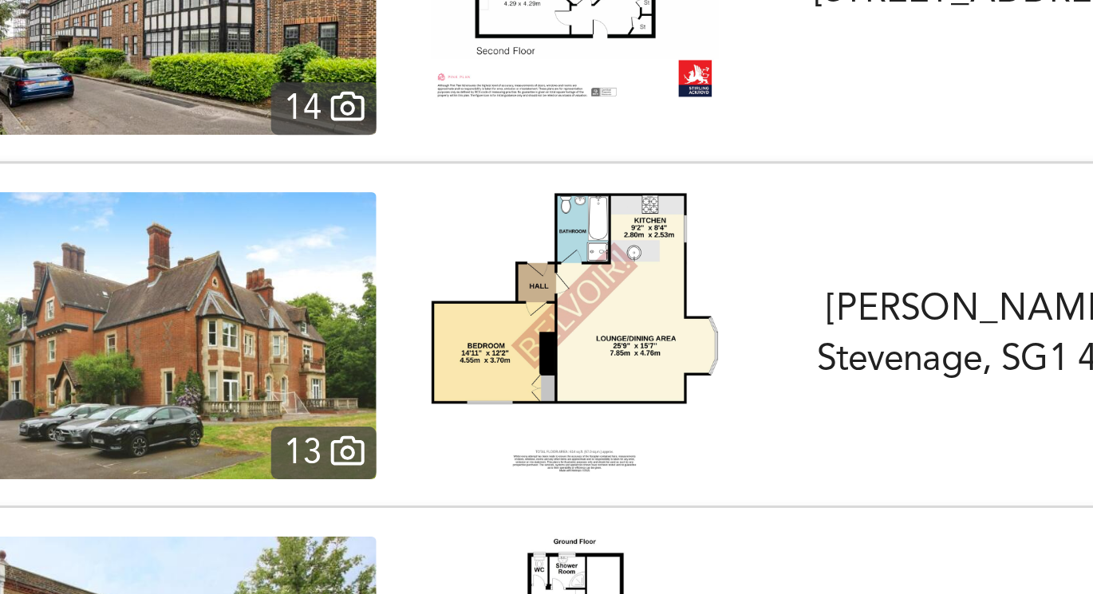
scroll to position [689, 0]
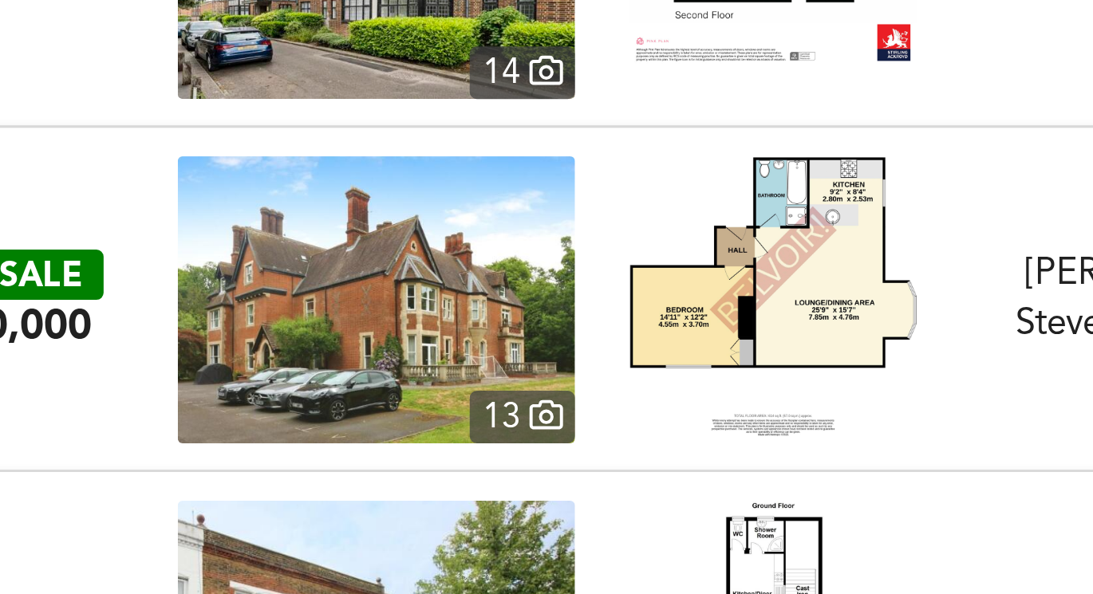
click at [263, 319] on img at bounding box center [221, 320] width 132 height 96
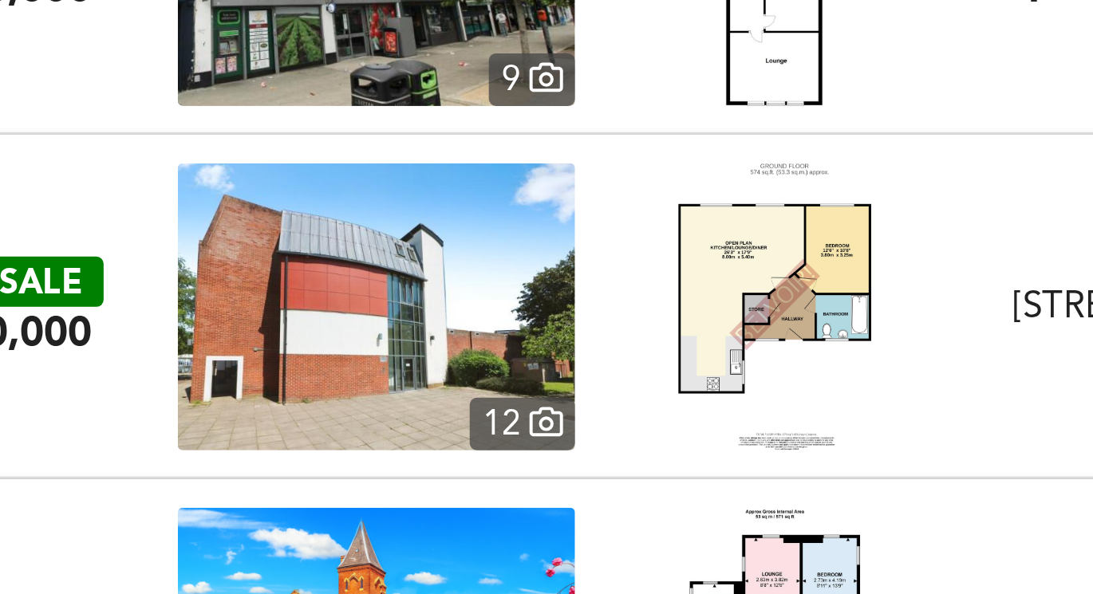
scroll to position [917, 0]
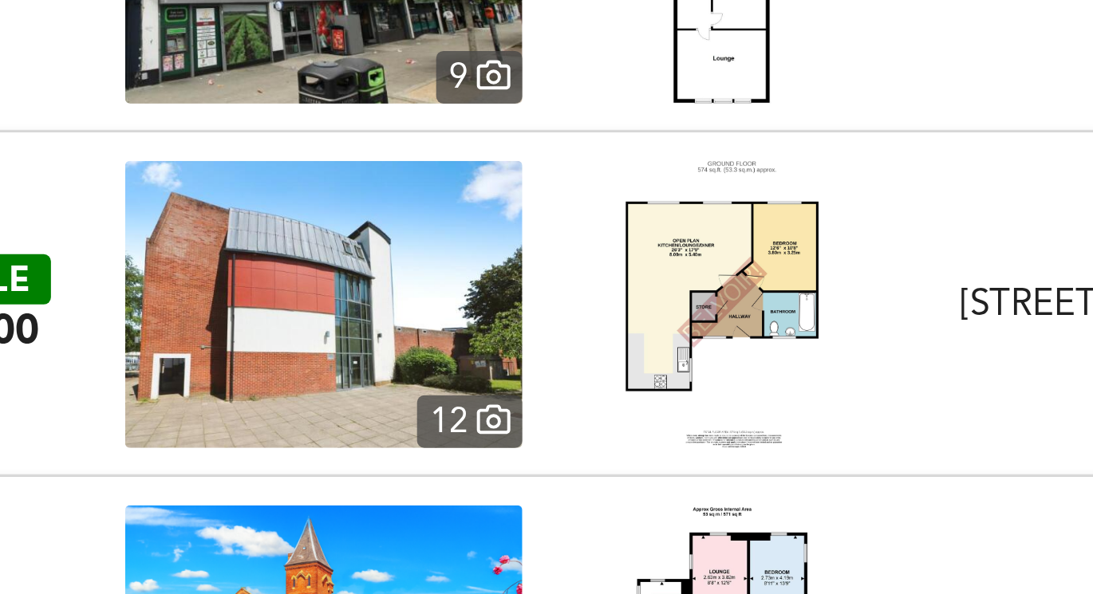
click at [248, 319] on img at bounding box center [221, 322] width 132 height 96
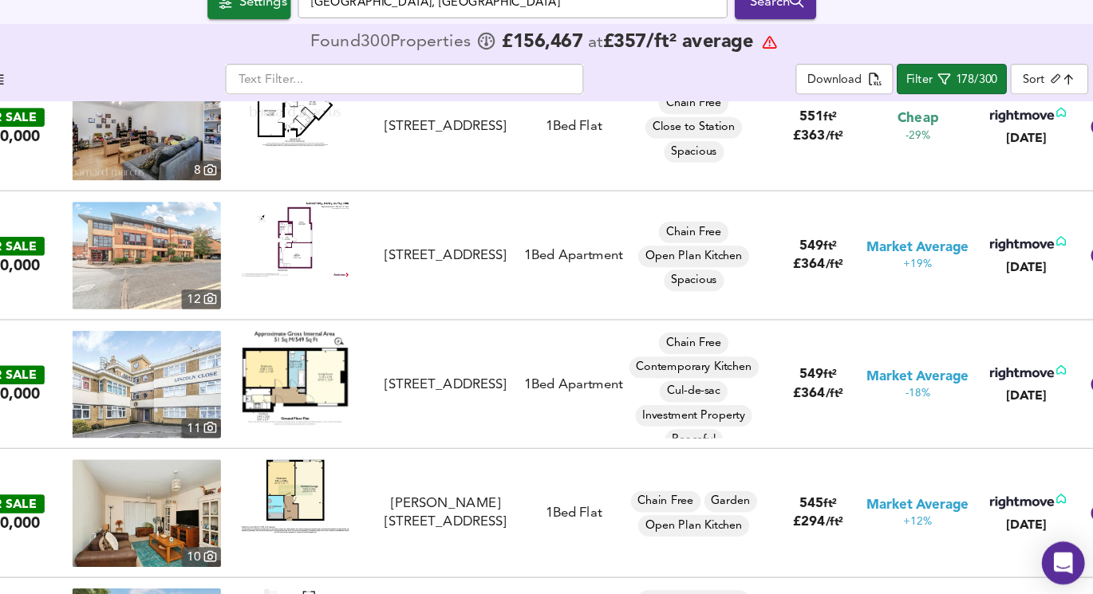
scroll to position [65, 0]
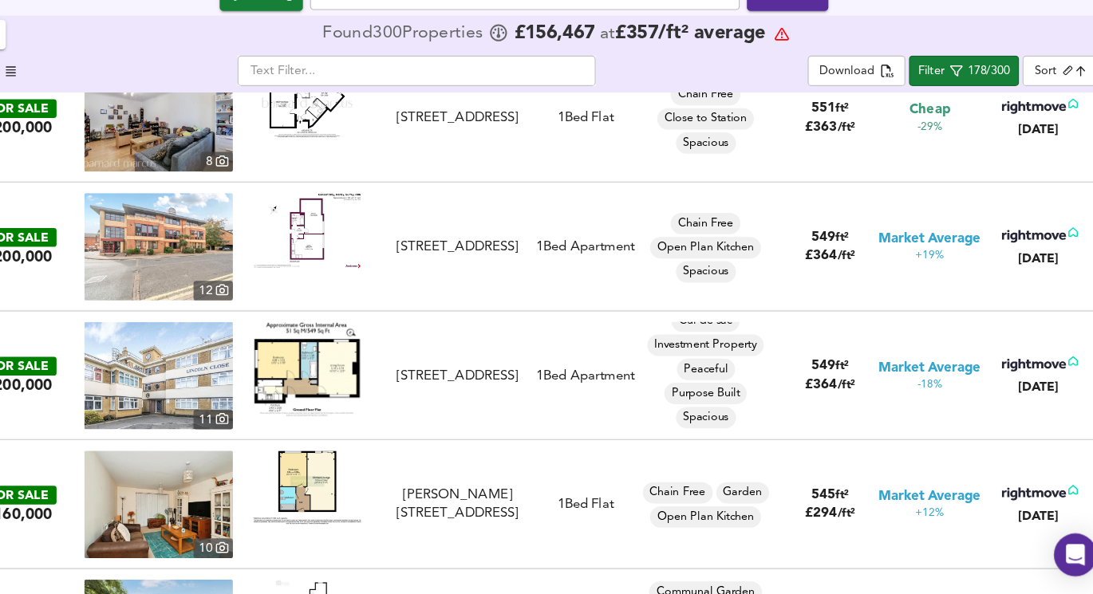
click at [341, 488] on img at bounding box center [353, 499] width 96 height 65
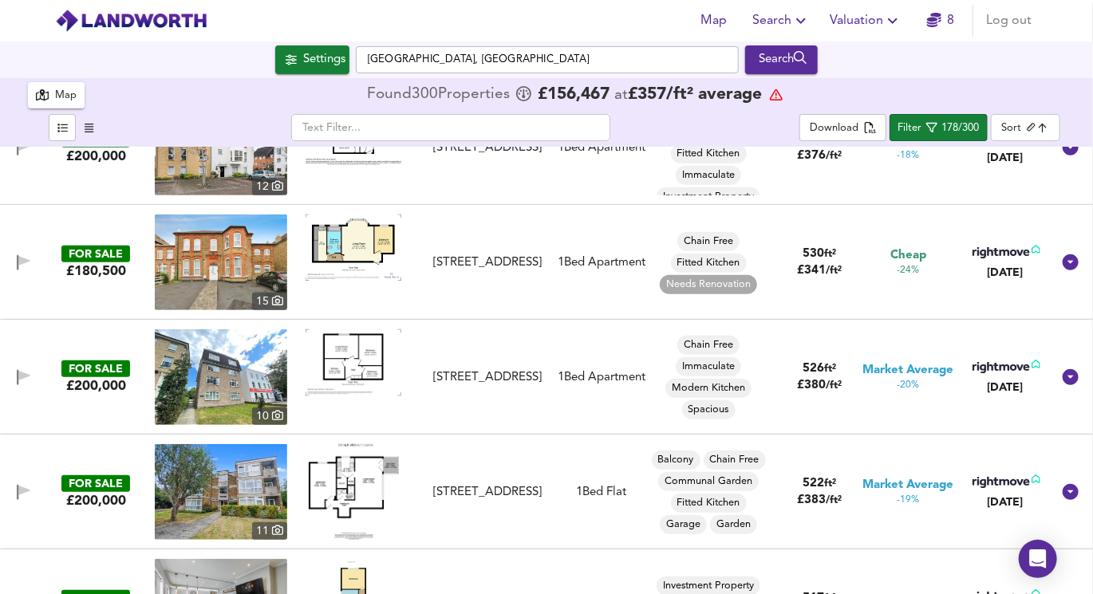
scroll to position [3158, 0]
click at [362, 238] on img at bounding box center [353, 248] width 96 height 66
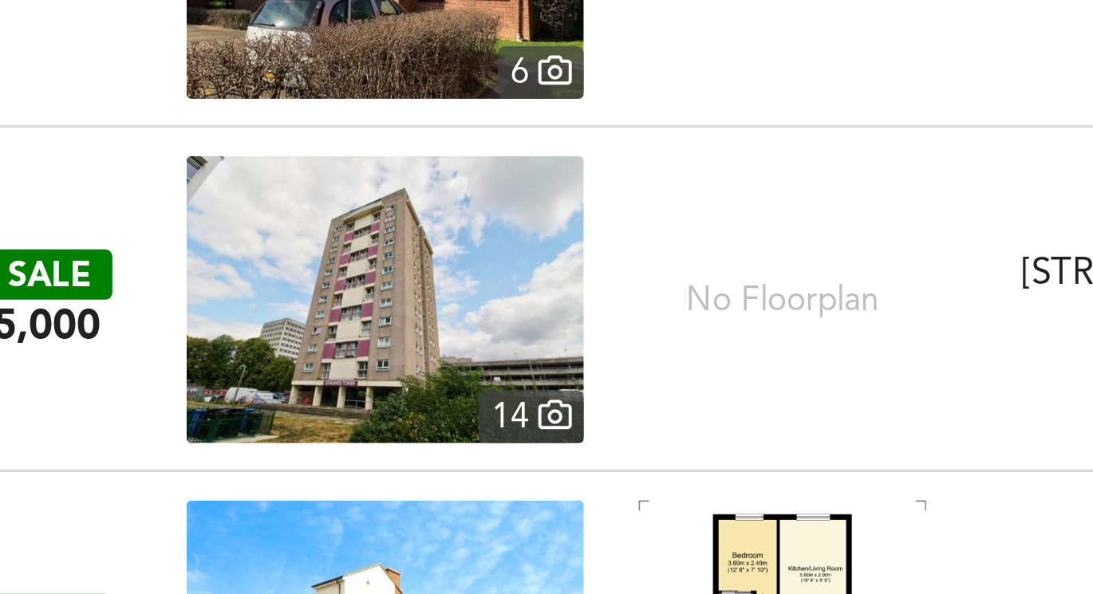
scroll to position [14575, 0]
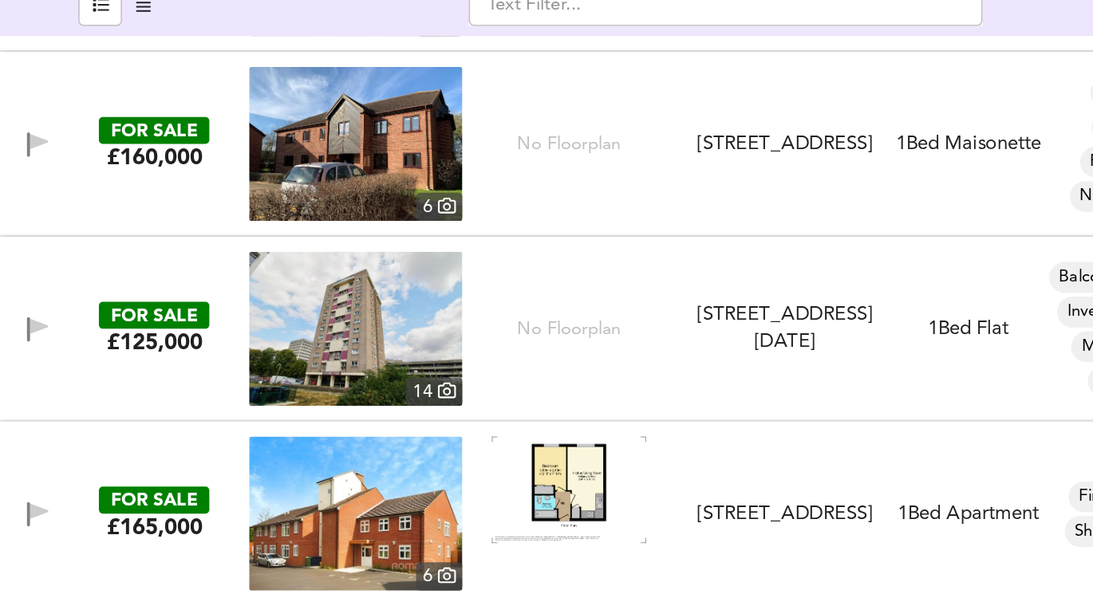
click at [345, 421] on img at bounding box center [353, 429] width 96 height 66
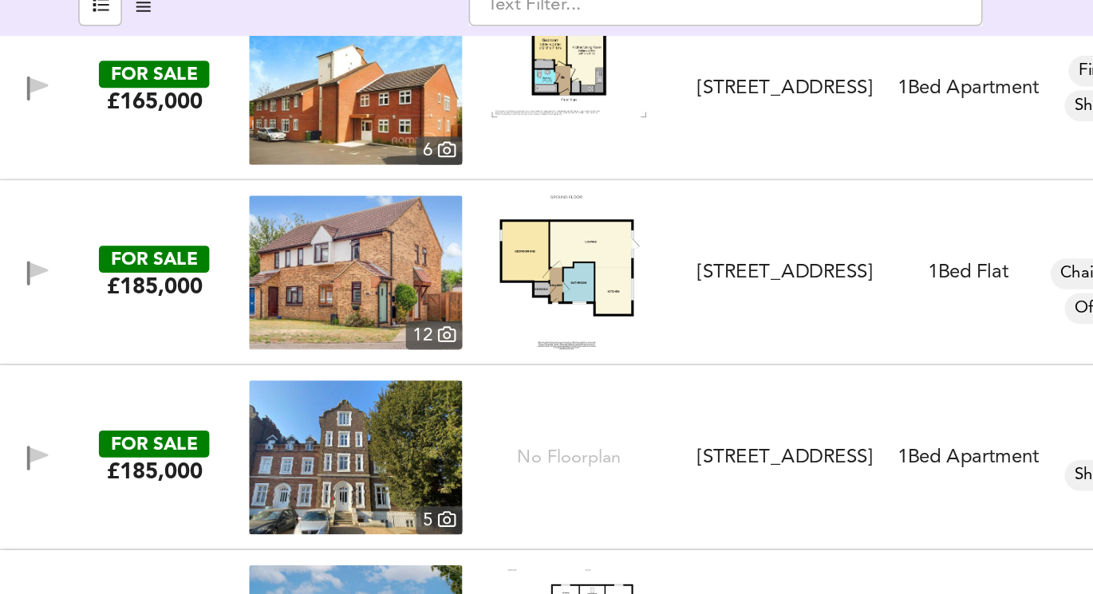
scroll to position [14842, 0]
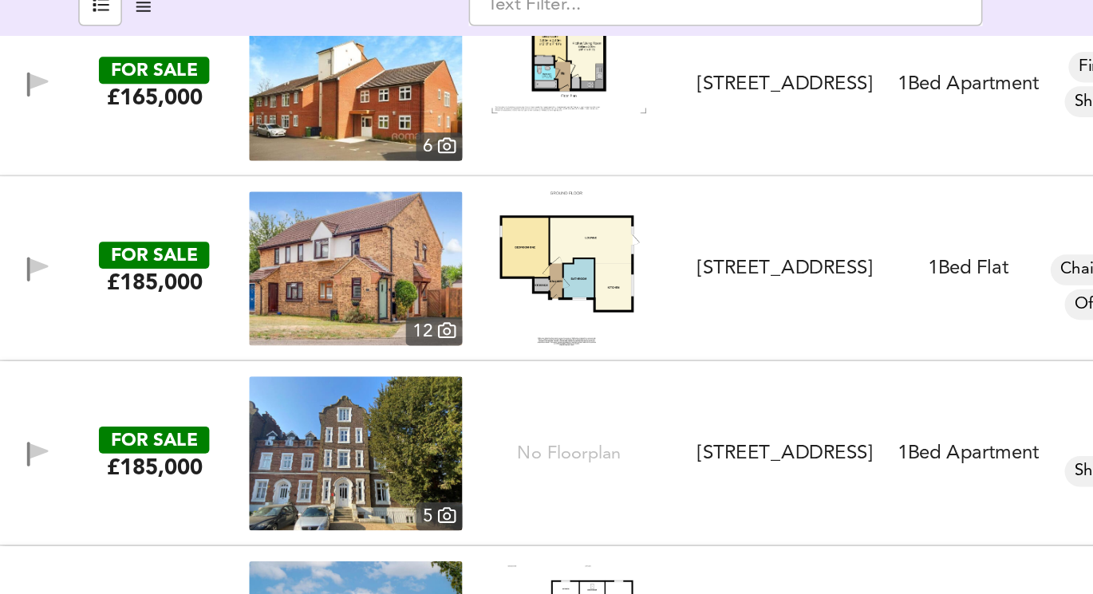
click at [360, 295] on img at bounding box center [353, 292] width 87 height 96
click at [257, 299] on img at bounding box center [221, 292] width 132 height 96
